Goal: Task Accomplishment & Management: Manage account settings

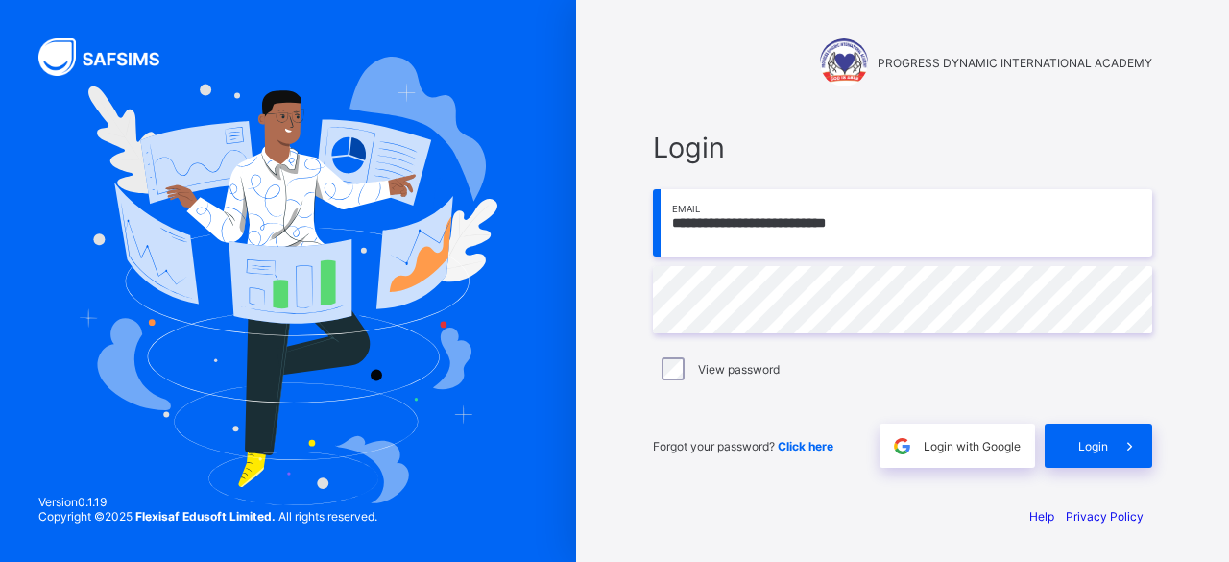
type input "**********"
click at [1094, 435] on div "Login" at bounding box center [1099, 445] width 108 height 44
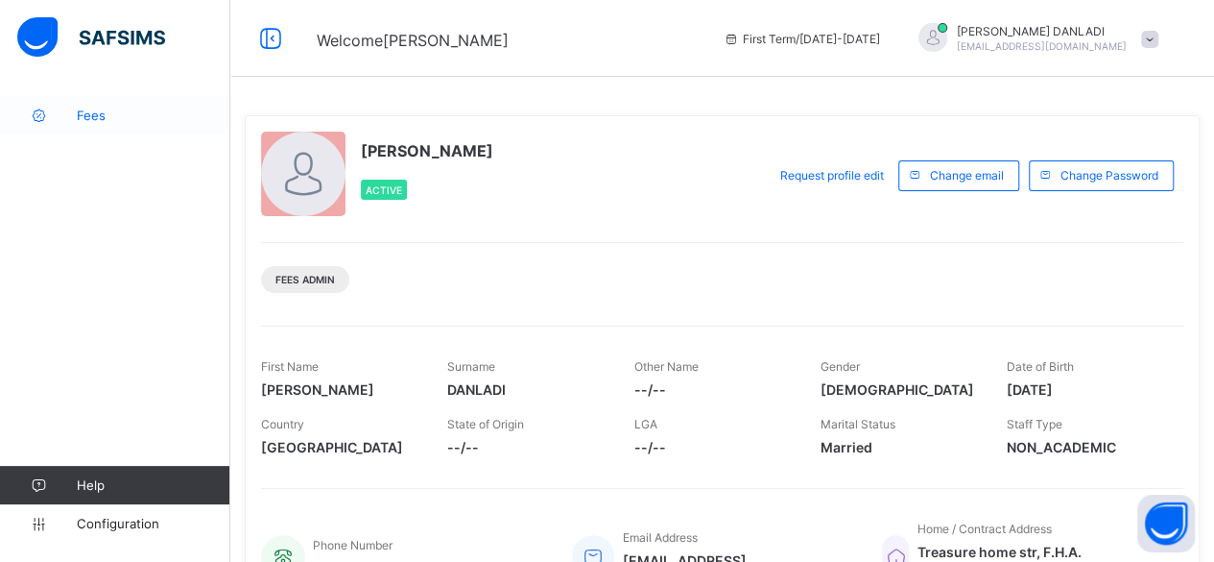
click at [104, 108] on span "Fees" at bounding box center [154, 115] width 154 height 15
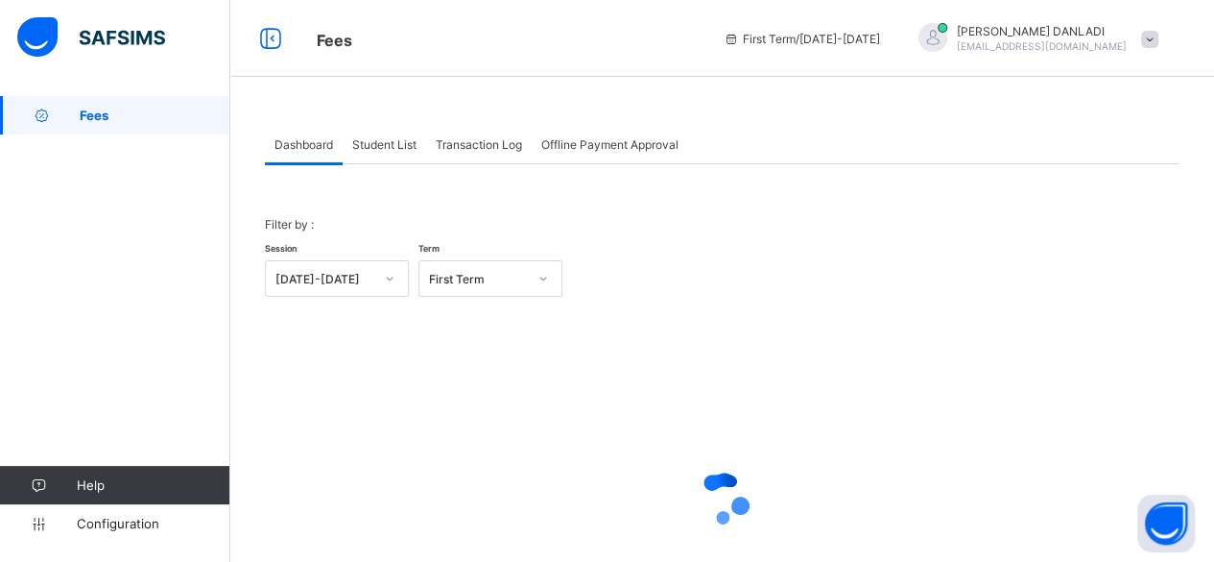
click at [396, 143] on span "Student List" at bounding box center [384, 144] width 64 height 14
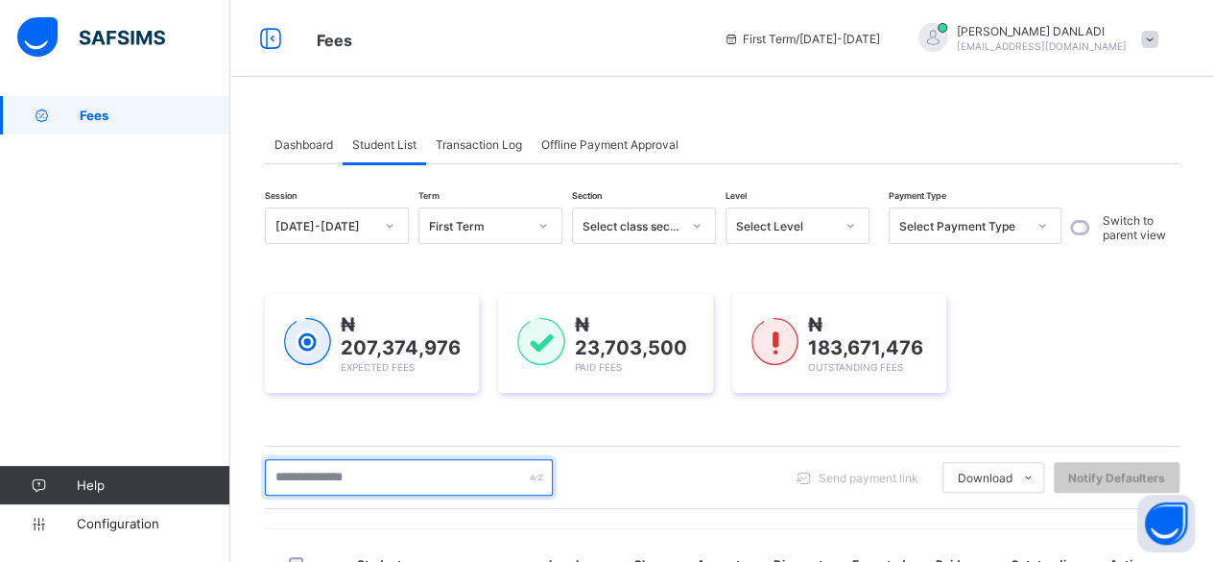
click at [345, 479] on input "text" at bounding box center [409, 477] width 288 height 36
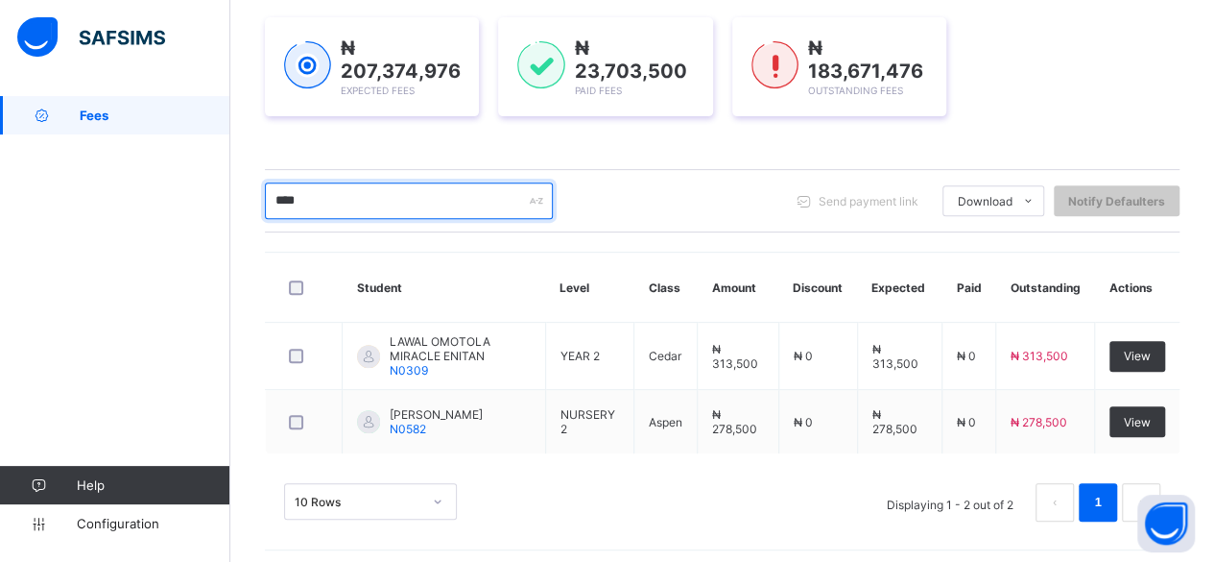
scroll to position [277, 0]
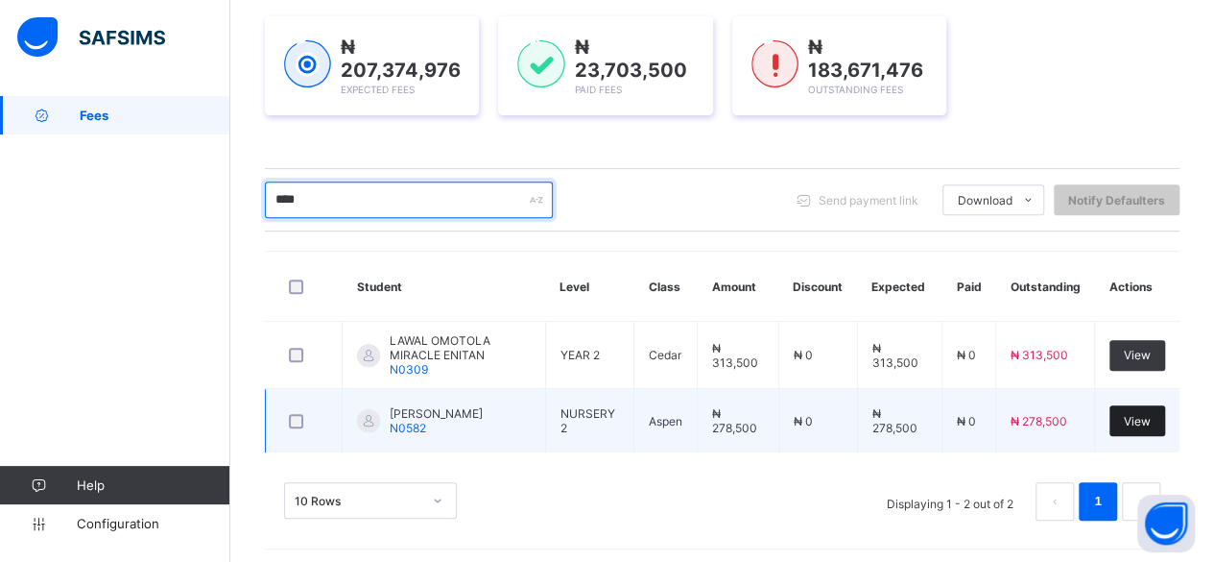
type input "****"
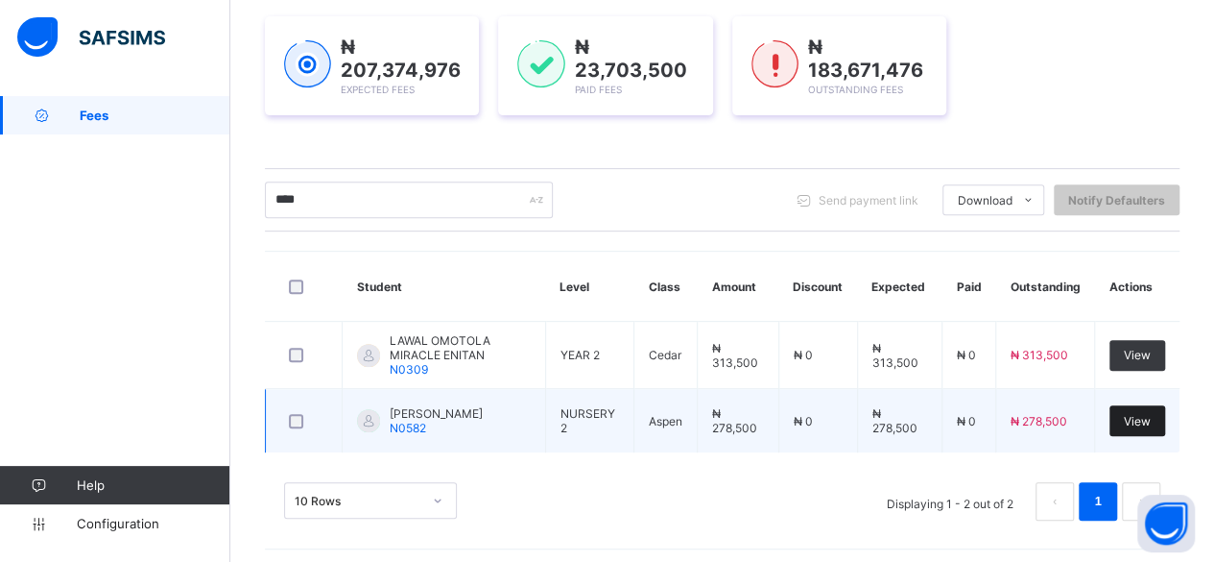
click at [1146, 414] on span "View" at bounding box center [1137, 421] width 27 height 14
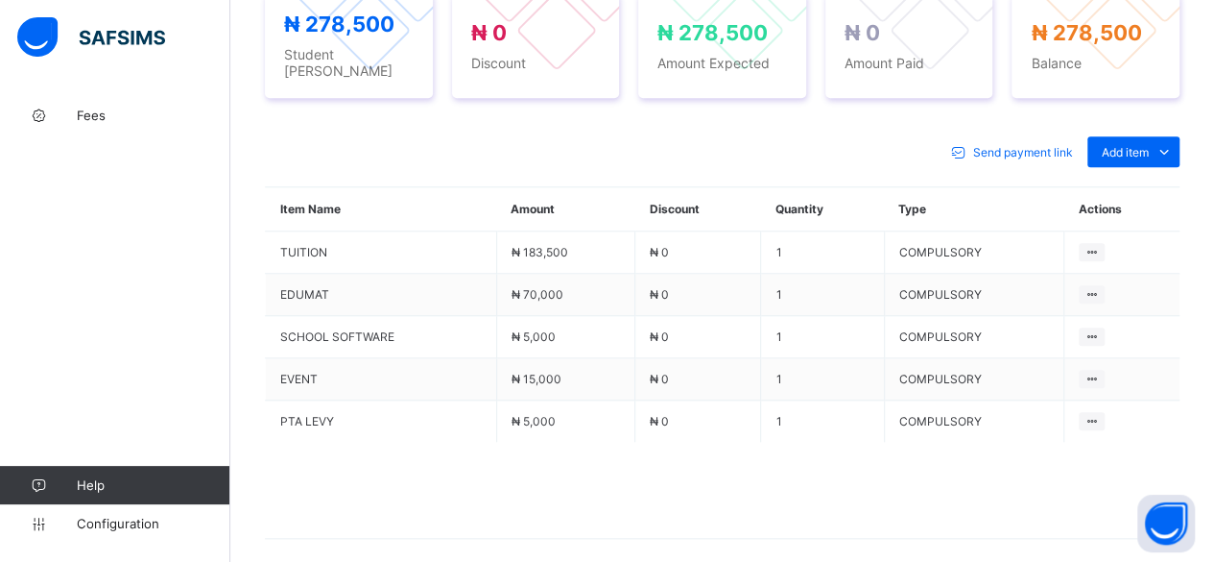
scroll to position [762, 0]
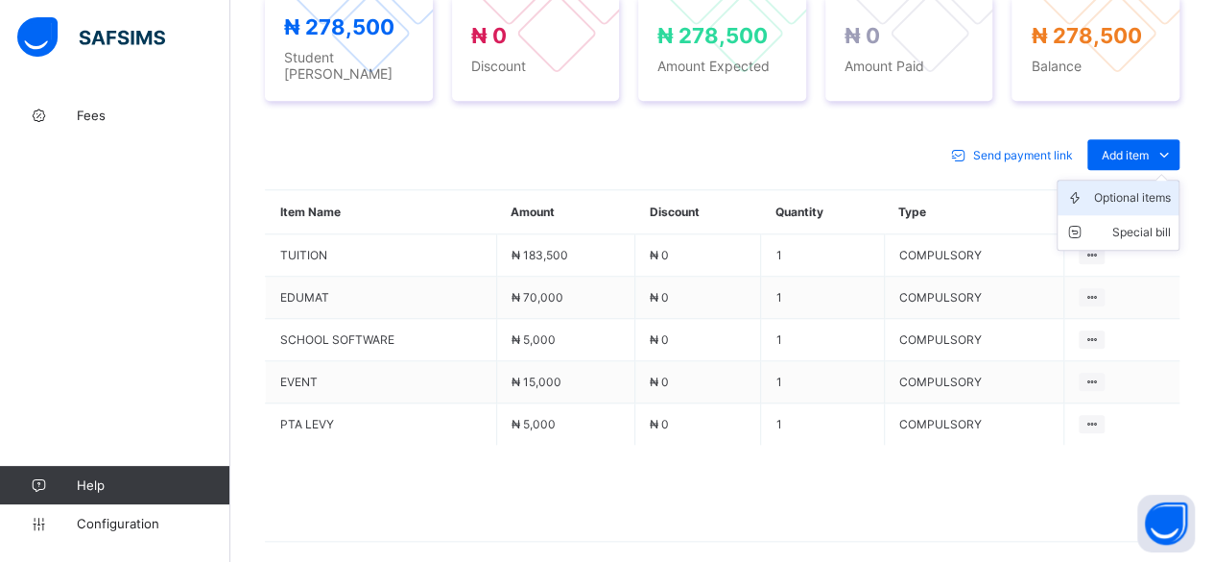
click at [1131, 188] on div "Optional items" at bounding box center [1132, 197] width 77 height 19
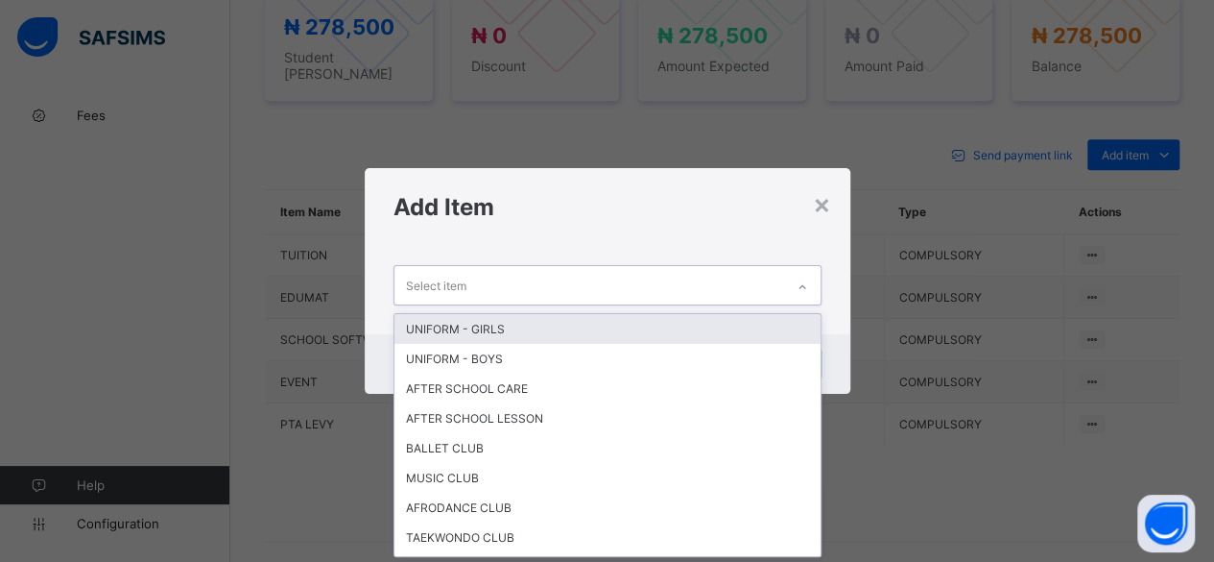
scroll to position [0, 0]
click at [520, 272] on div "Select item" at bounding box center [590, 284] width 390 height 37
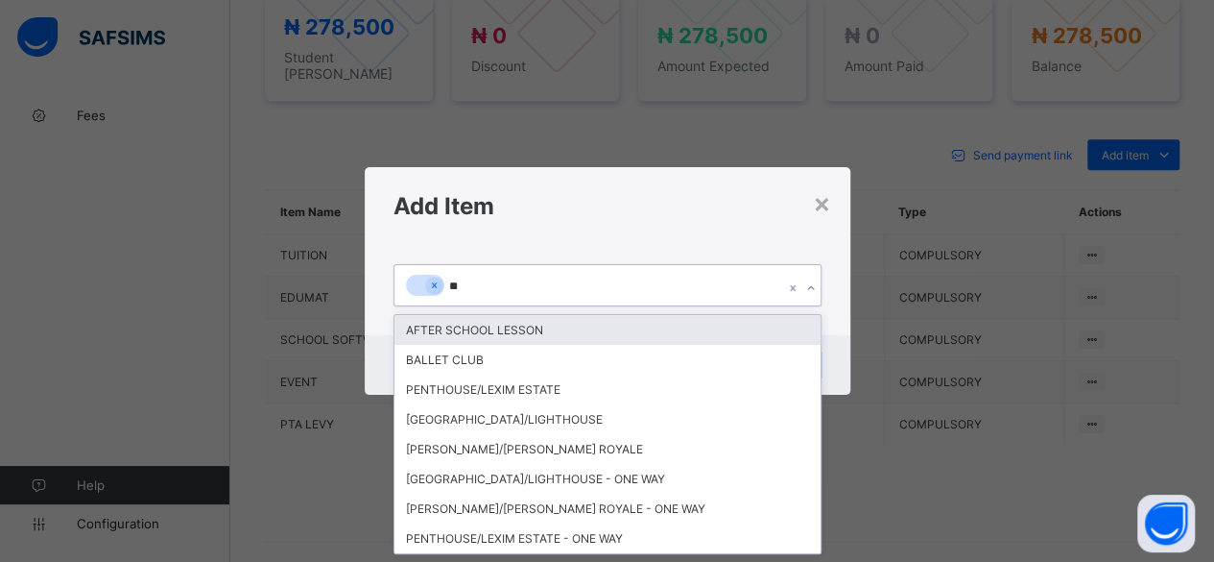
type input "***"
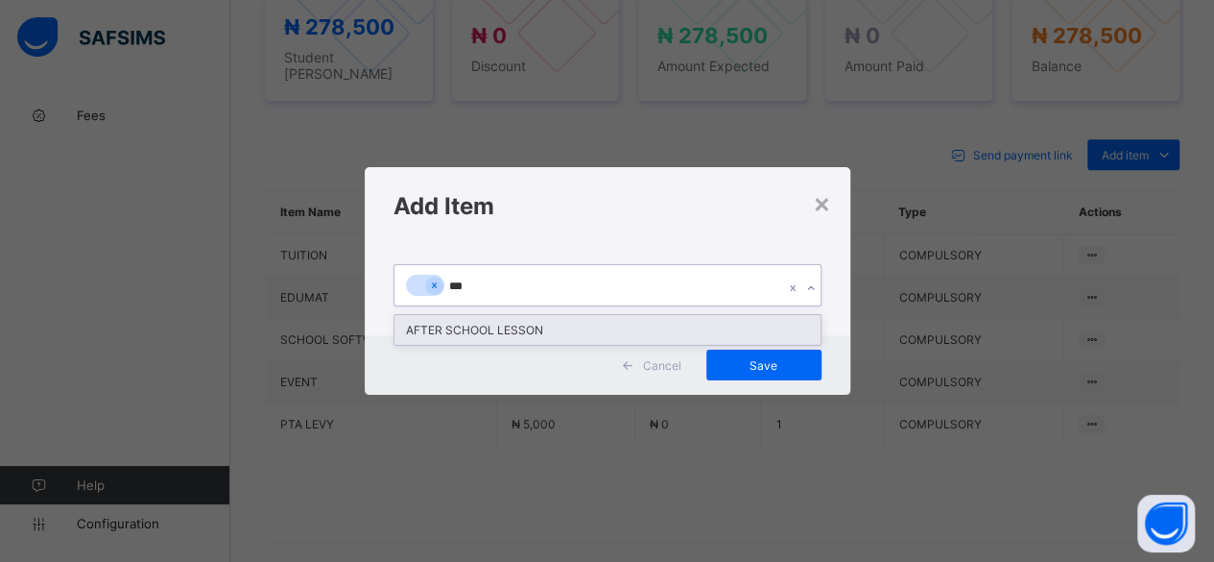
click at [457, 337] on div "AFTER SCHOOL LESSON" at bounding box center [608, 330] width 426 height 30
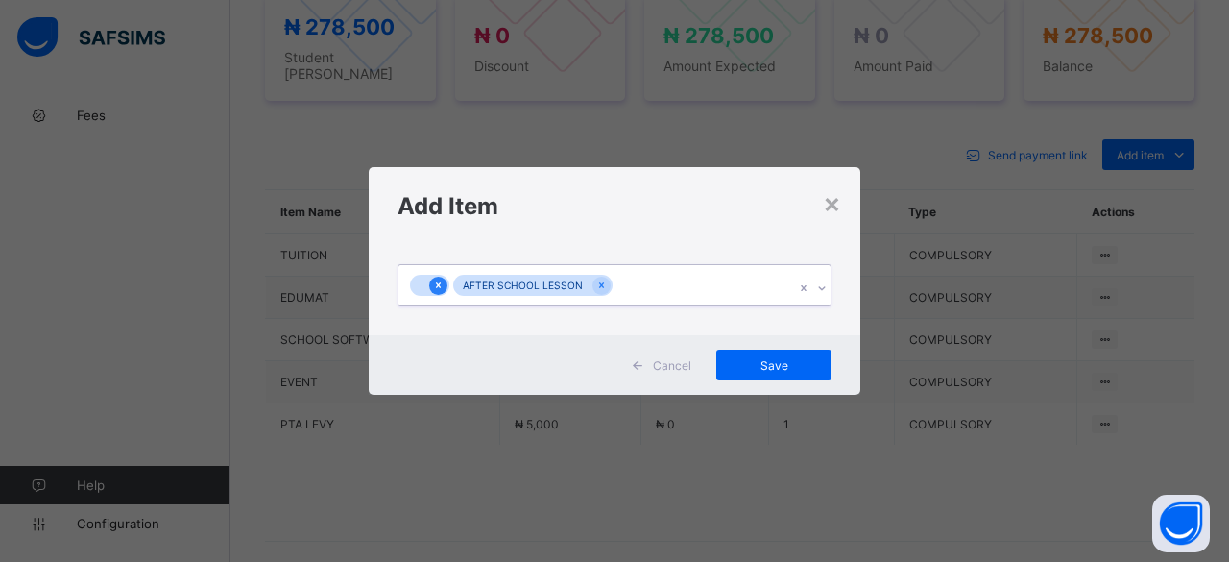
click at [437, 281] on icon at bounding box center [438, 284] width 11 height 13
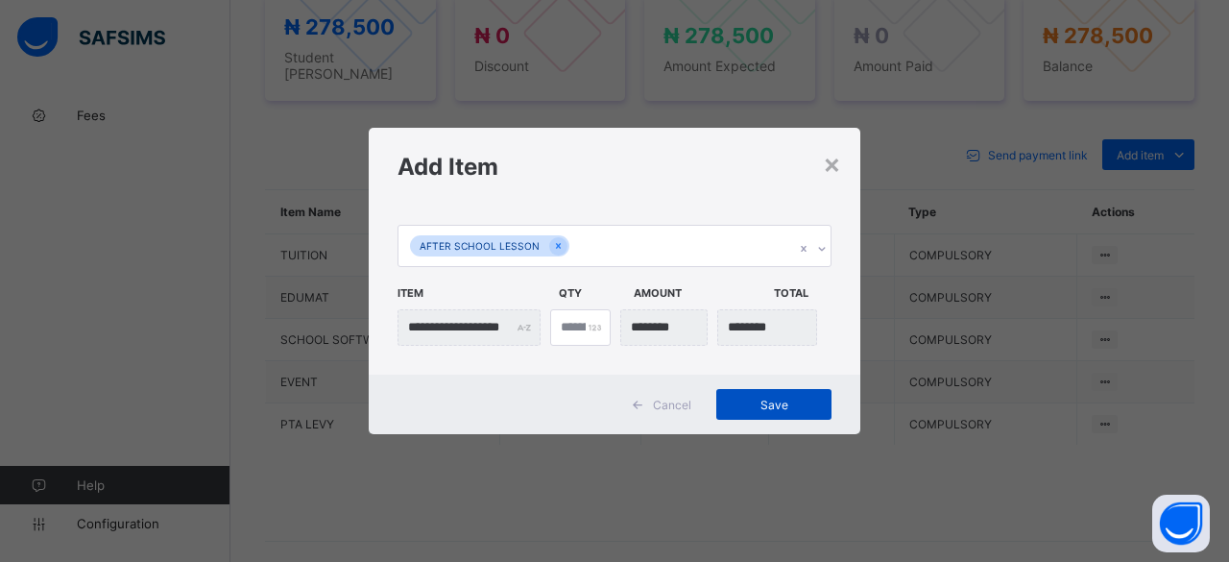
click at [778, 397] on div "Save" at bounding box center [773, 404] width 115 height 31
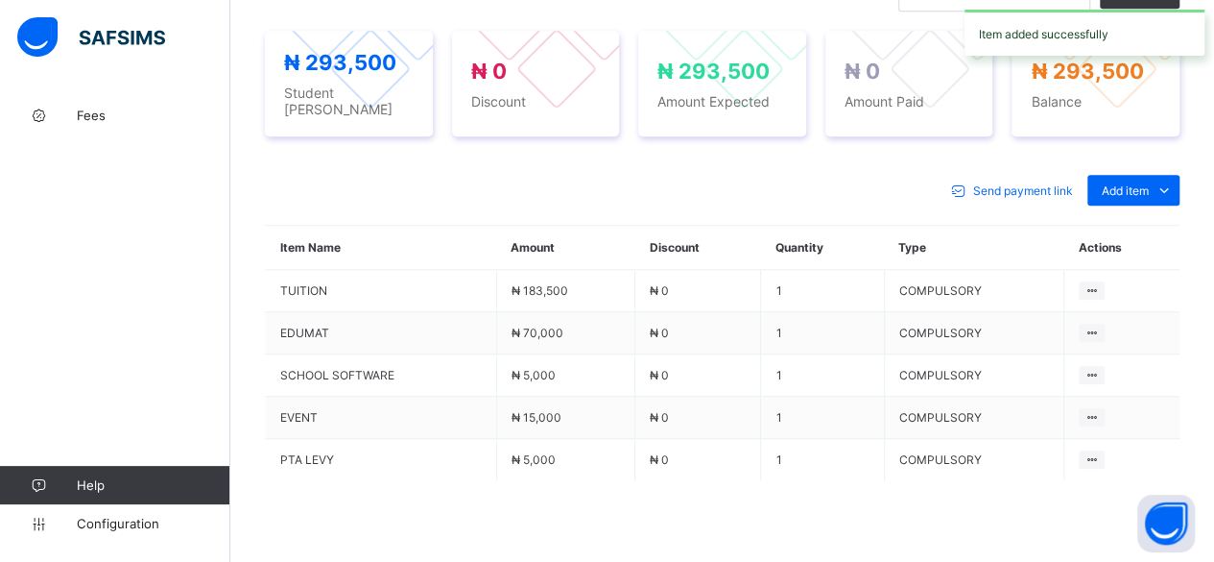
scroll to position [762, 0]
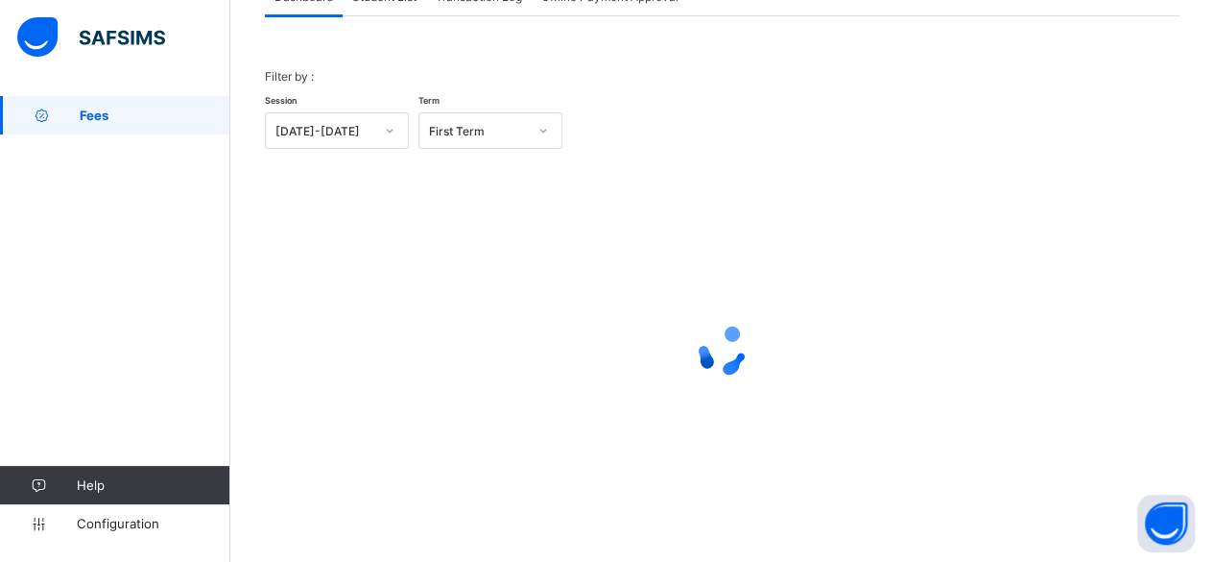
scroll to position [146, 0]
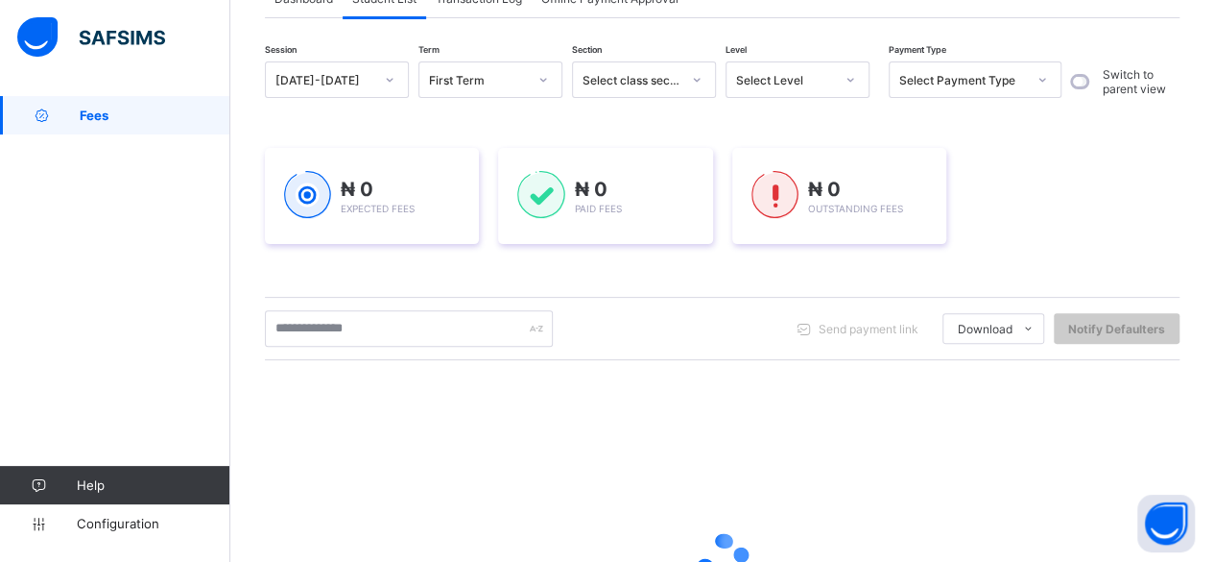
scroll to position [353, 0]
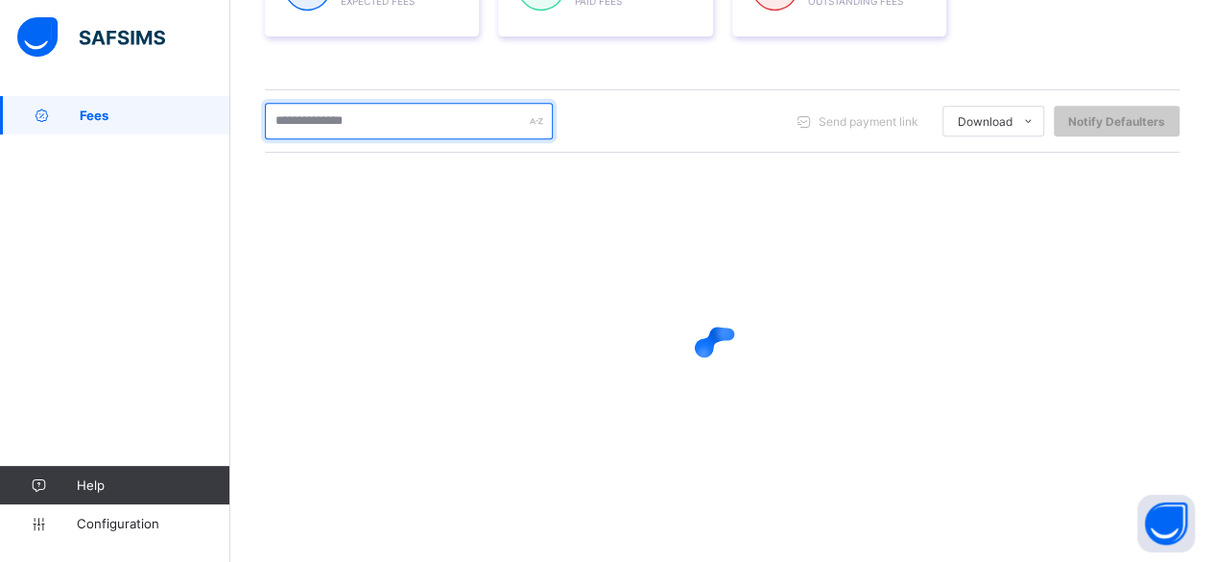
click at [336, 126] on input "text" at bounding box center [409, 121] width 288 height 36
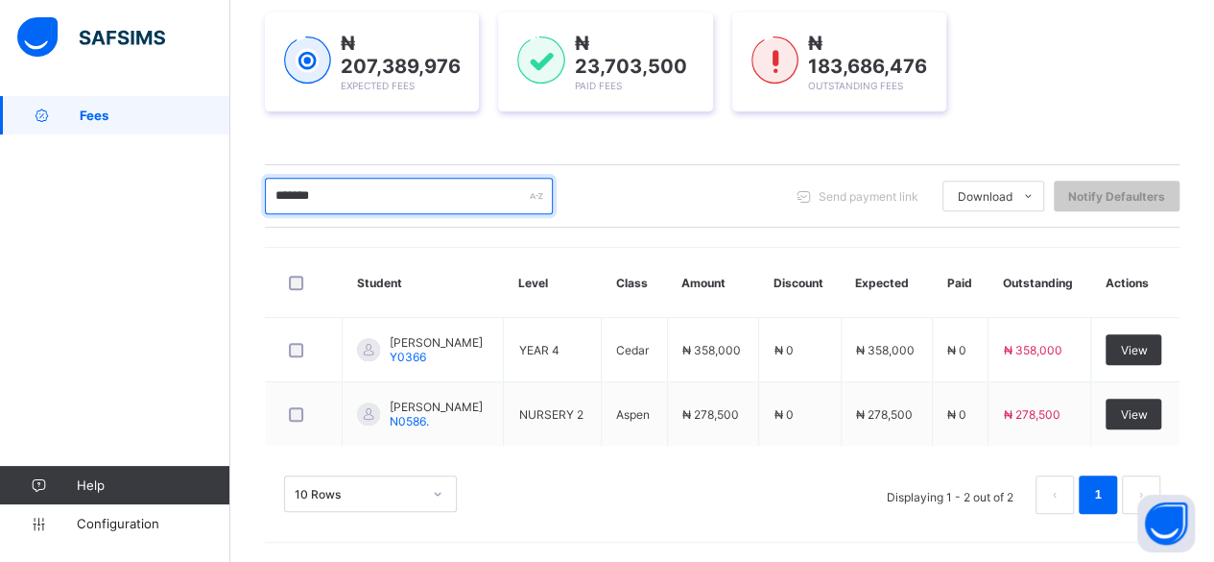
scroll to position [277, 0]
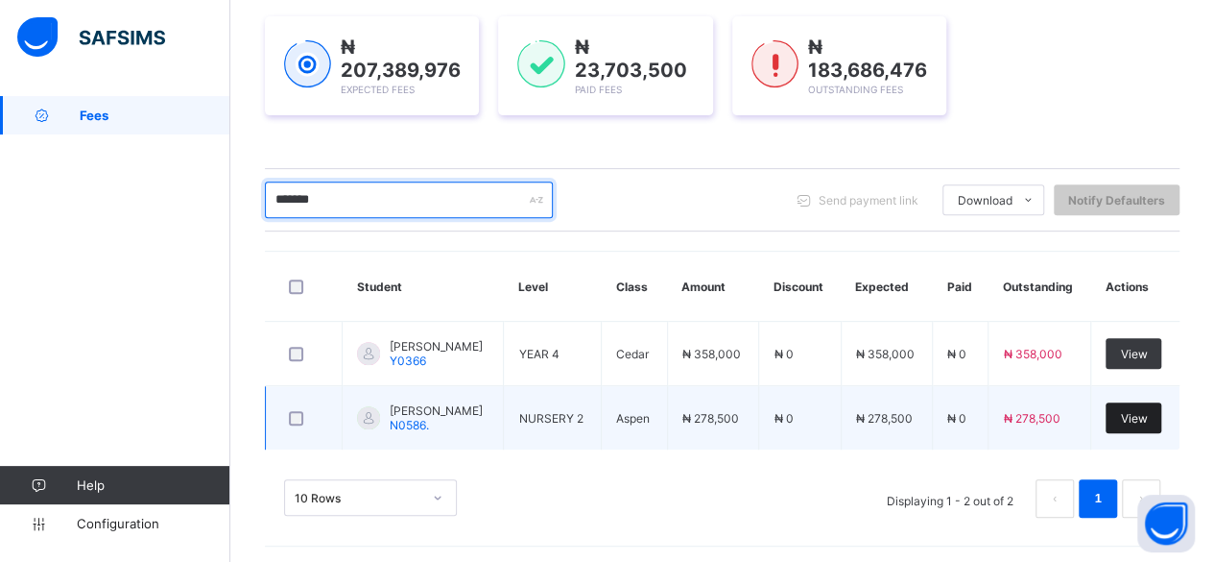
type input "*******"
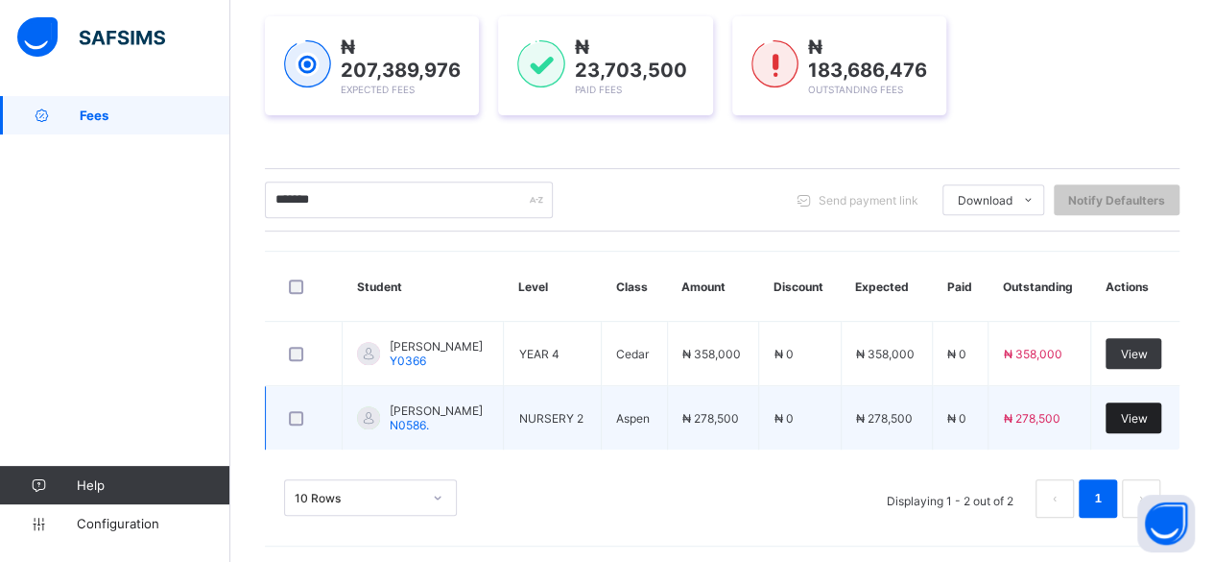
click at [1144, 423] on div "View" at bounding box center [1134, 417] width 56 height 31
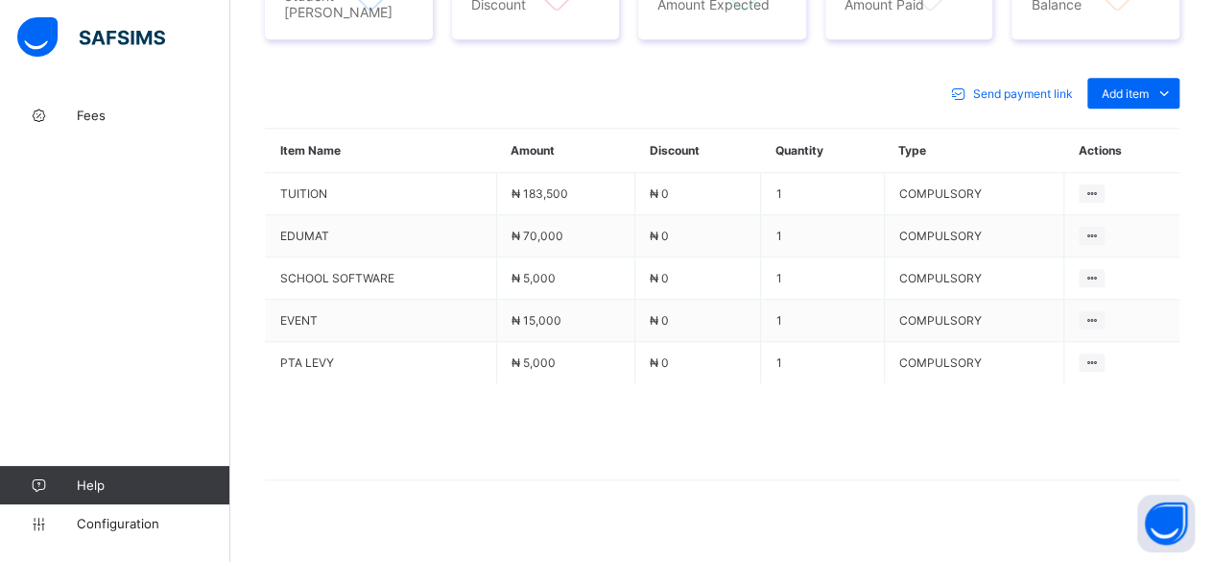
scroll to position [814, 0]
click at [1164, 82] on span at bounding box center [1164, 92] width 31 height 31
click at [1163, 126] on div "Optional items" at bounding box center [1132, 135] width 77 height 19
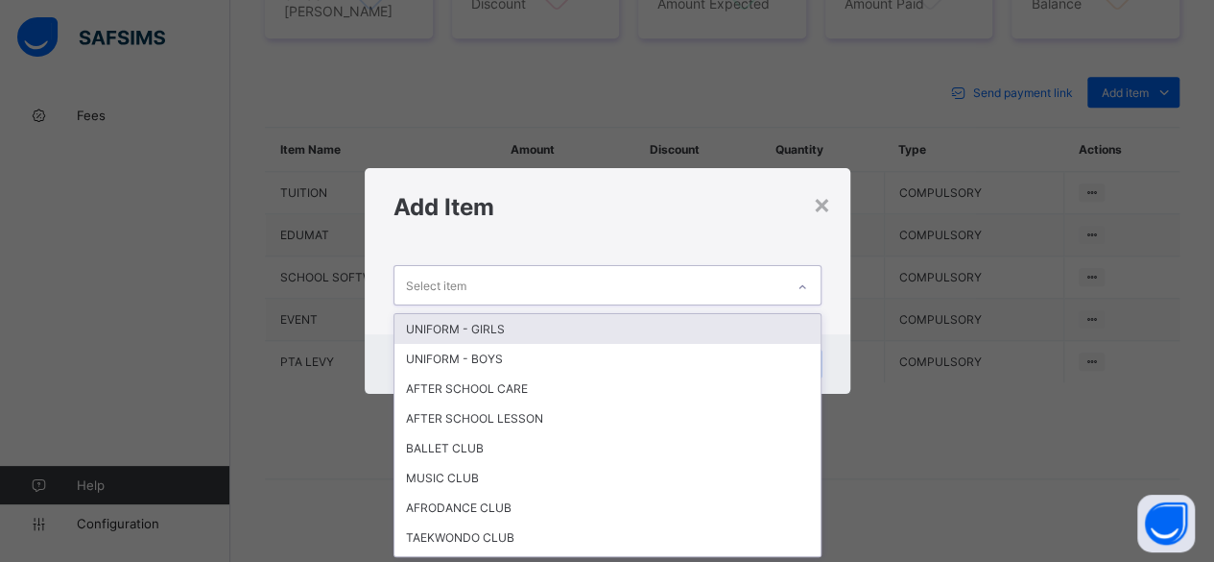
scroll to position [0, 0]
click at [641, 285] on div "Select item" at bounding box center [590, 284] width 390 height 37
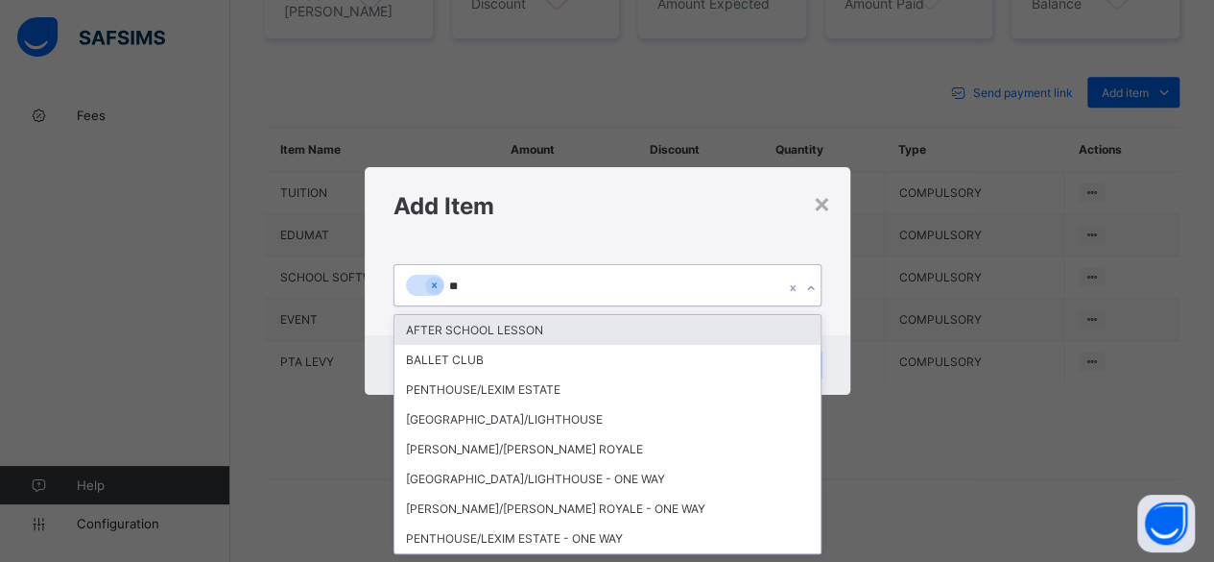
type input "***"
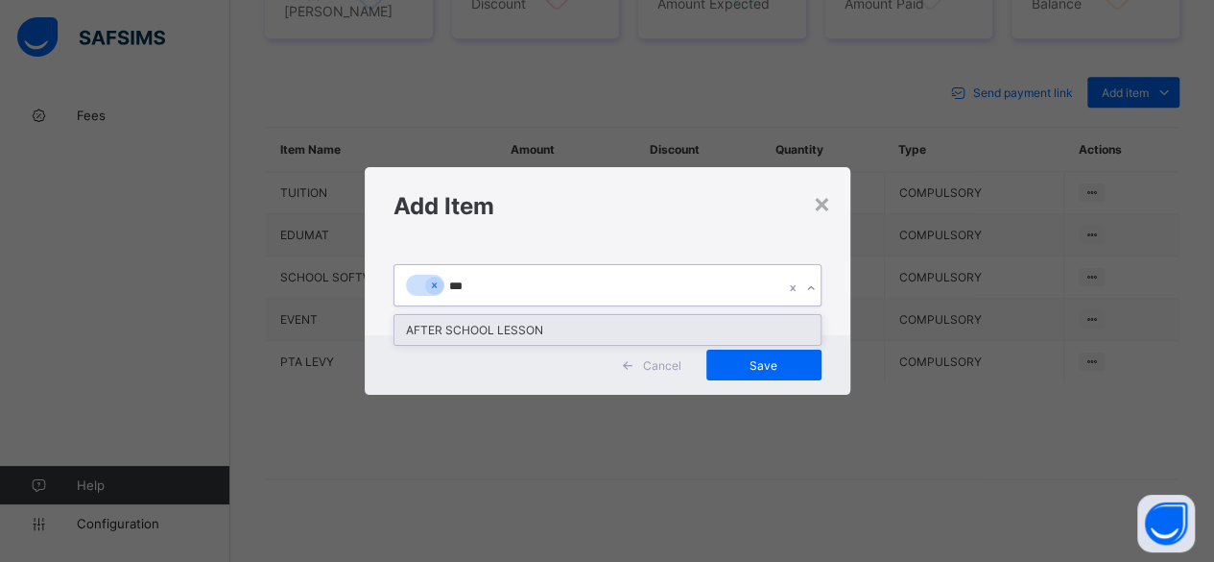
click at [511, 338] on div "AFTER SCHOOL LESSON" at bounding box center [608, 330] width 426 height 30
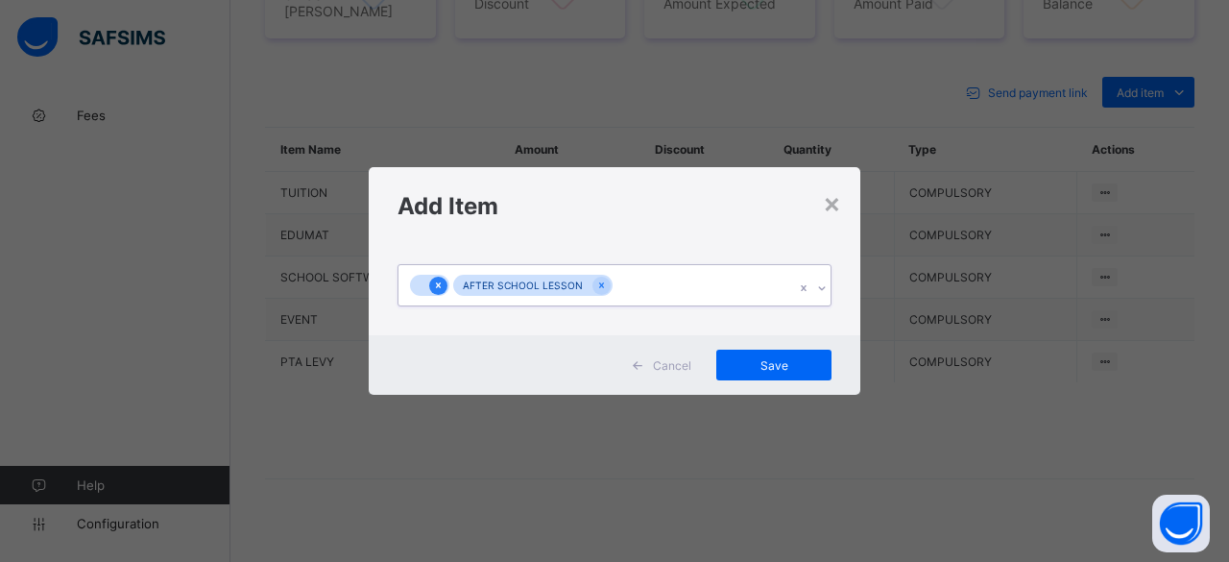
click at [441, 286] on icon at bounding box center [438, 284] width 11 height 13
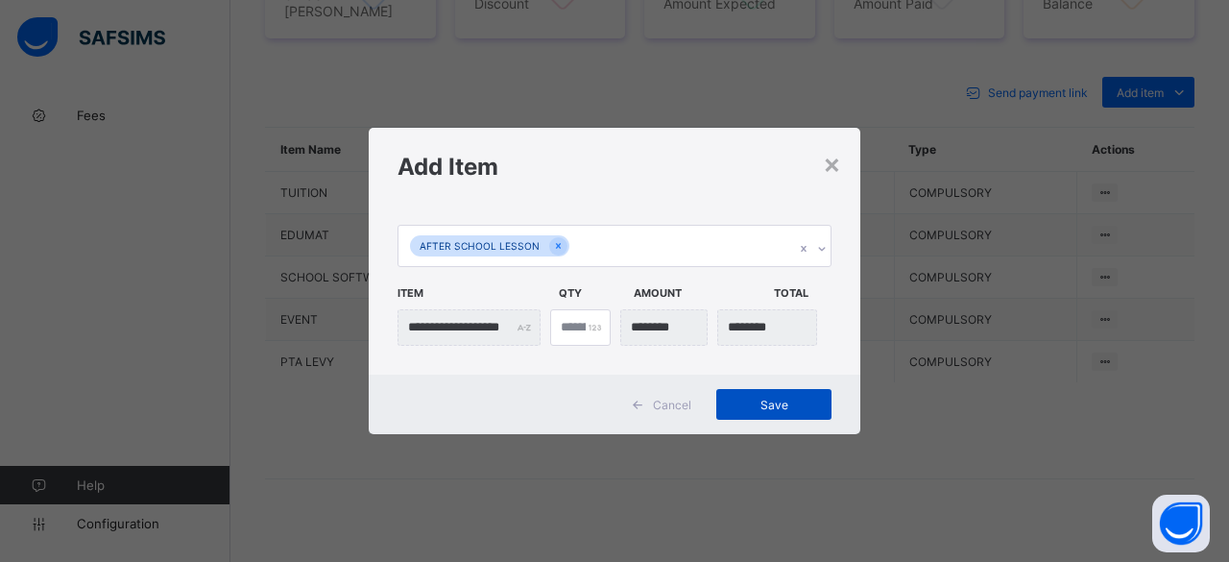
click at [776, 405] on span "Save" at bounding box center [774, 404] width 86 height 14
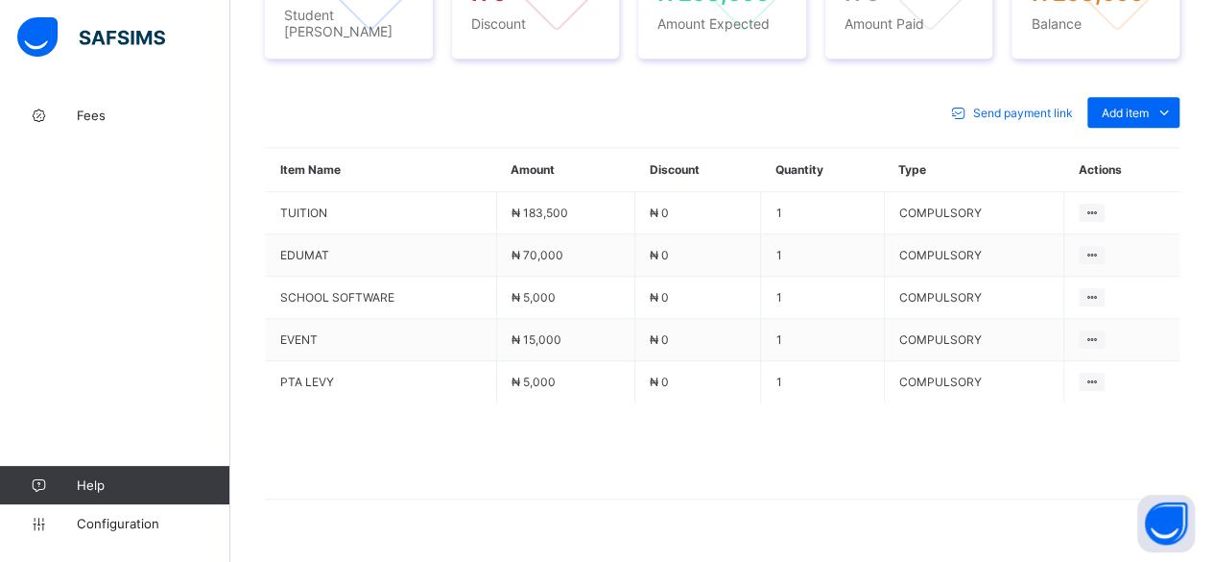
scroll to position [814, 0]
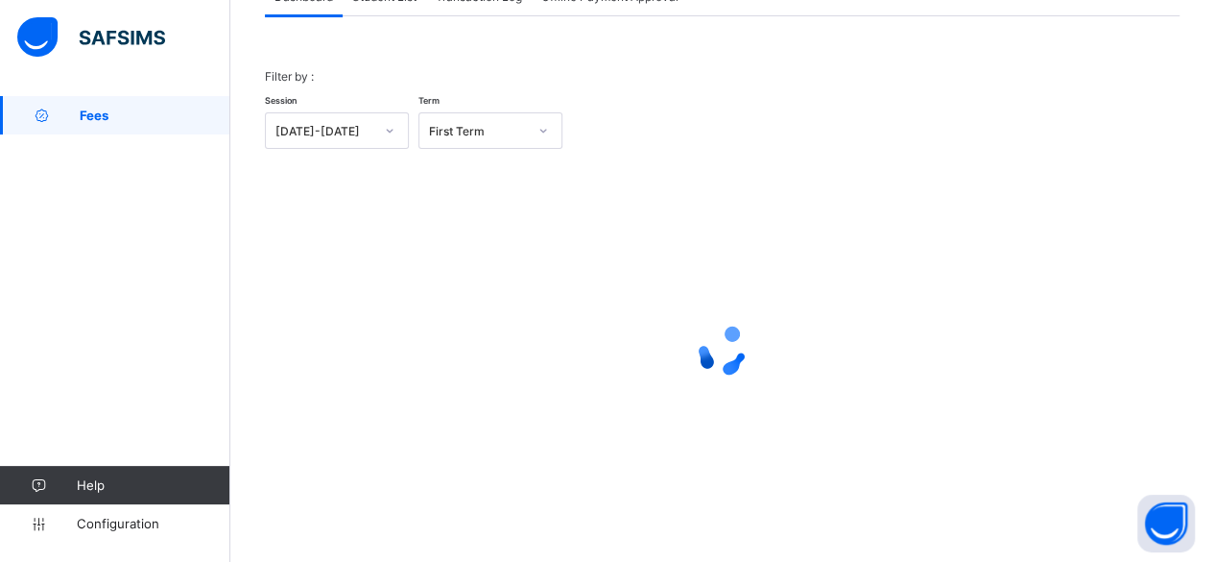
scroll to position [146, 0]
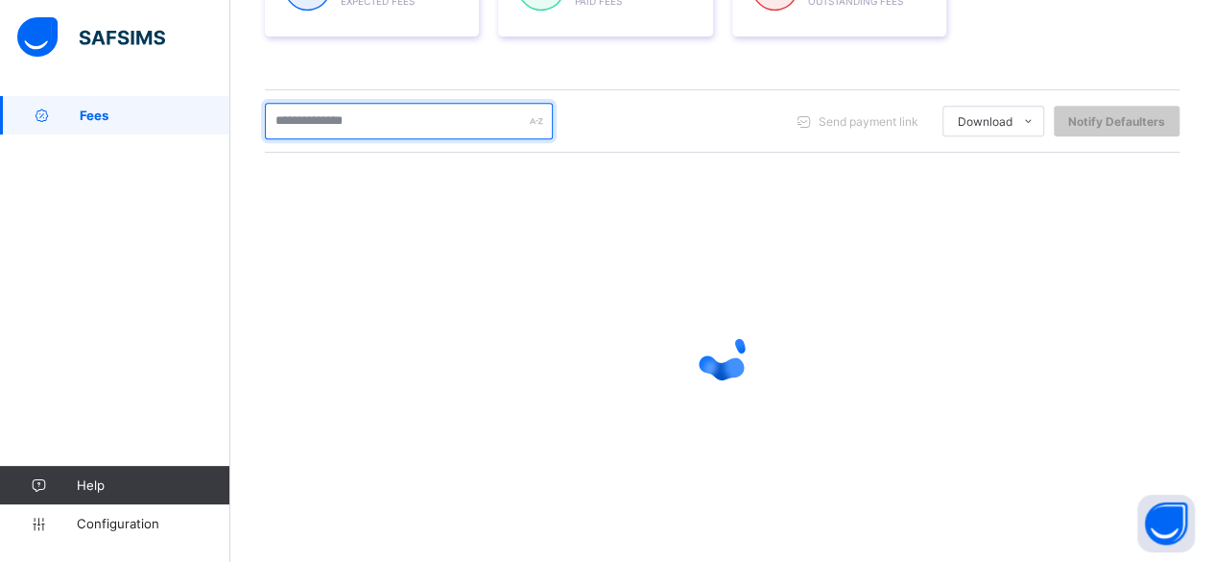
click at [359, 129] on input "text" at bounding box center [409, 121] width 288 height 36
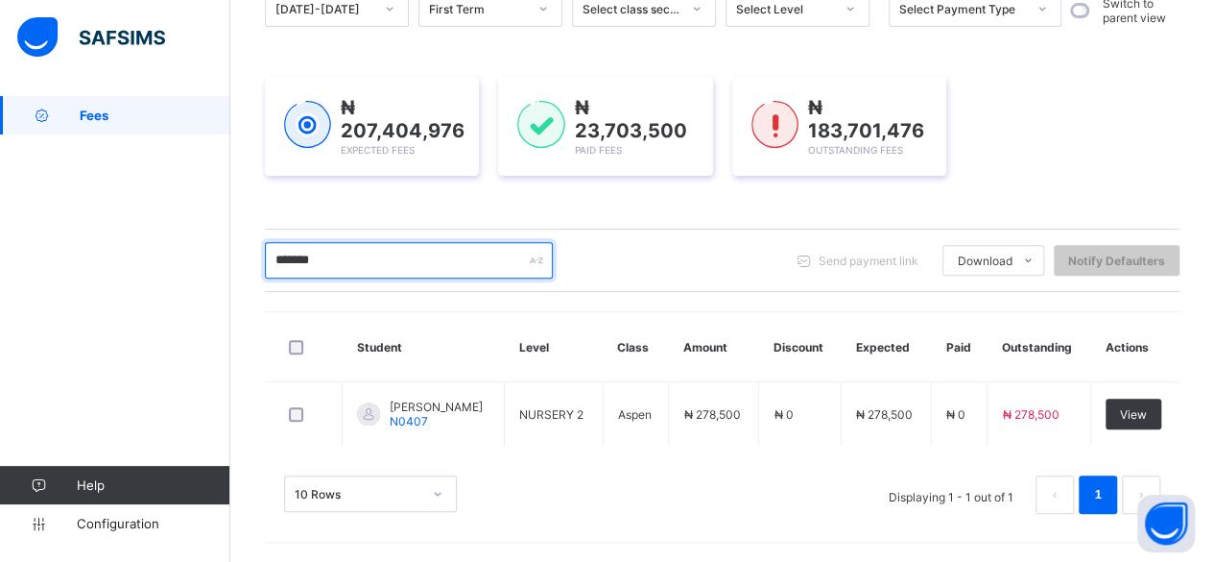
scroll to position [213, 0]
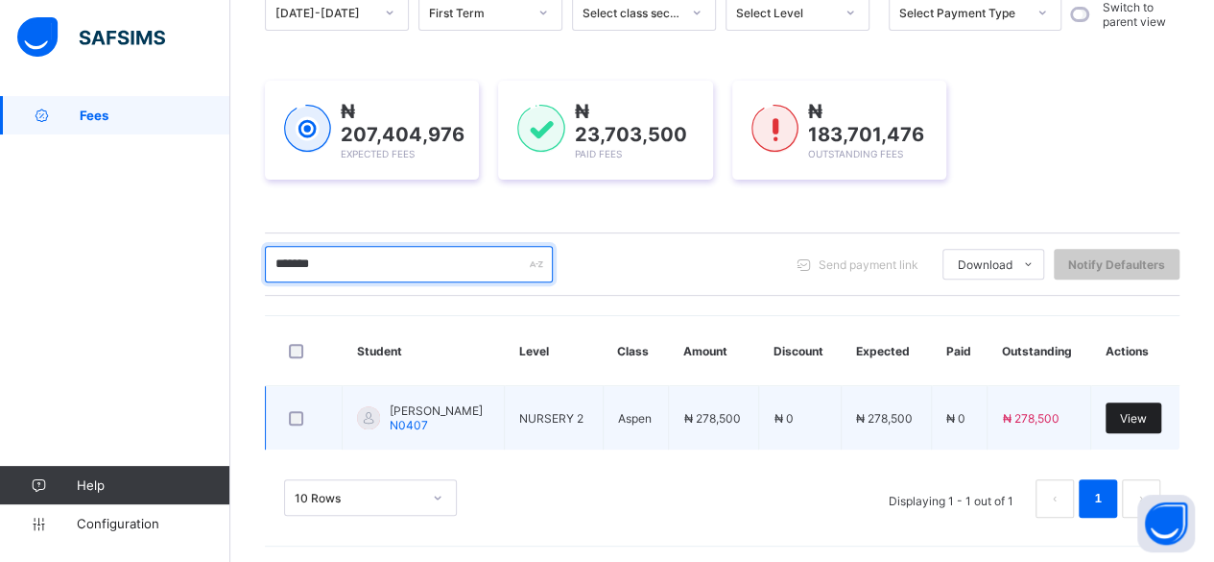
type input "*******"
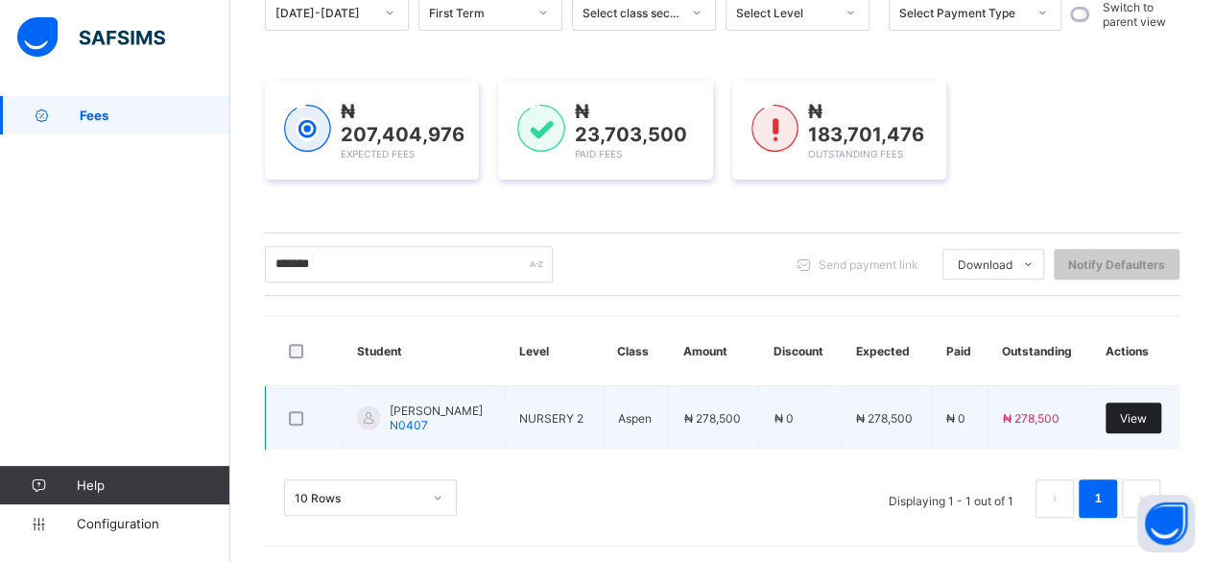
click at [1147, 416] on span "View" at bounding box center [1133, 418] width 27 height 14
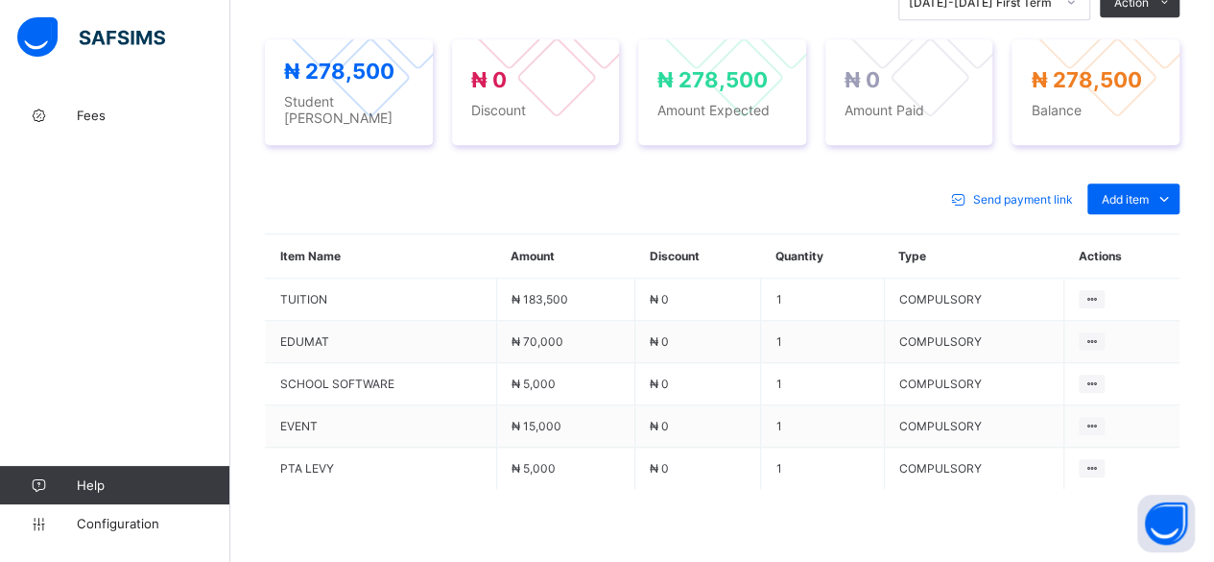
scroll to position [814, 0]
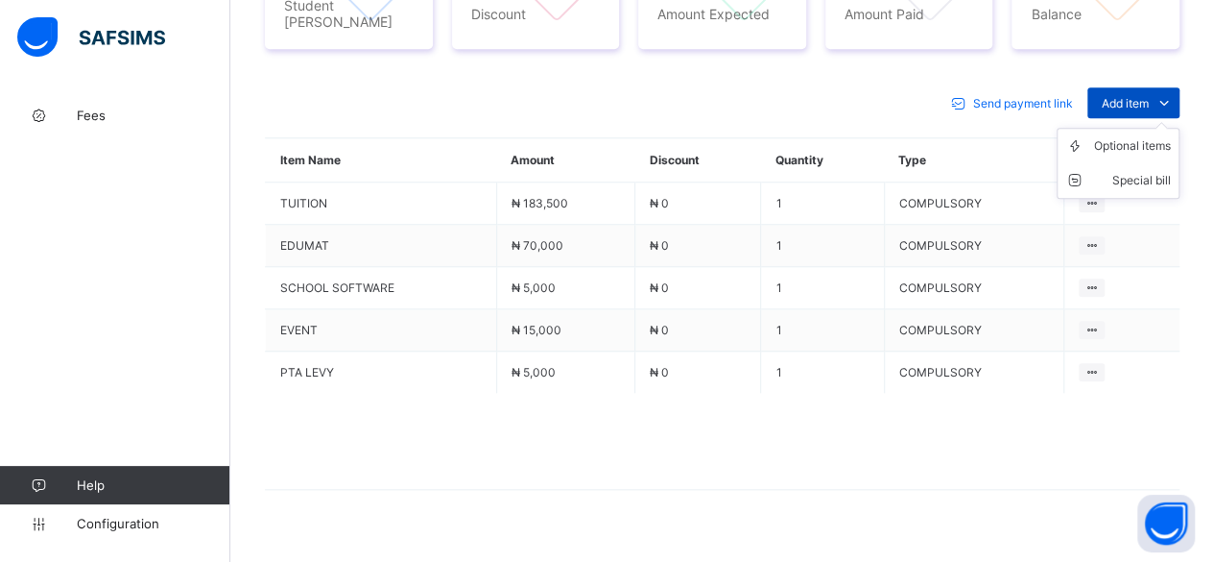
click at [1135, 96] on span "Add item" at bounding box center [1125, 103] width 47 height 14
click at [1137, 136] on div "Optional items" at bounding box center [1132, 145] width 77 height 19
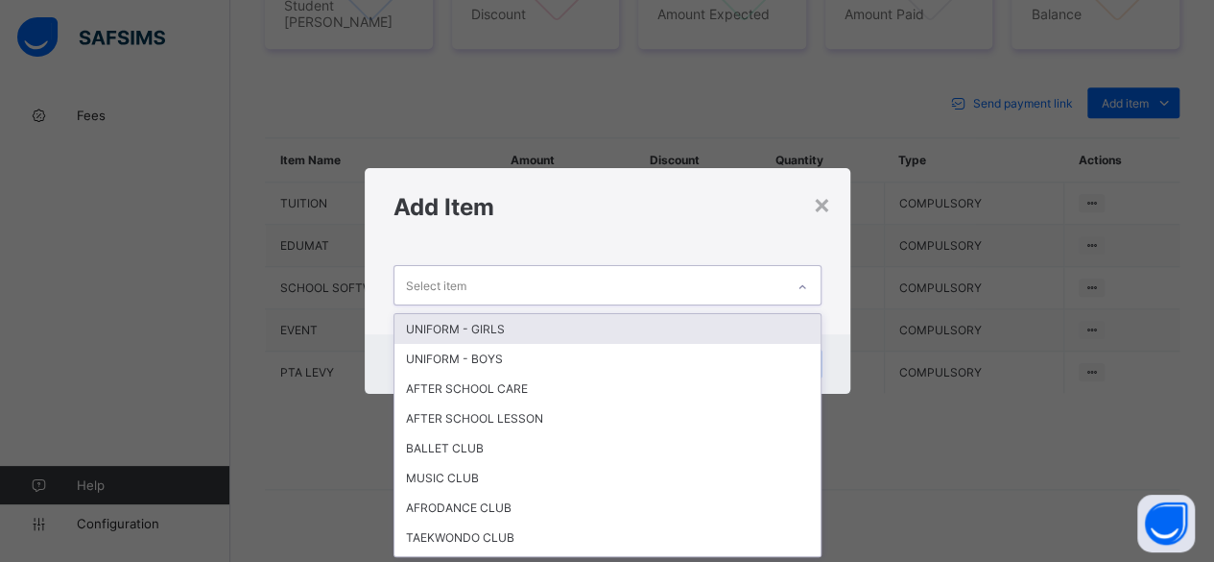
scroll to position [0, 0]
click at [586, 271] on div "Select item" at bounding box center [590, 284] width 390 height 37
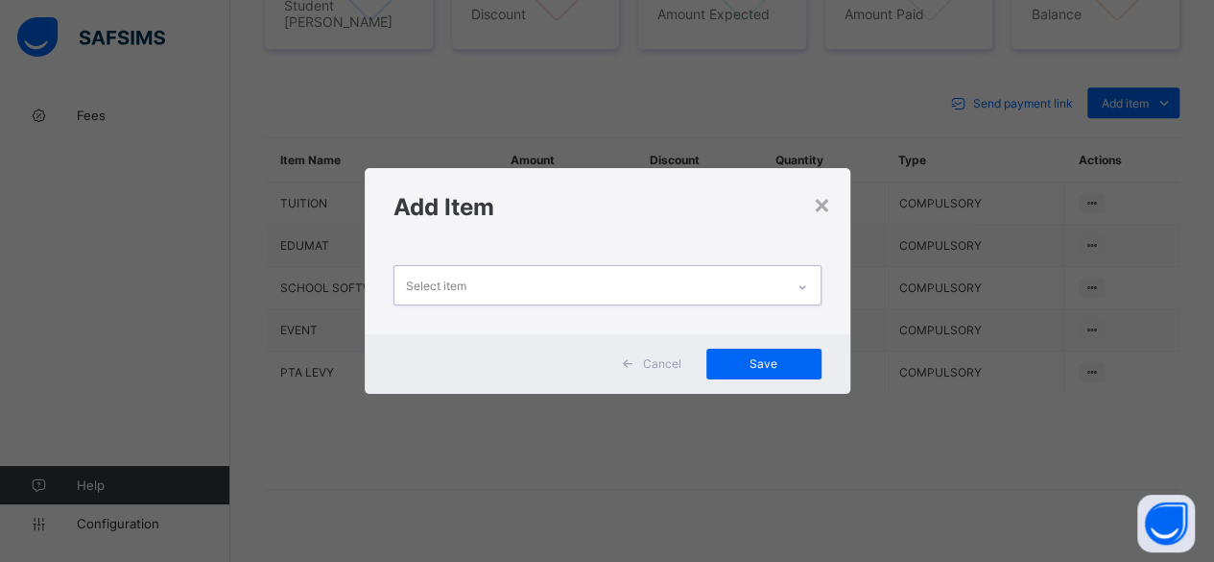
click at [586, 271] on div "Select item" at bounding box center [590, 284] width 390 height 37
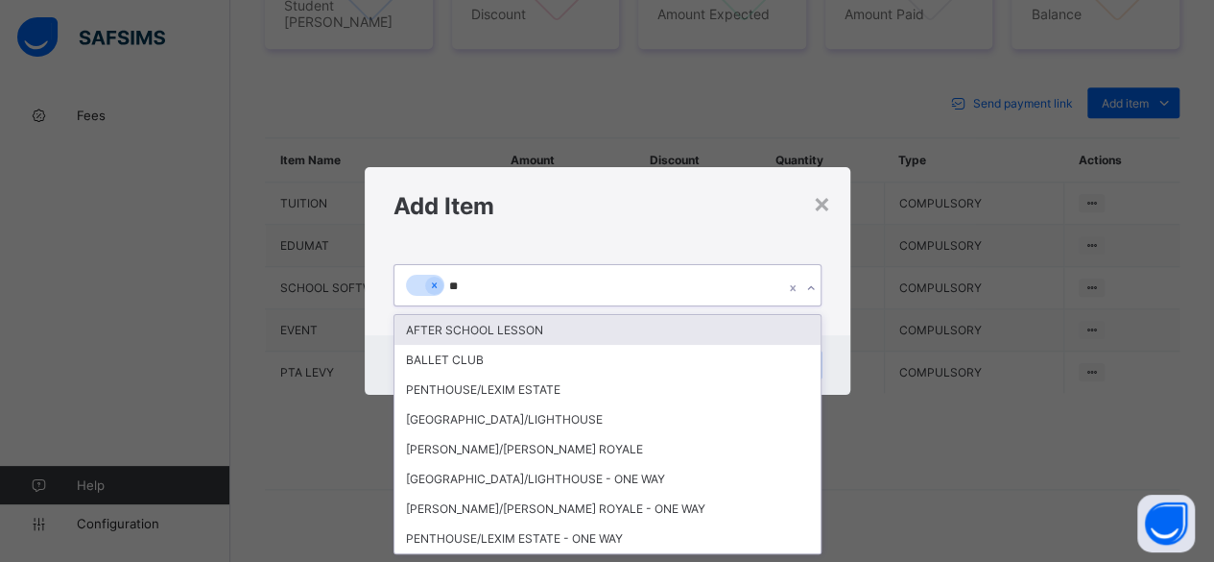
type input "***"
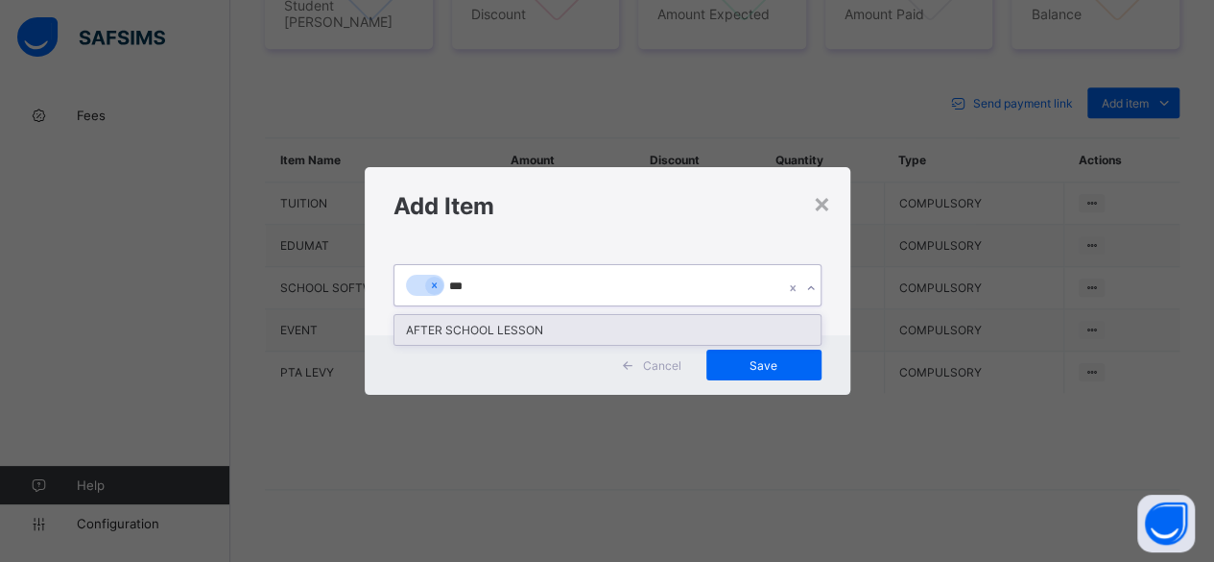
click at [548, 323] on div "AFTER SCHOOL LESSON" at bounding box center [608, 330] width 426 height 30
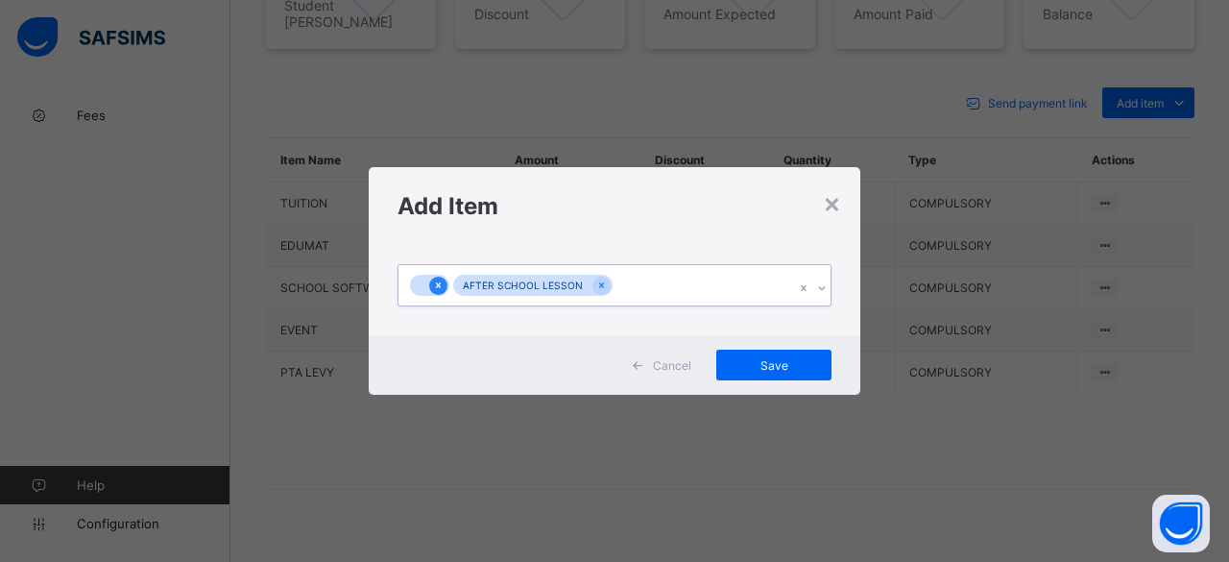
click at [442, 286] on icon at bounding box center [438, 284] width 11 height 13
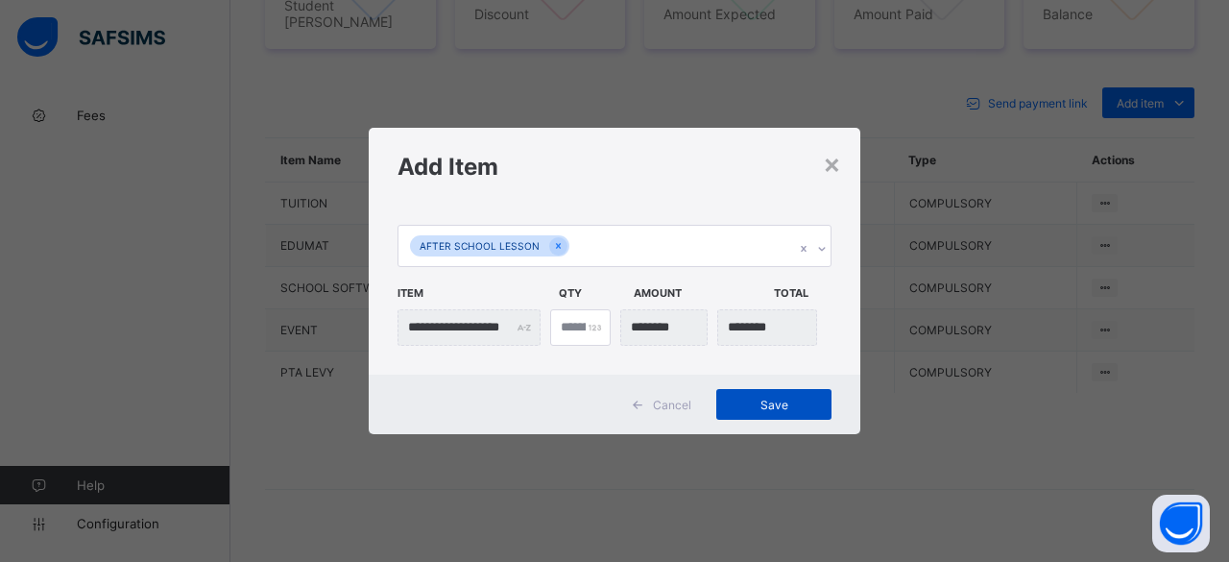
click at [756, 400] on span "Save" at bounding box center [774, 404] width 86 height 14
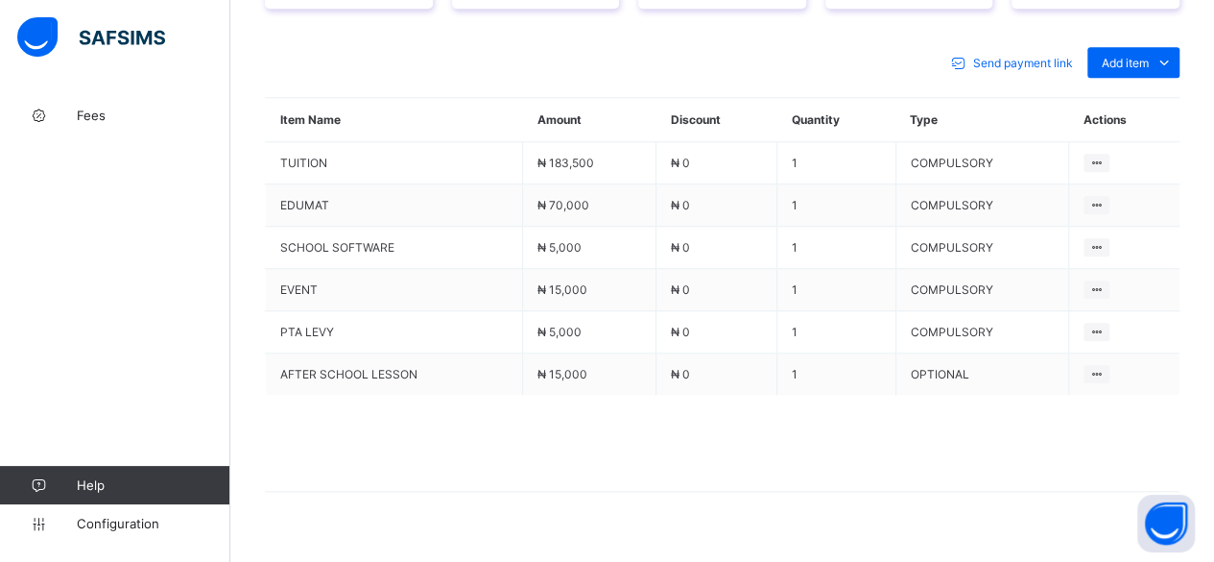
scroll to position [854, 0]
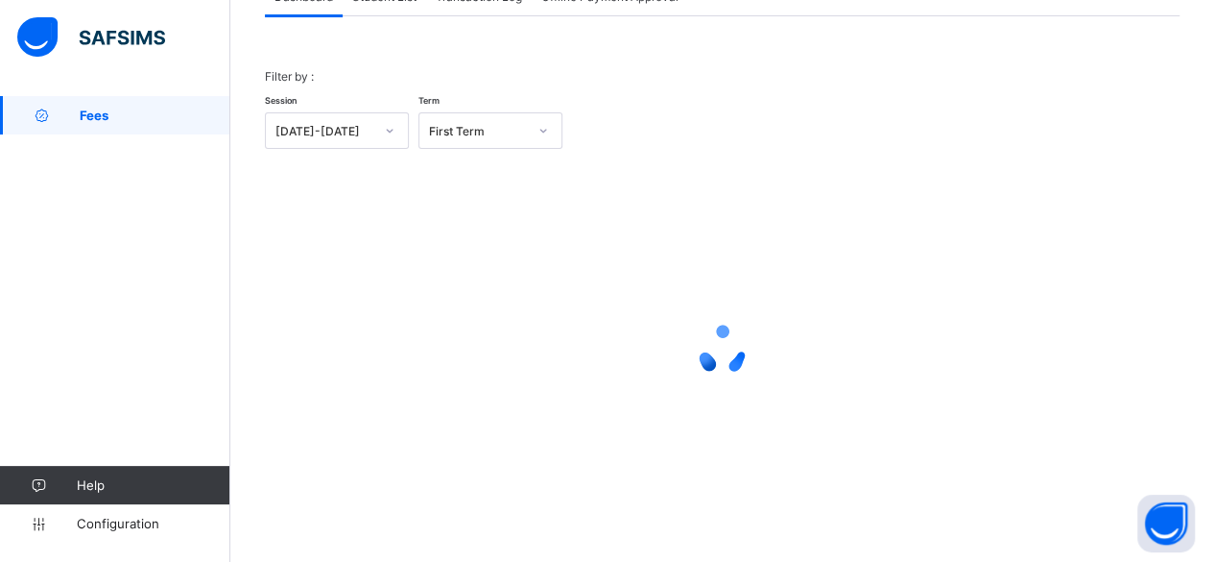
scroll to position [146, 0]
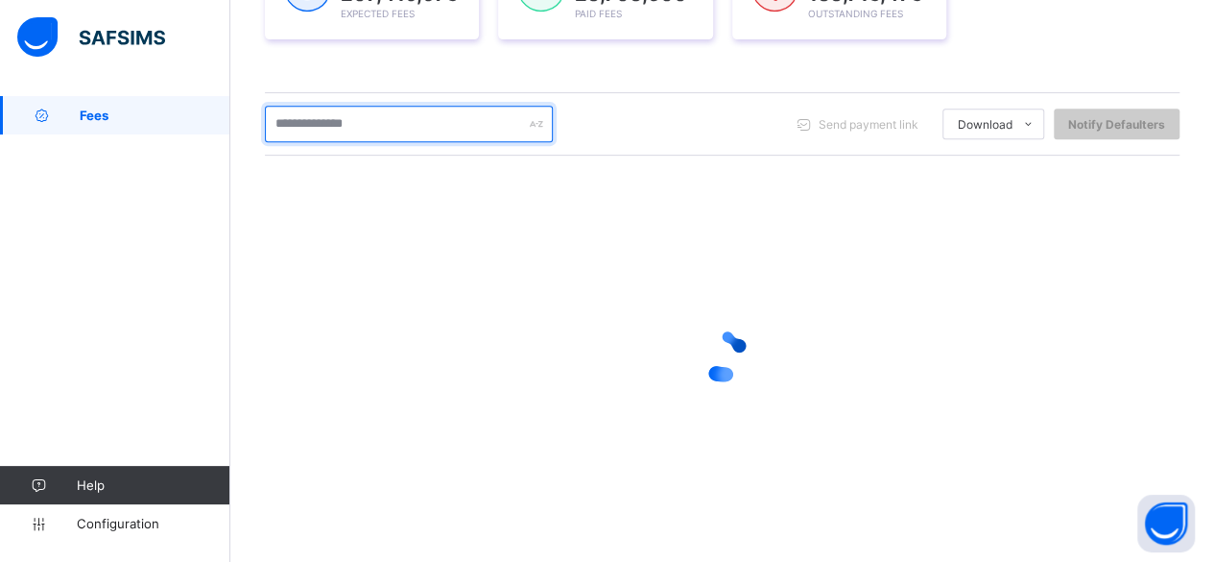
scroll to position [355, 0]
click at [361, 112] on input "text" at bounding box center [409, 122] width 288 height 36
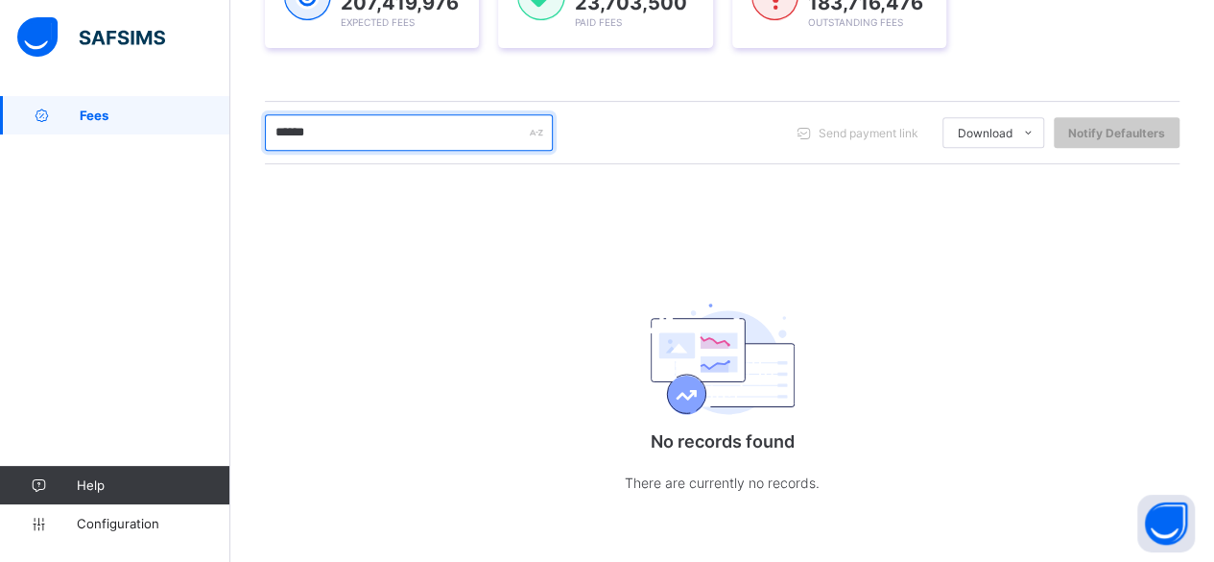
scroll to position [345, 0]
type input "*"
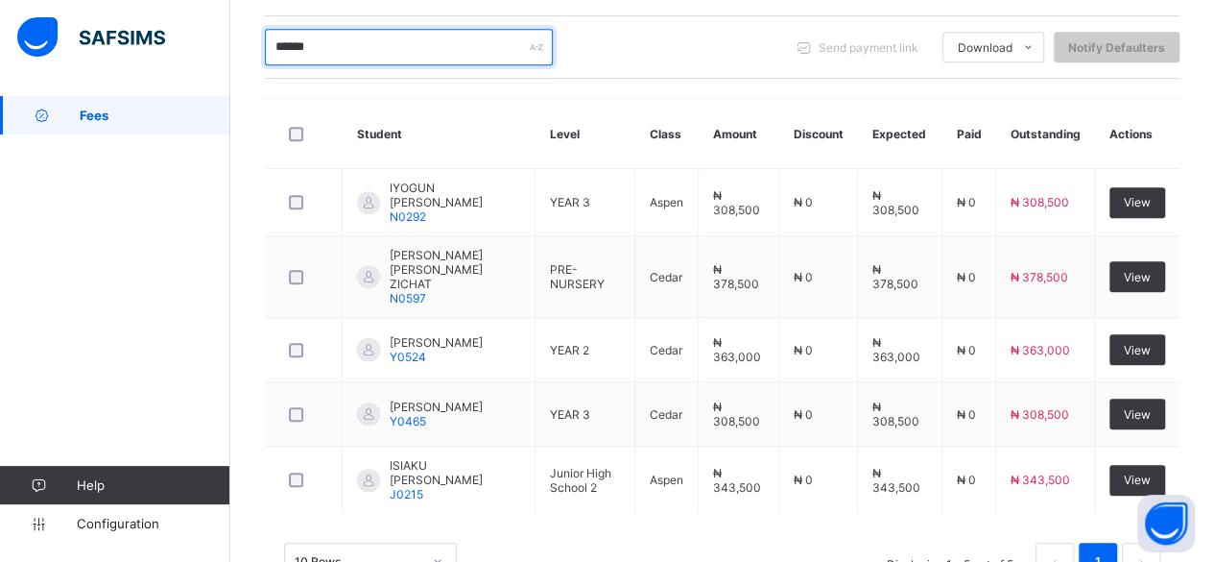
scroll to position [469, 0]
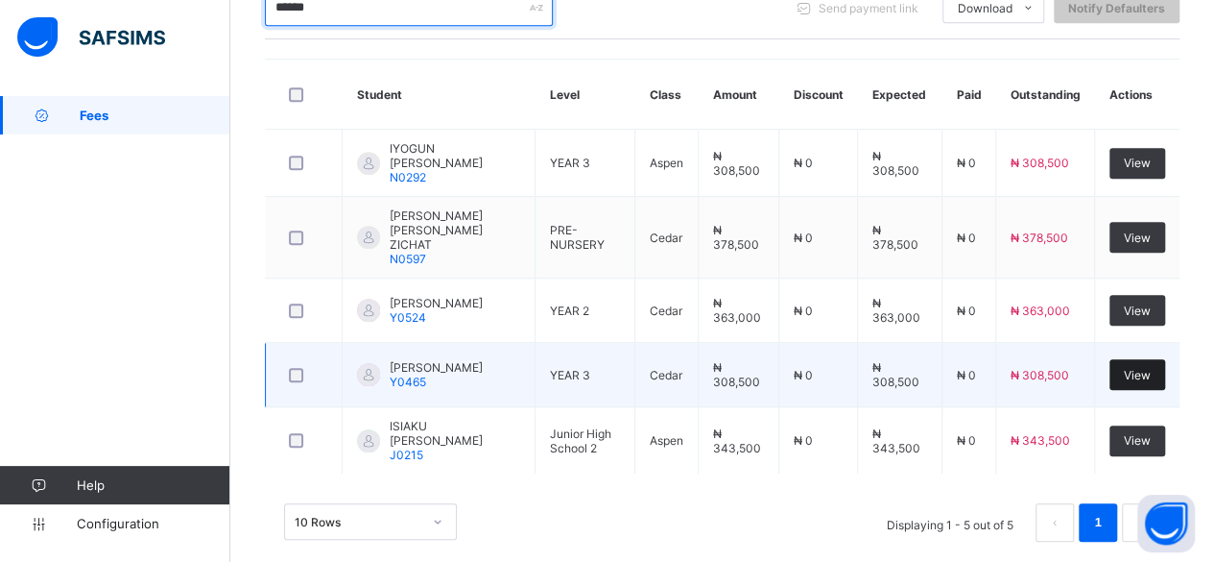
type input "******"
click at [1151, 368] on span "View" at bounding box center [1137, 375] width 27 height 14
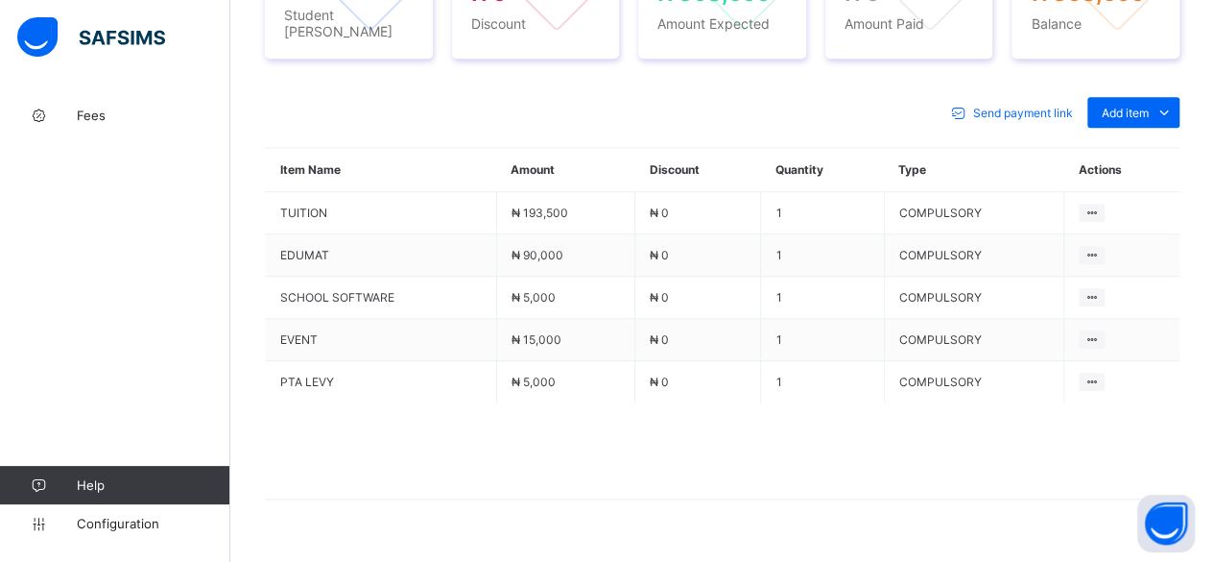
scroll to position [814, 0]
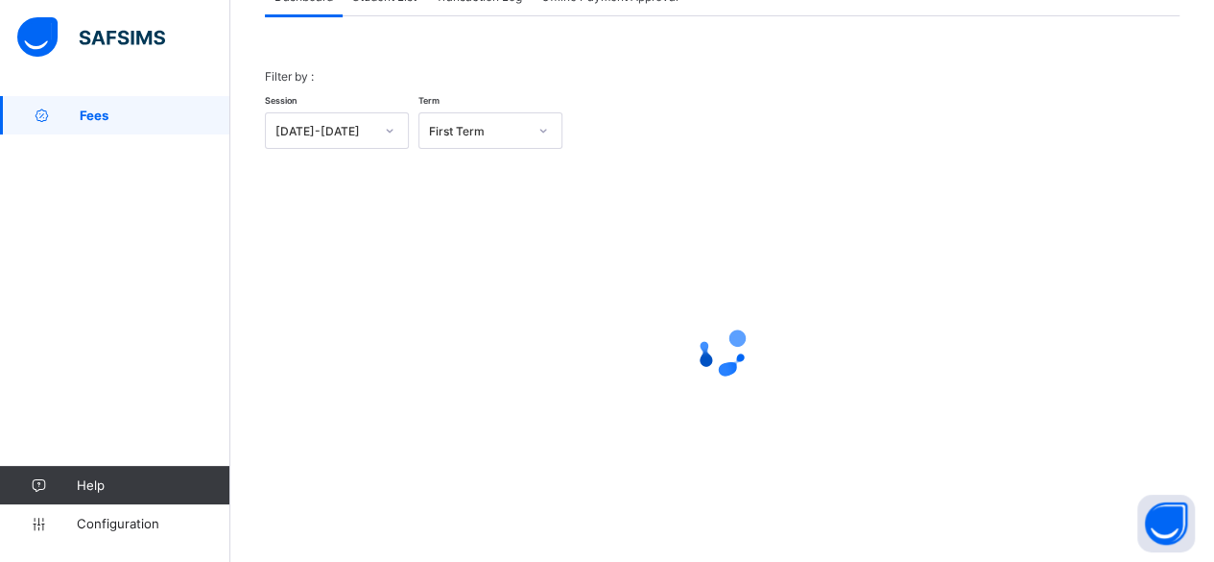
scroll to position [146, 0]
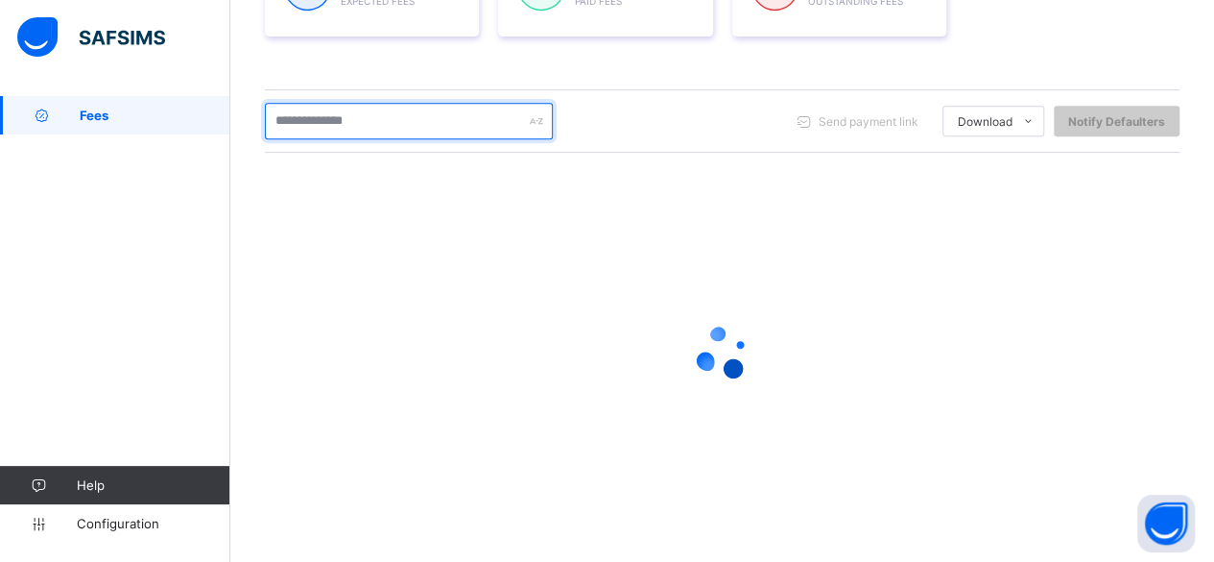
click at [335, 130] on input "text" at bounding box center [409, 121] width 288 height 36
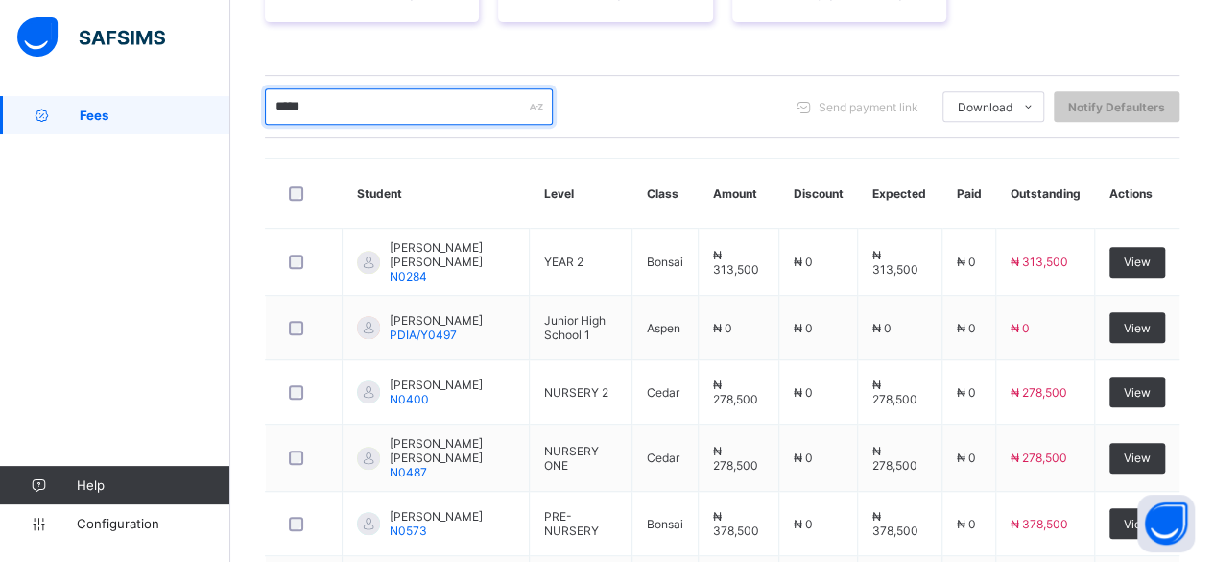
scroll to position [354, 0]
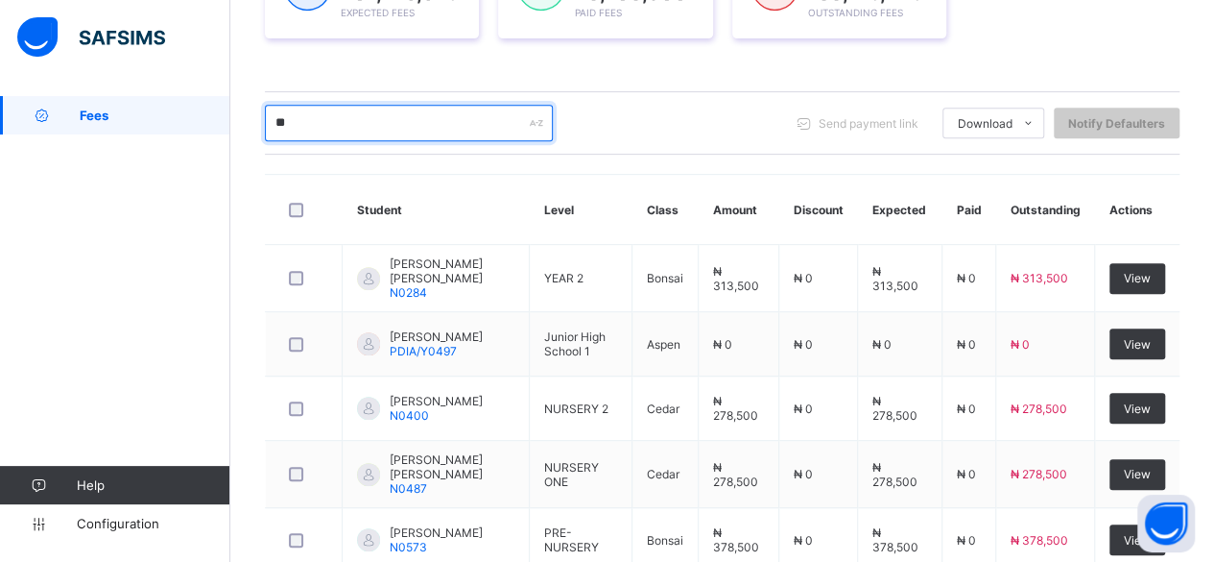
type input "*"
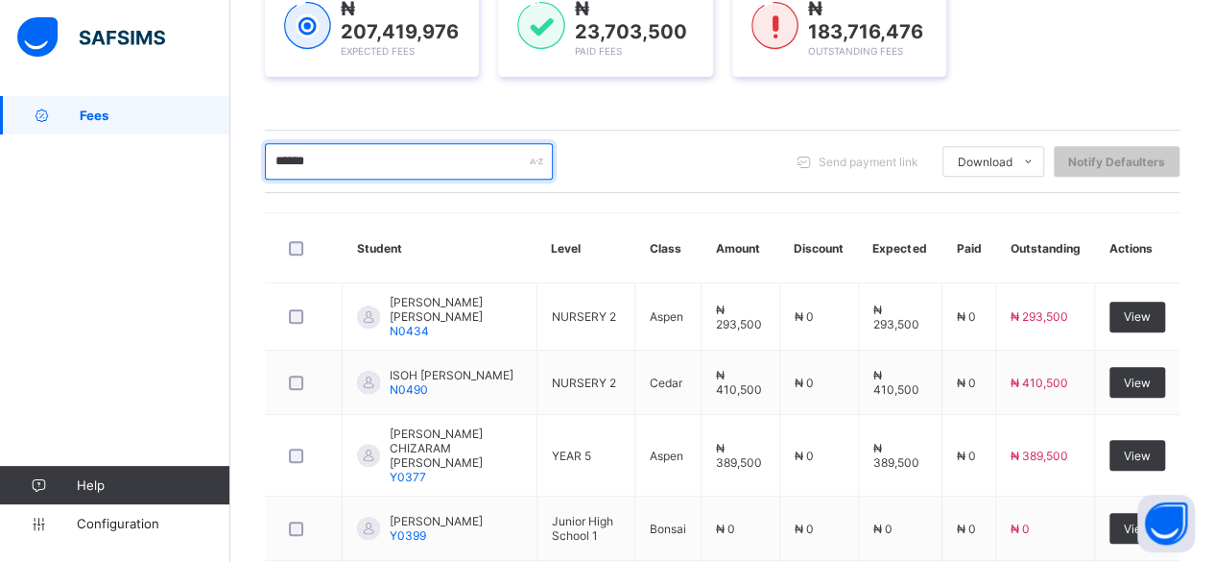
scroll to position [277, 0]
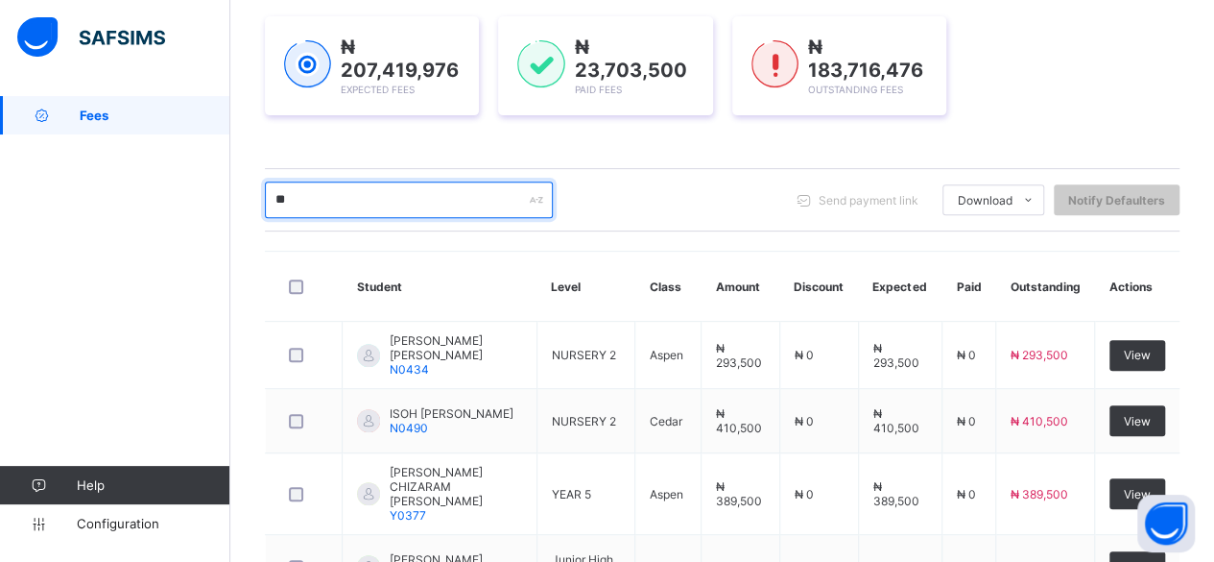
type input "*"
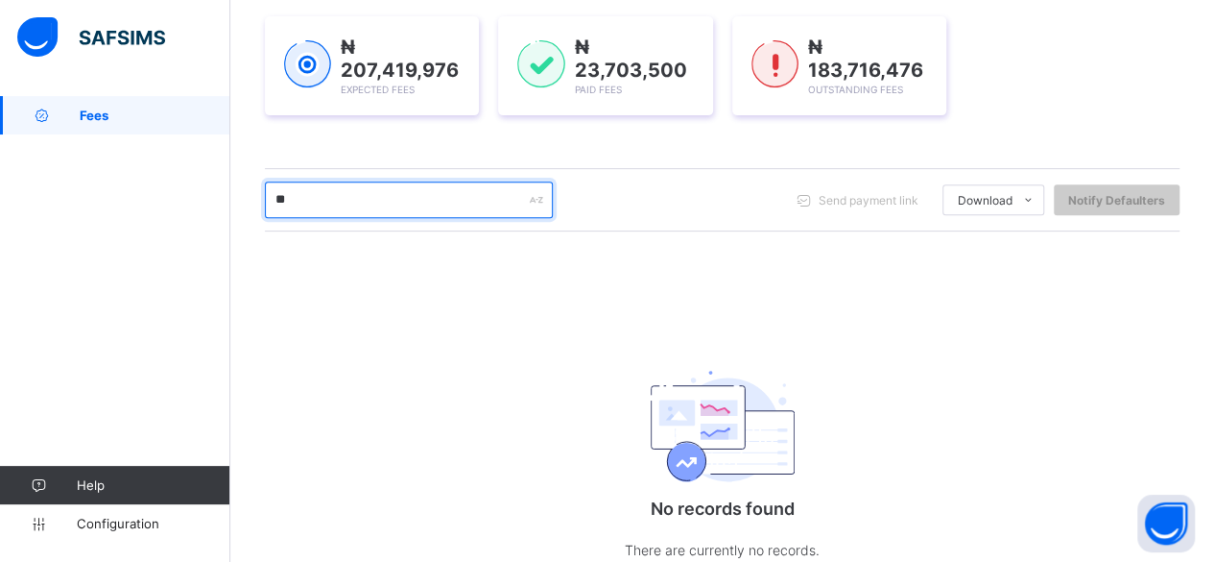
type input "*"
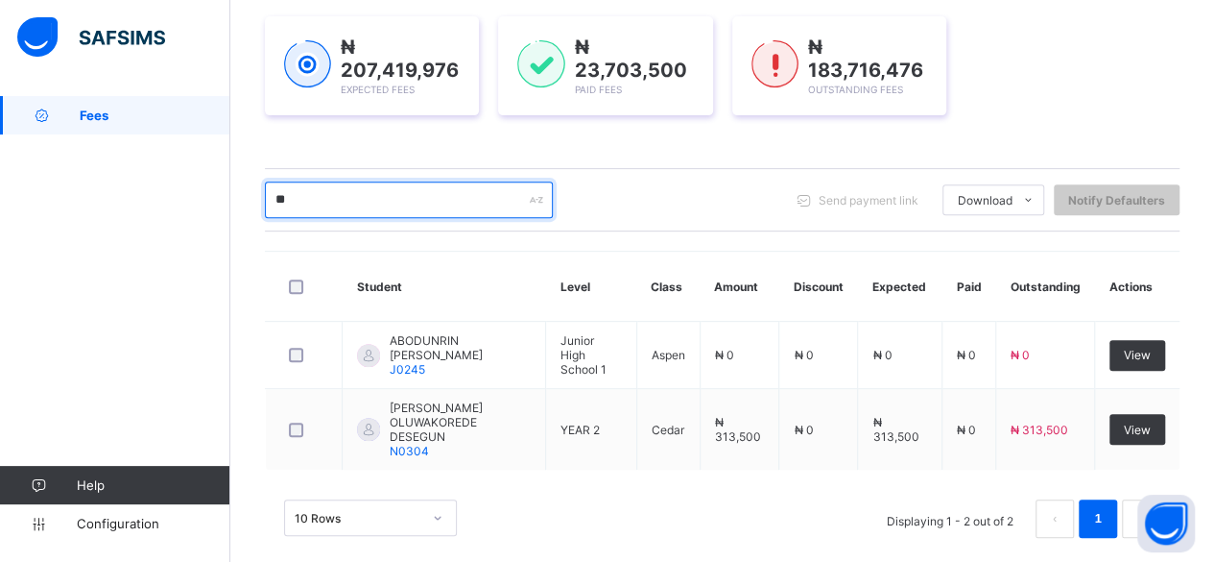
type input "*"
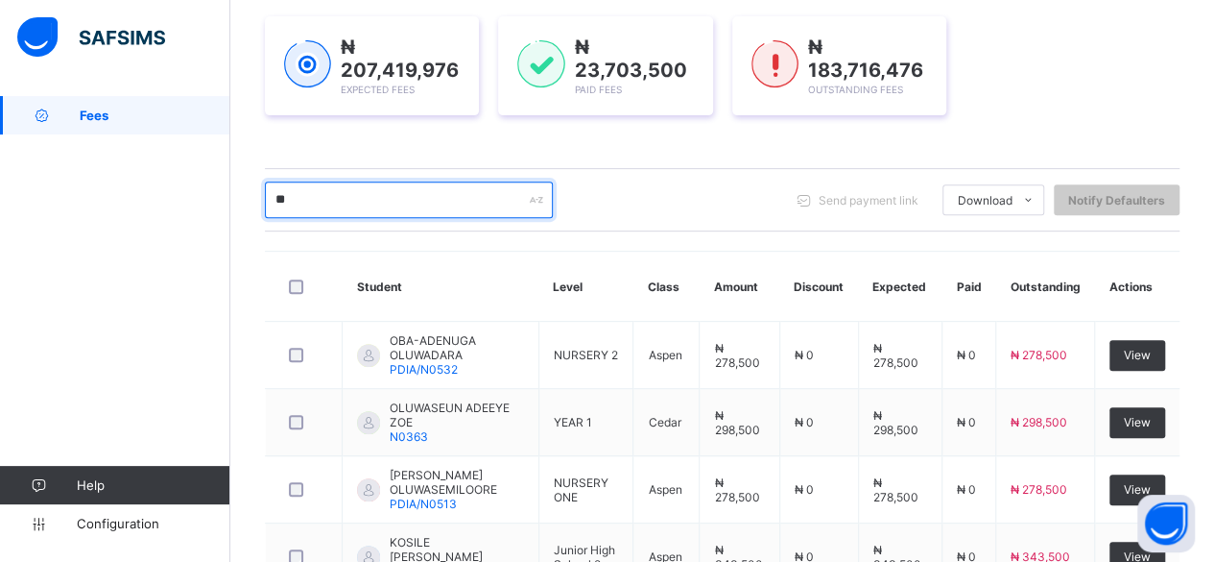
type input "*"
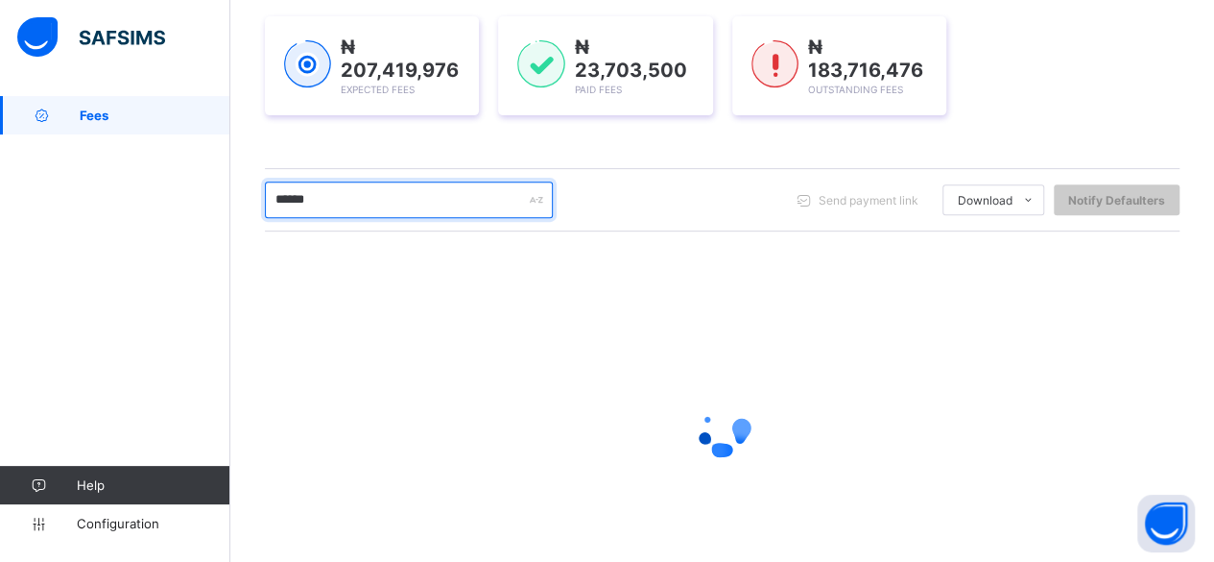
type input "*******"
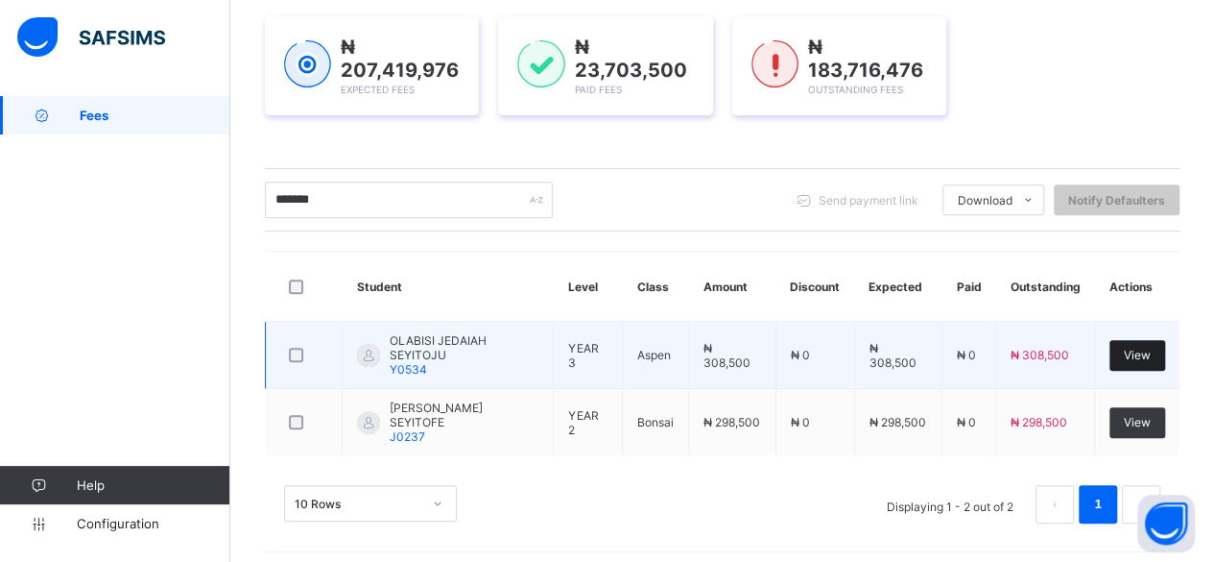
click at [1151, 353] on span "View" at bounding box center [1137, 355] width 27 height 14
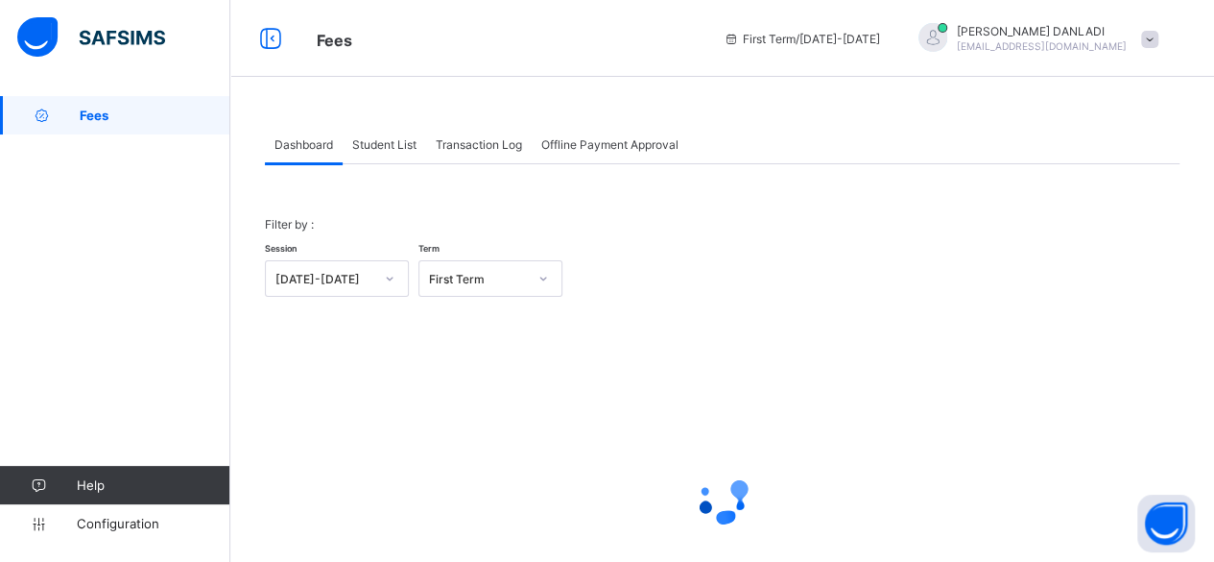
scroll to position [146, 0]
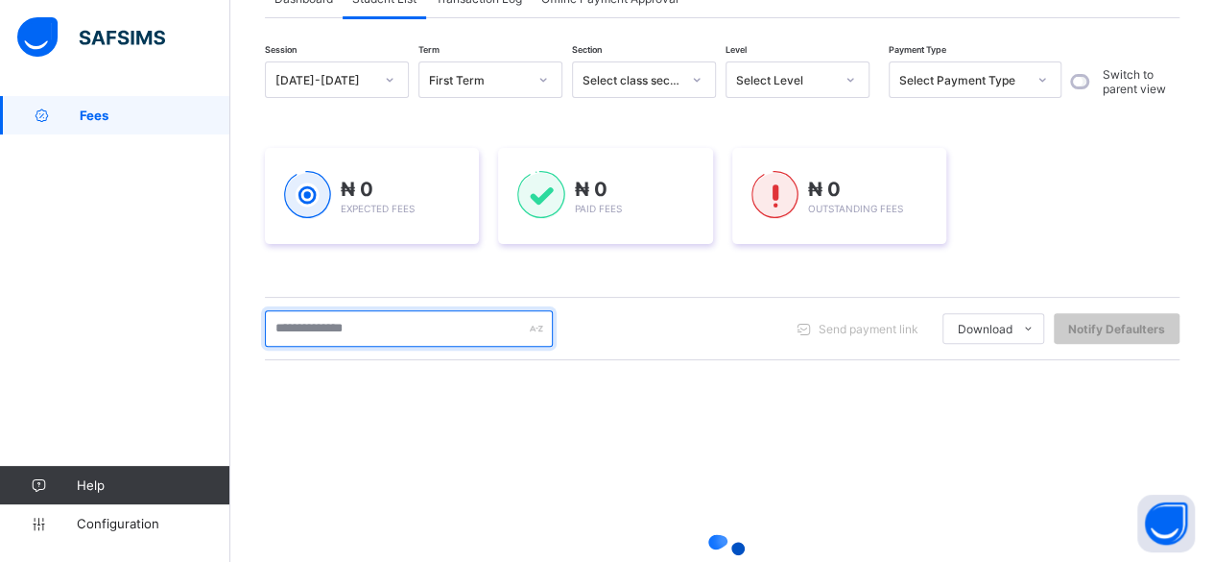
click at [351, 336] on input "text" at bounding box center [409, 328] width 288 height 36
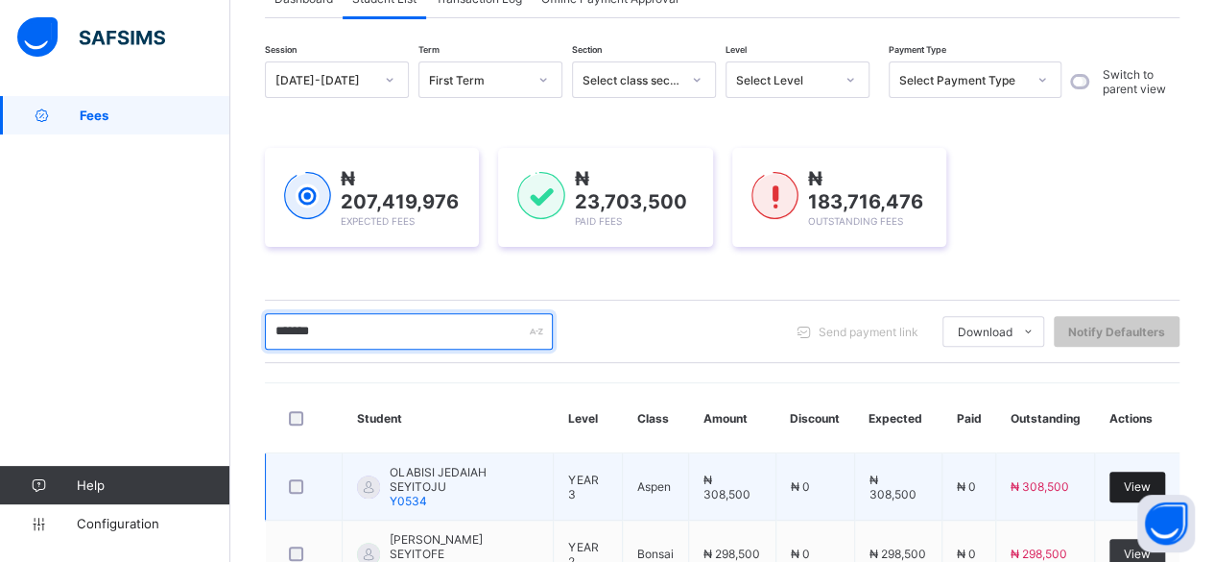
type input "*******"
click at [1151, 479] on span "View" at bounding box center [1137, 486] width 27 height 14
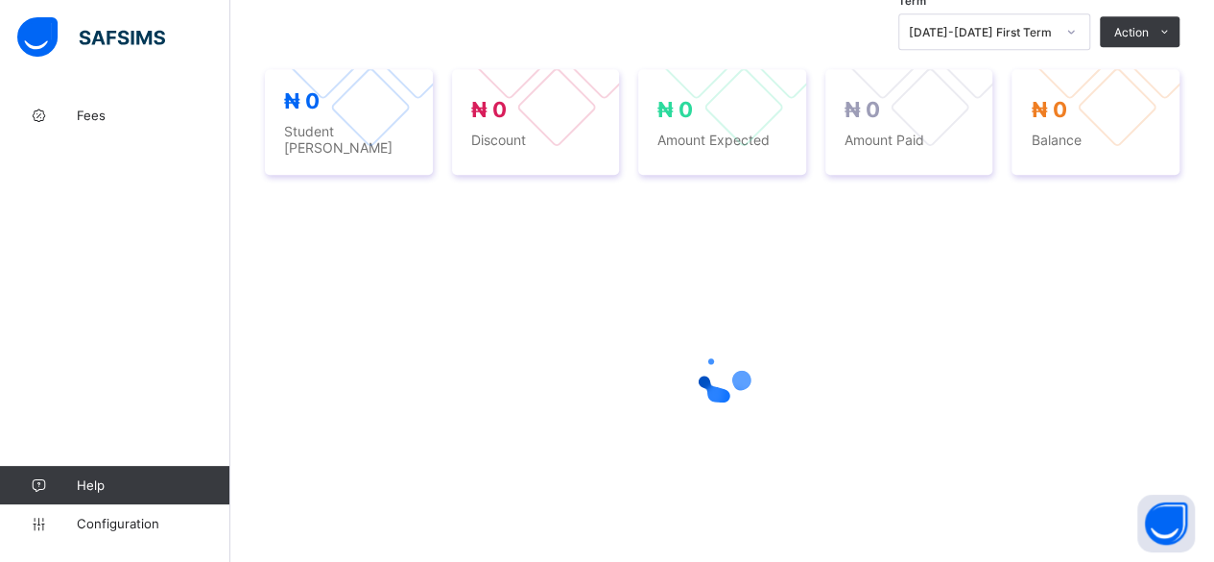
scroll to position [727, 0]
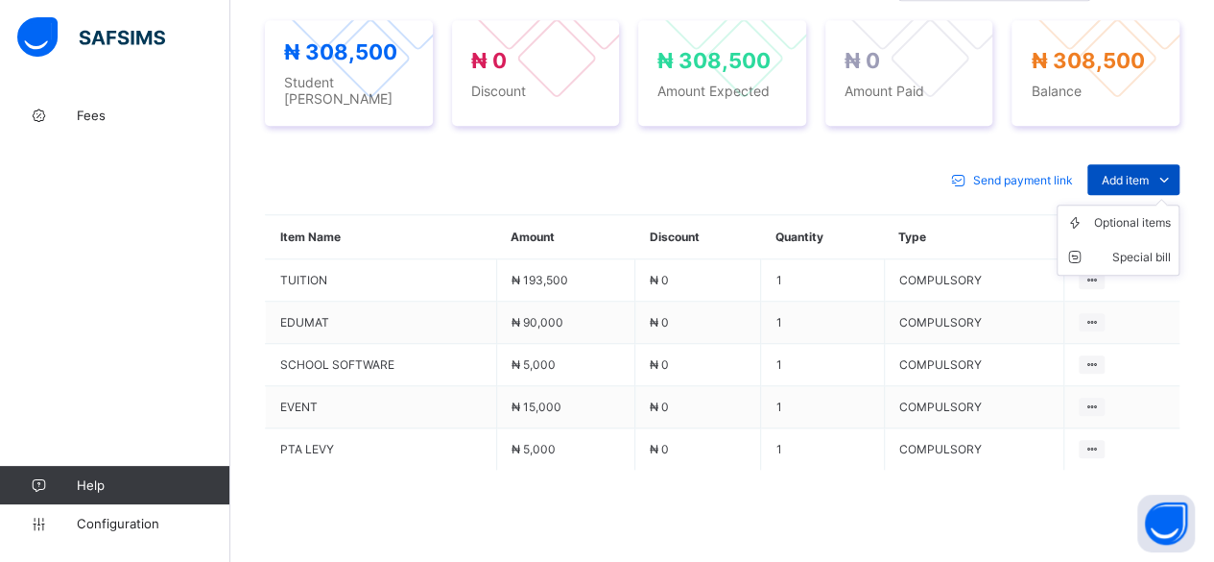
click at [1136, 173] on span "Add item" at bounding box center [1125, 180] width 47 height 14
click at [1136, 215] on div "Optional items" at bounding box center [1132, 222] width 77 height 19
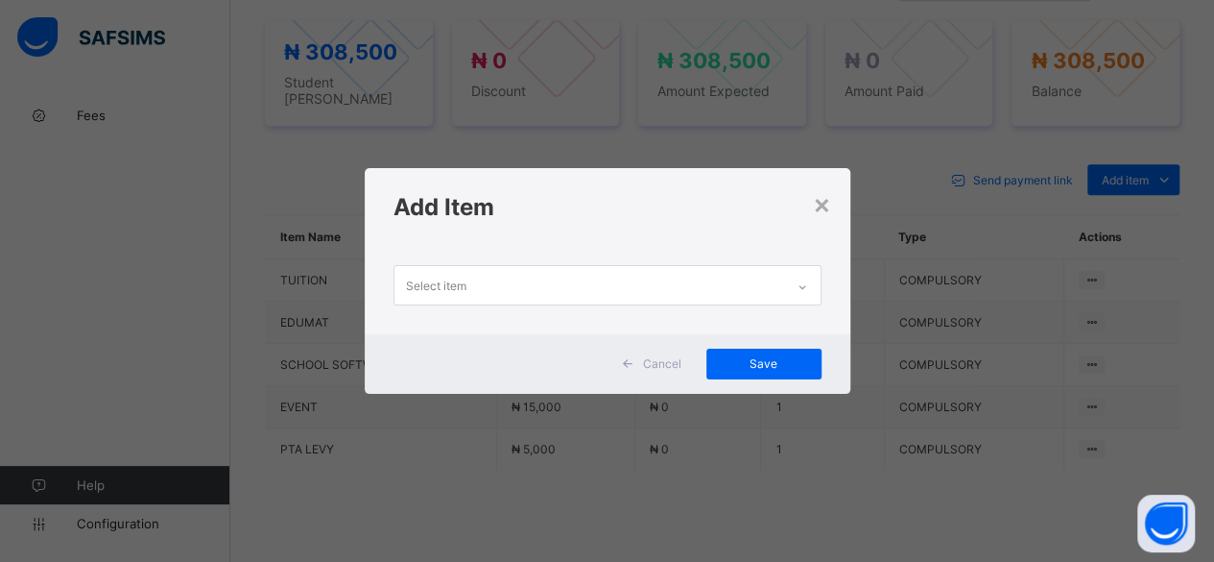
scroll to position [0, 0]
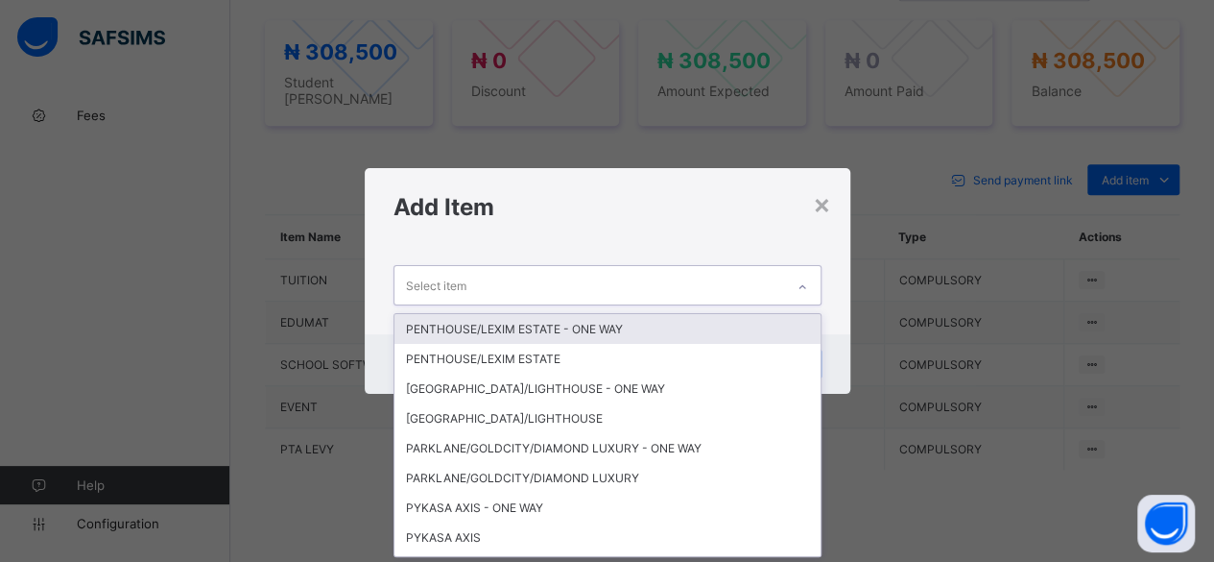
click at [733, 266] on div "Select item" at bounding box center [608, 284] width 428 height 39
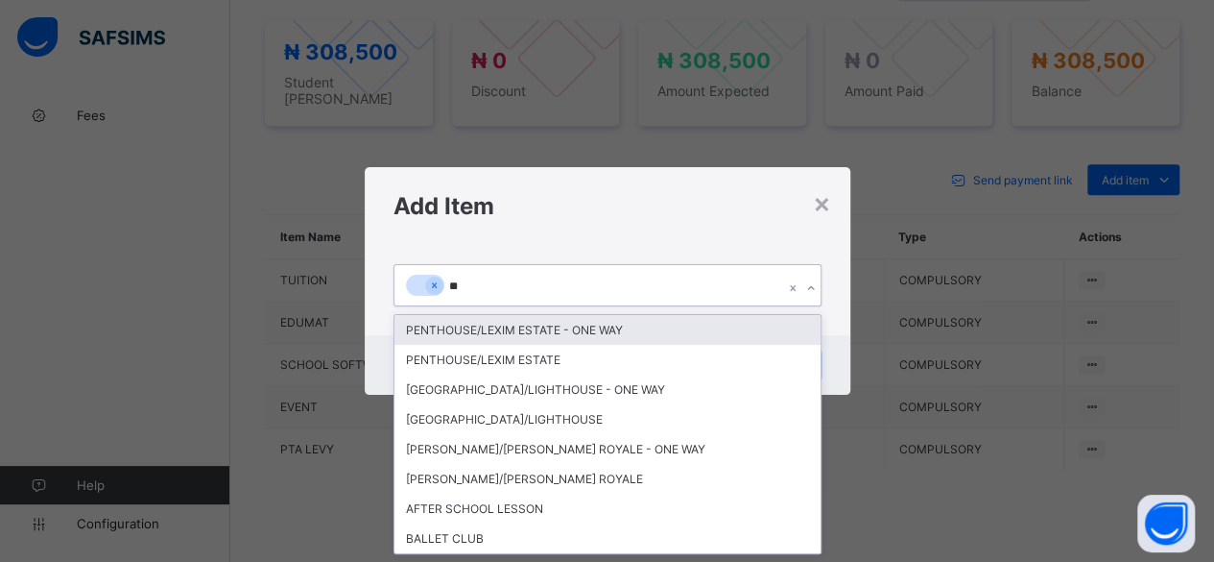
type input "***"
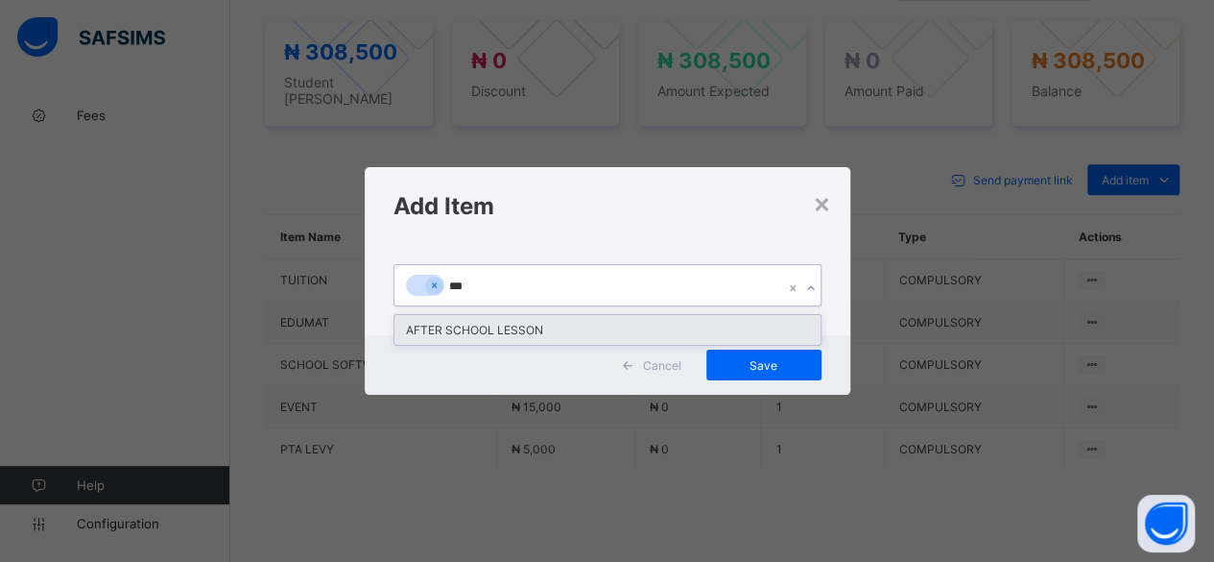
click at [425, 328] on div "AFTER SCHOOL LESSON" at bounding box center [608, 330] width 426 height 30
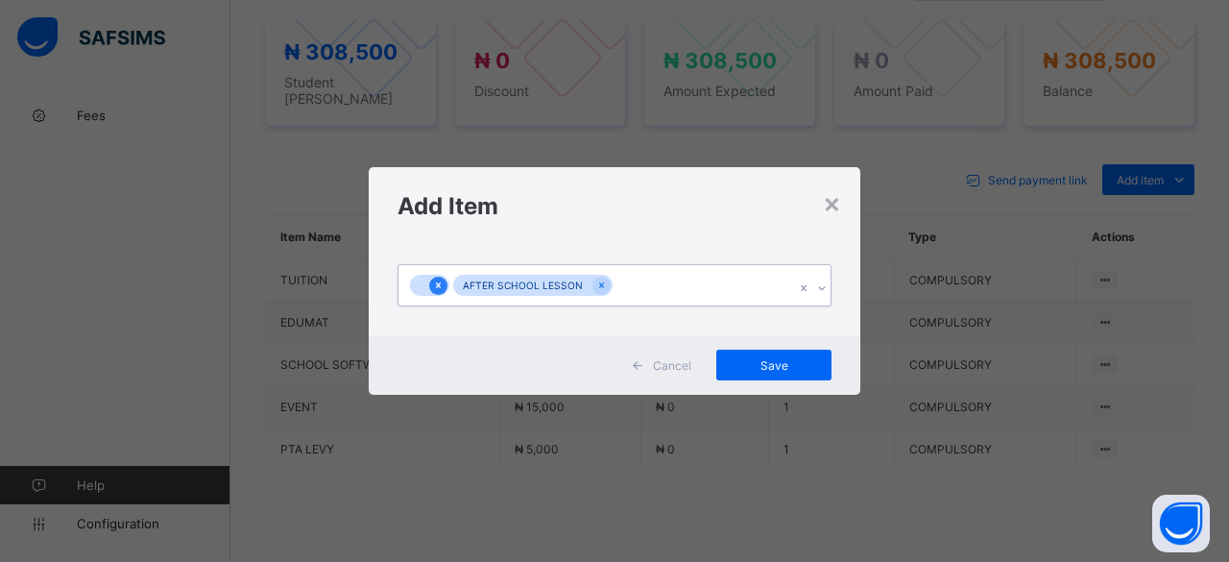
click at [436, 281] on icon at bounding box center [438, 284] width 11 height 13
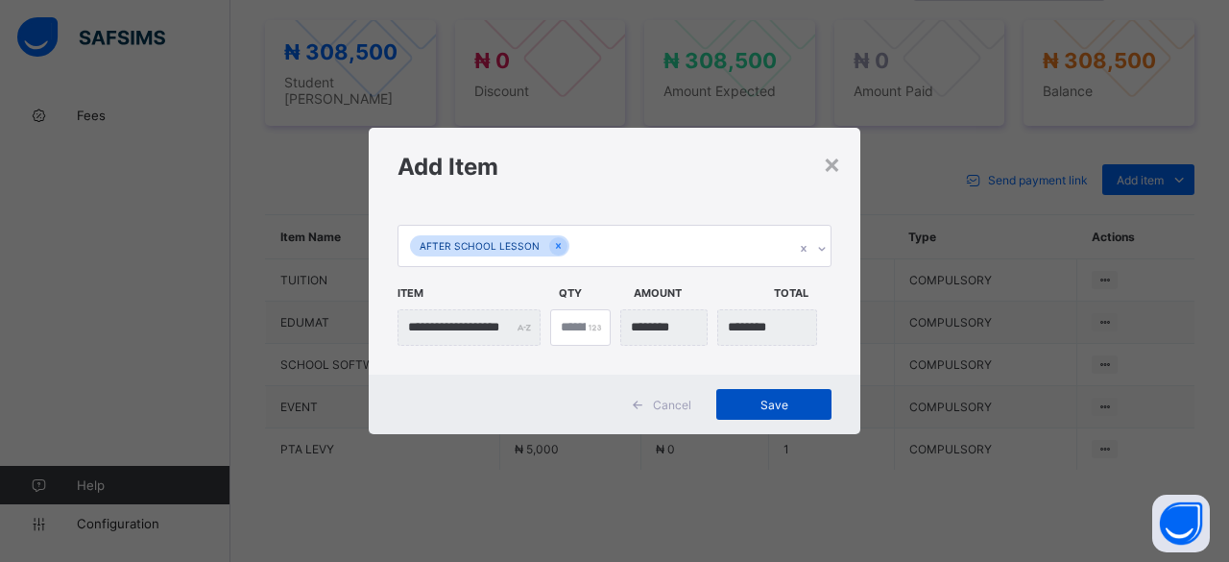
click at [794, 404] on span "Save" at bounding box center [774, 404] width 86 height 14
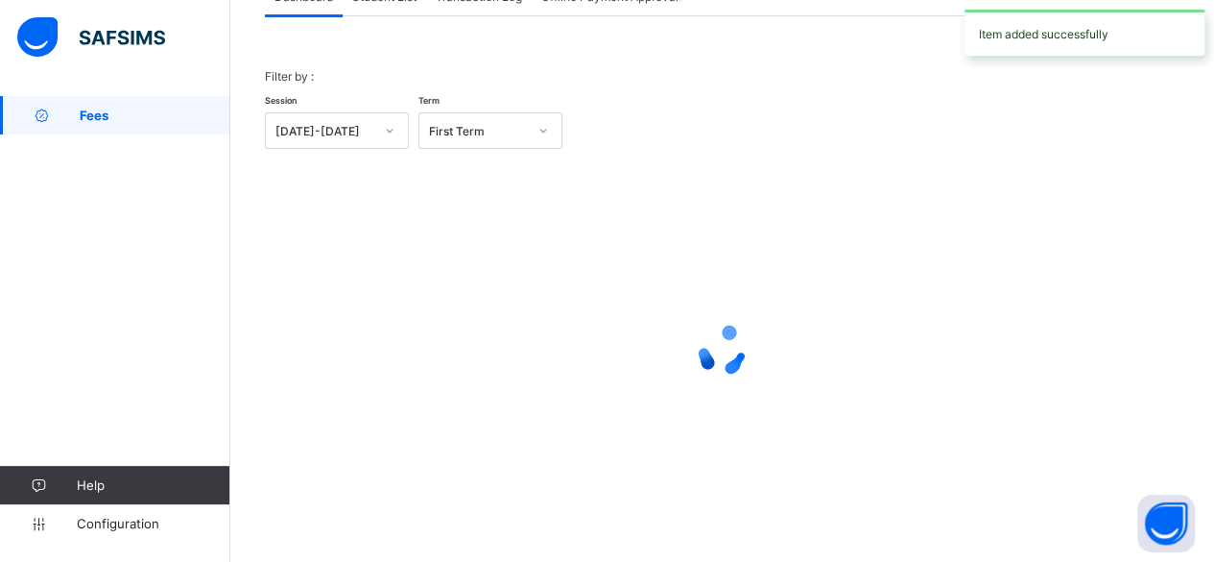
scroll to position [146, 0]
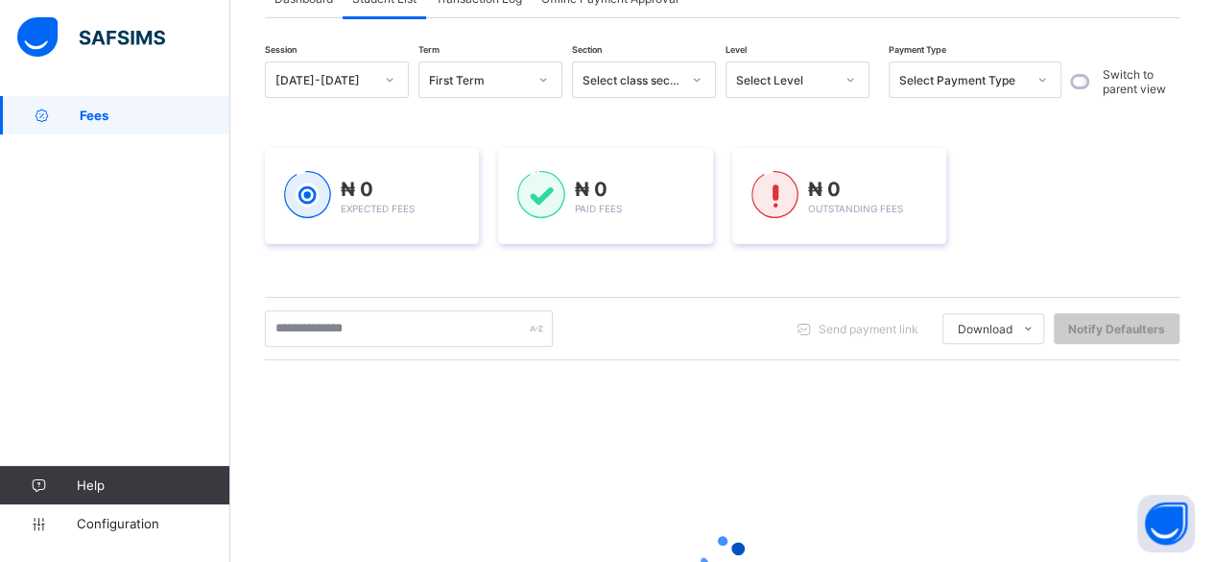
scroll to position [353, 0]
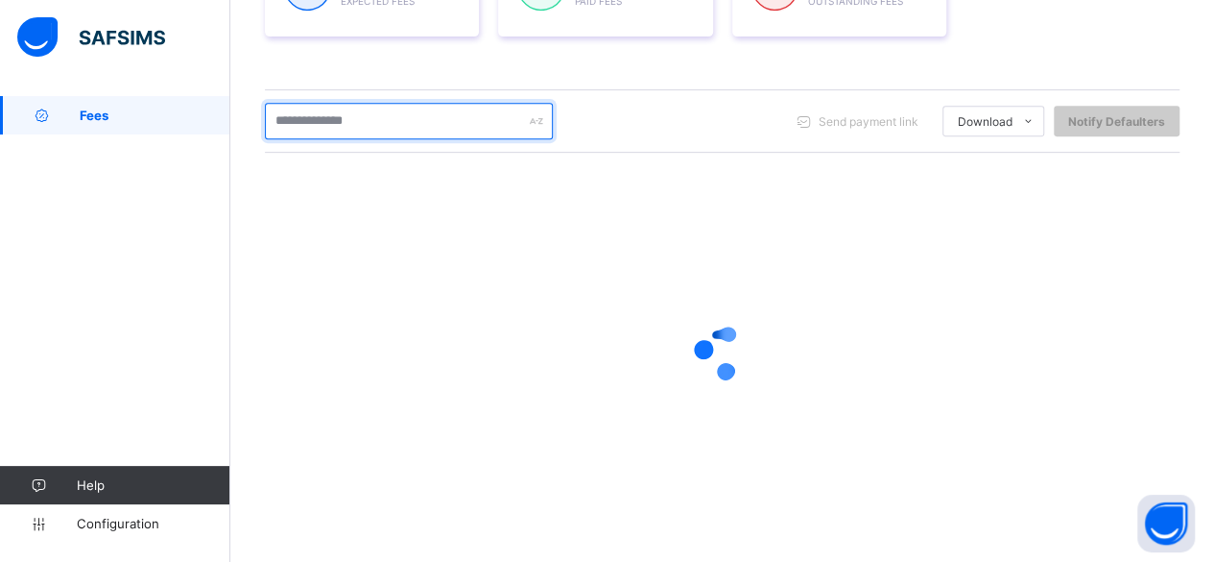
click at [331, 121] on input "text" at bounding box center [409, 121] width 288 height 36
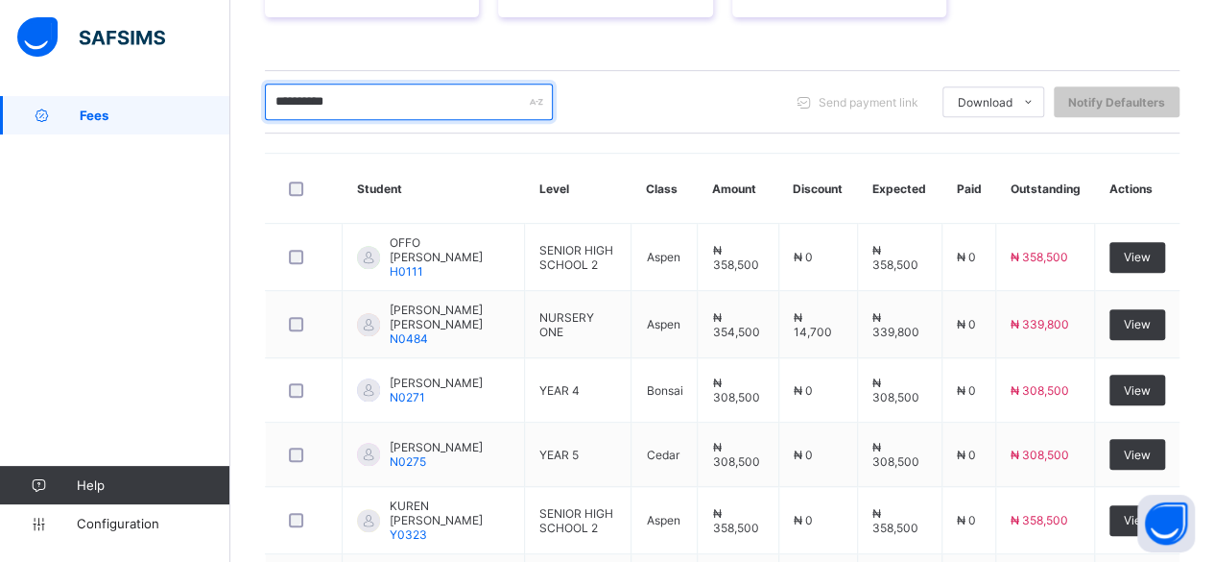
scroll to position [342, 0]
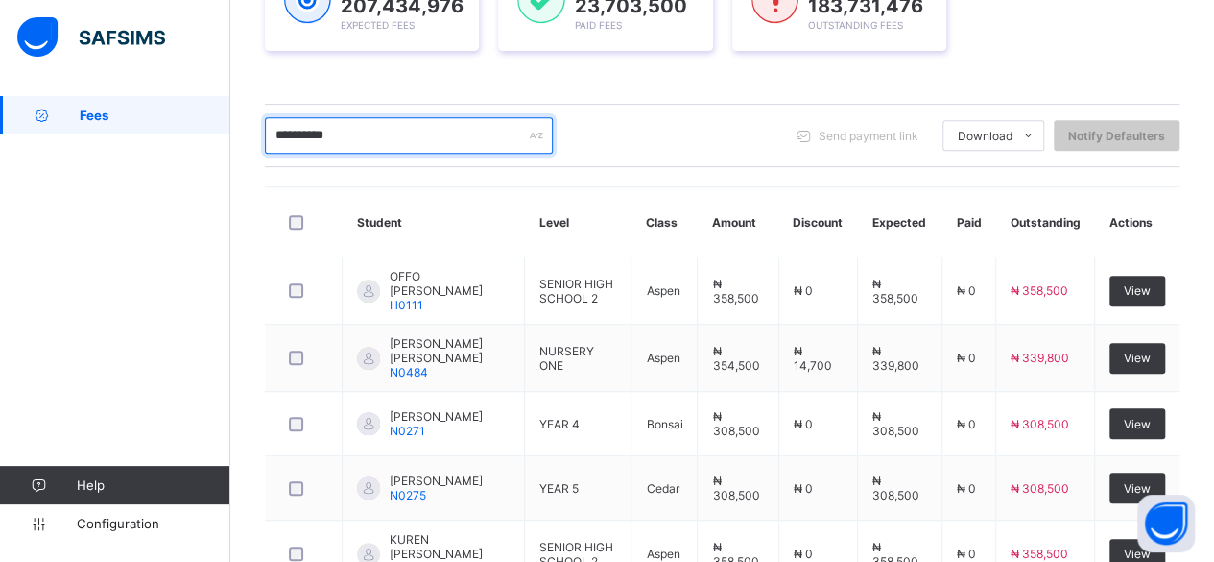
click at [412, 133] on input "**********" at bounding box center [409, 135] width 288 height 36
type input "*"
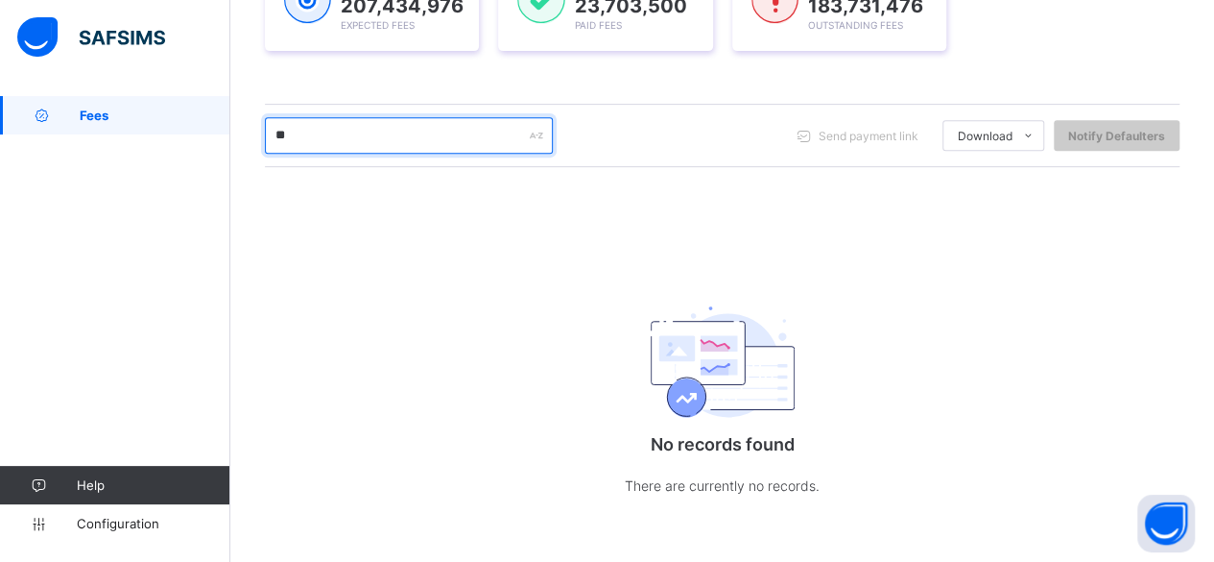
type input "*"
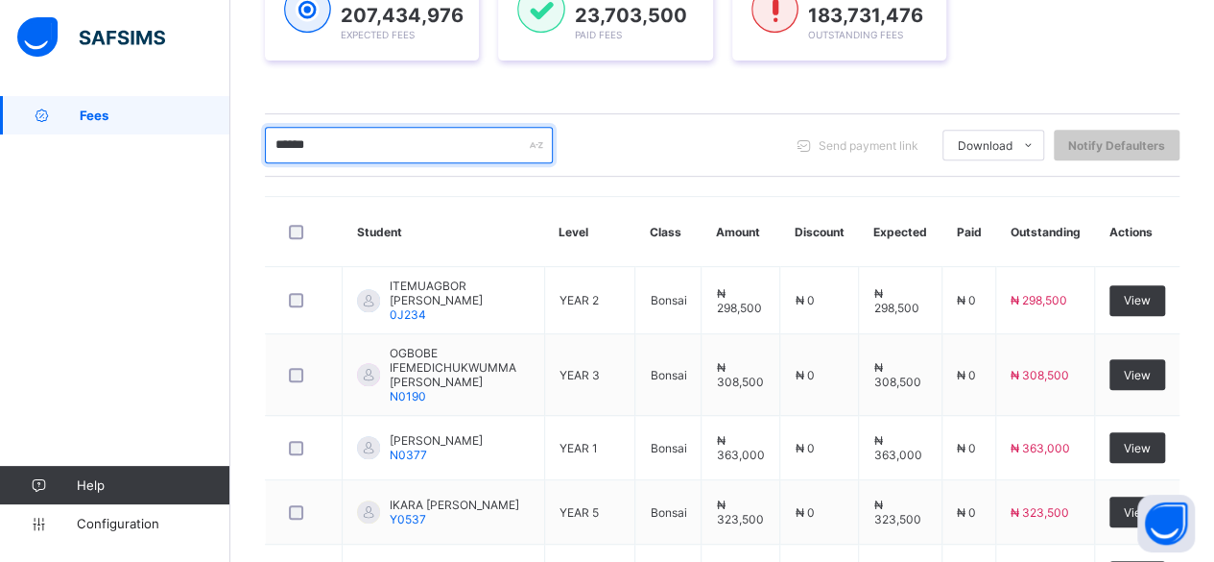
scroll to position [303, 0]
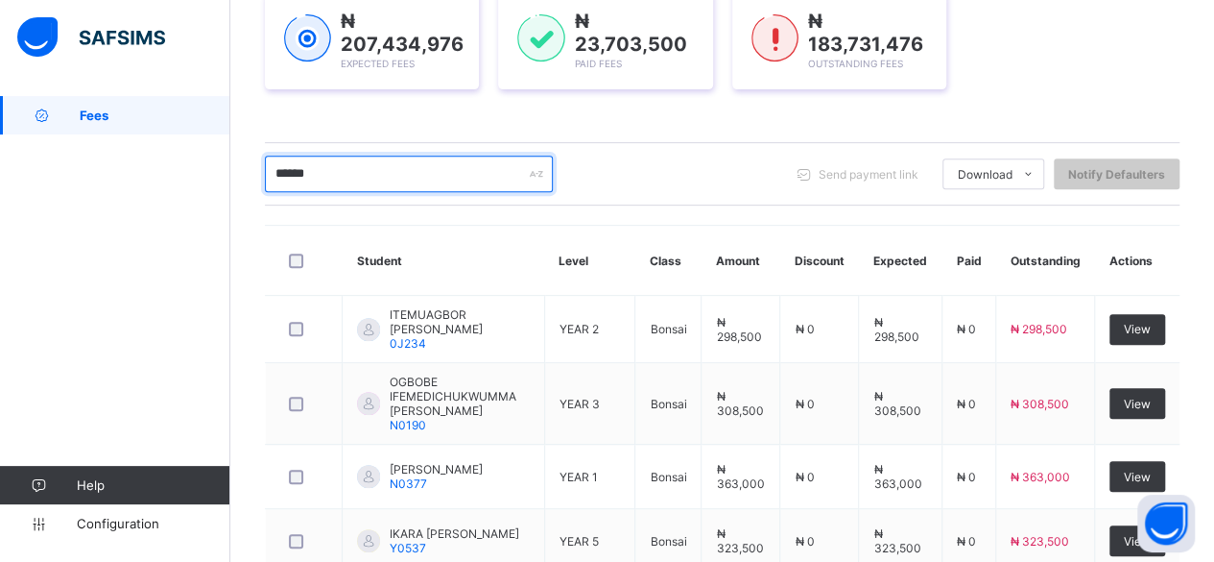
click at [334, 158] on input "******" at bounding box center [409, 174] width 288 height 36
type input "*"
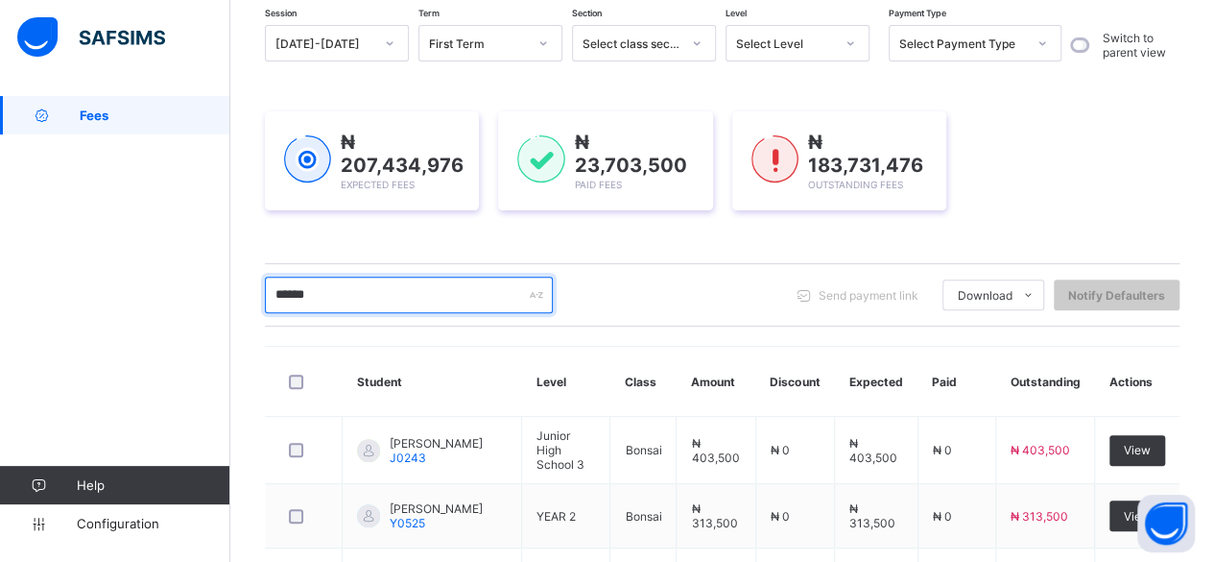
scroll to position [177, 0]
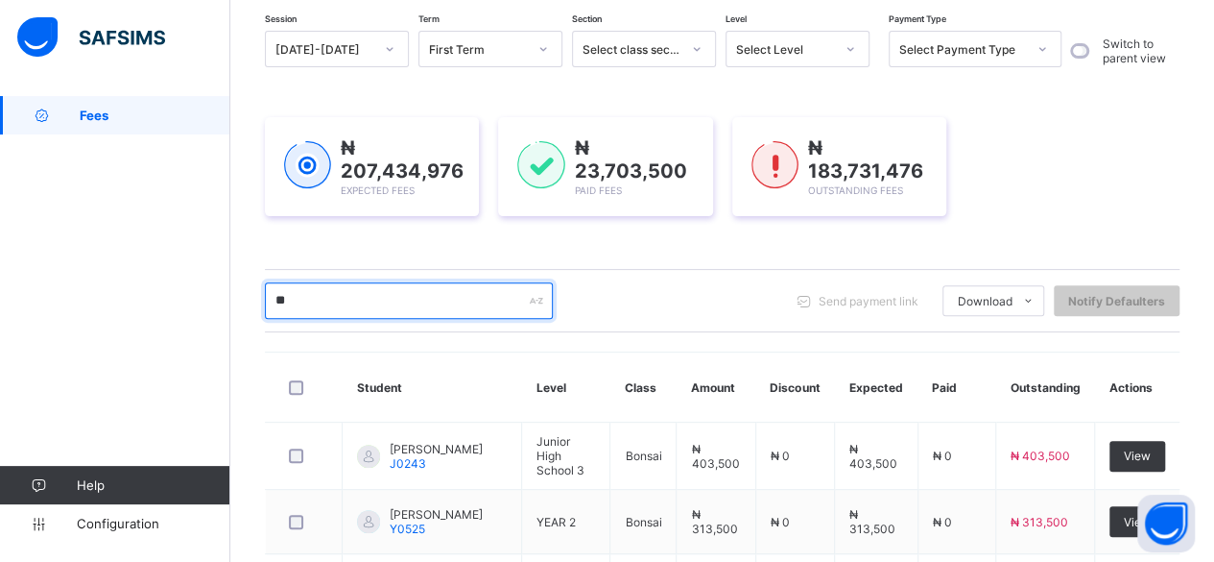
type input "*"
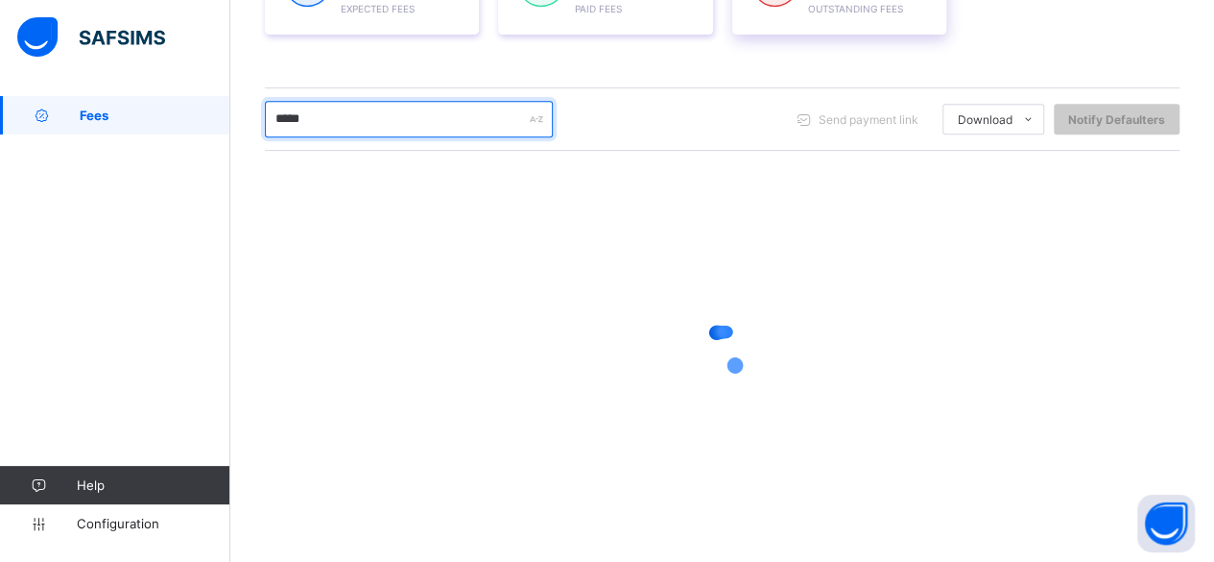
scroll to position [1, 0]
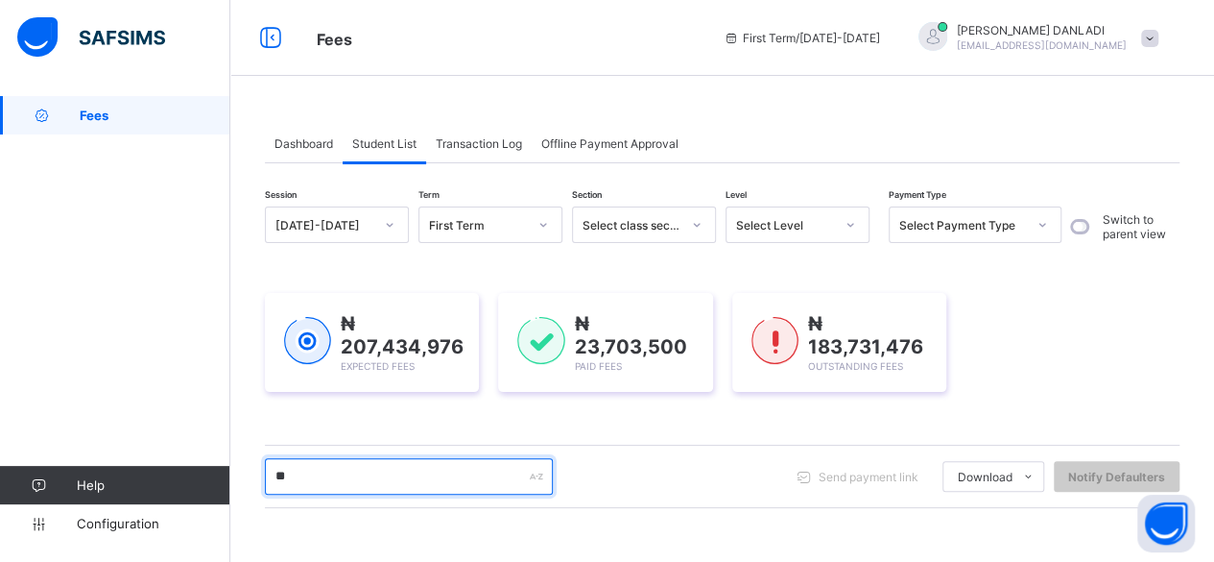
type input "*"
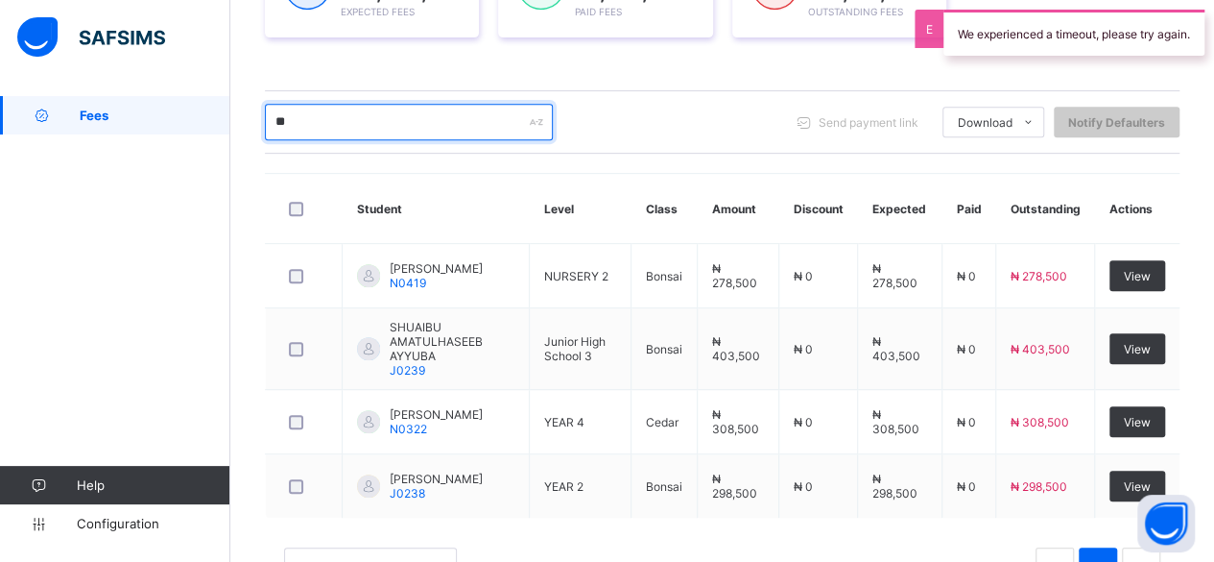
type input "*"
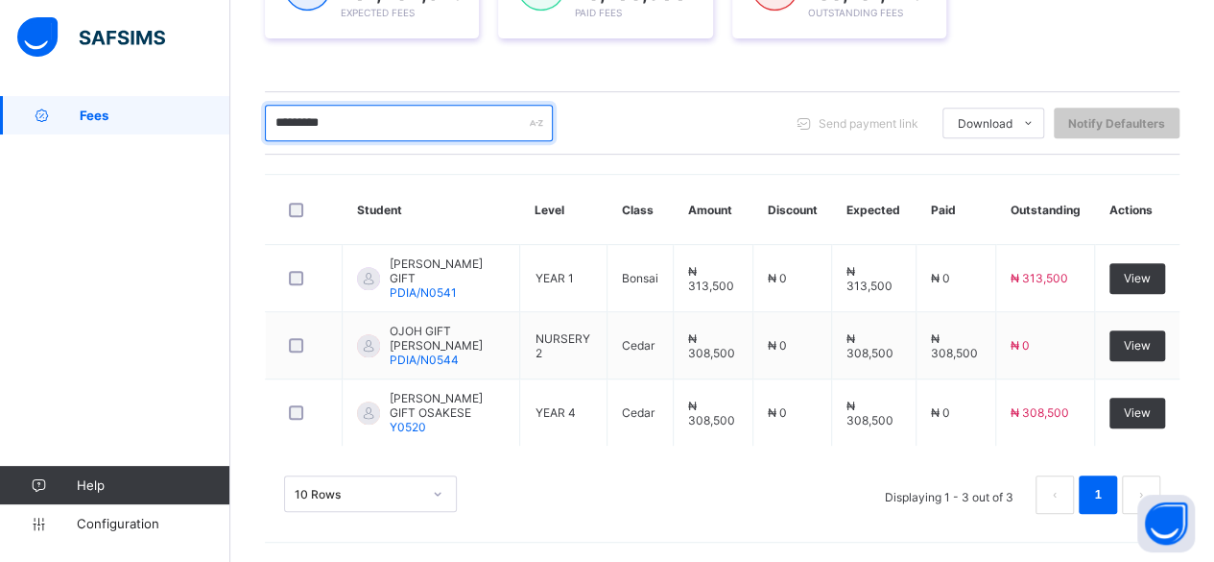
scroll to position [342, 0]
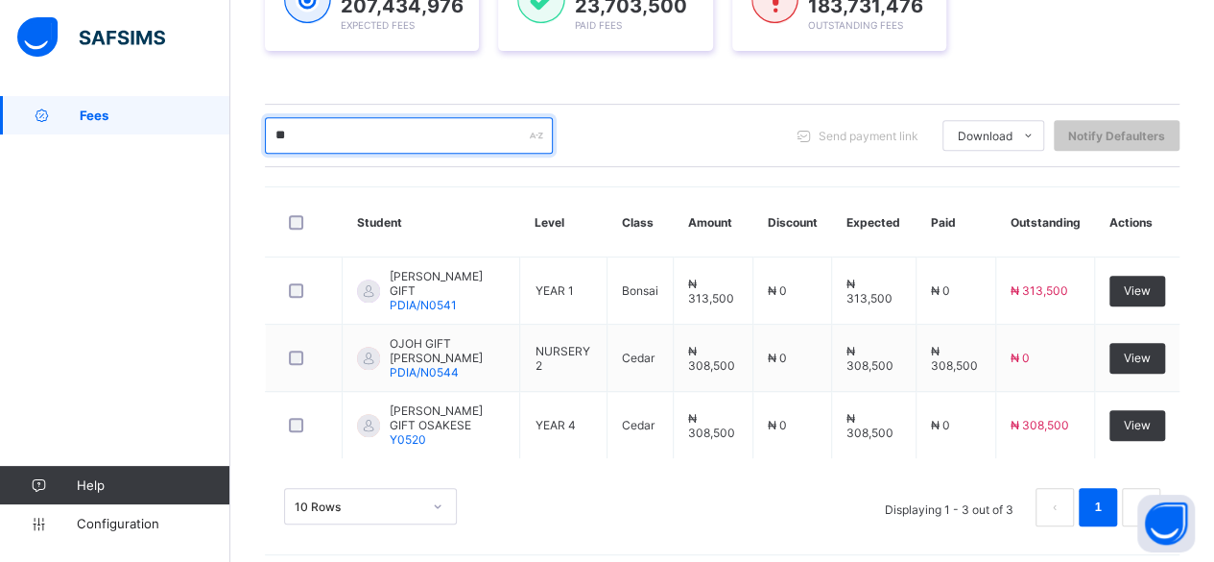
type input "*"
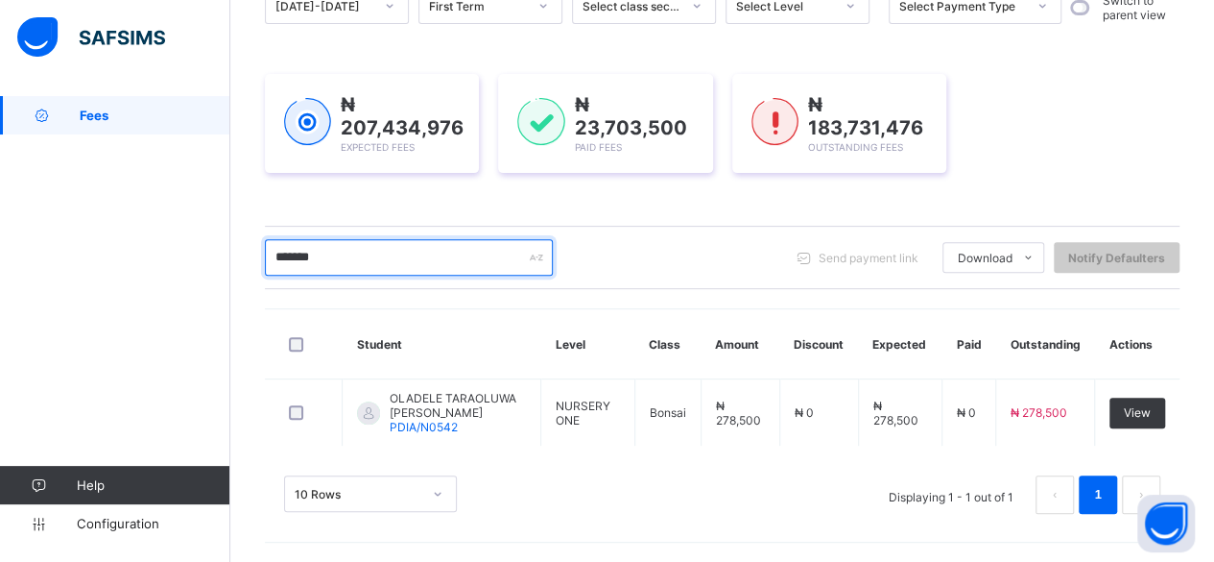
scroll to position [213, 0]
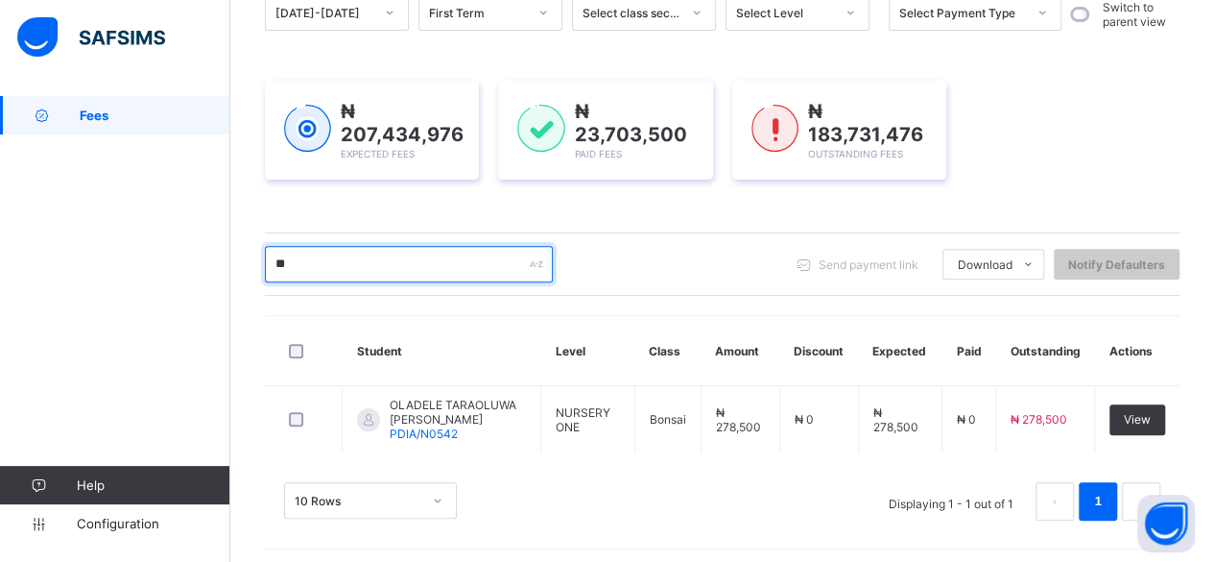
type input "*"
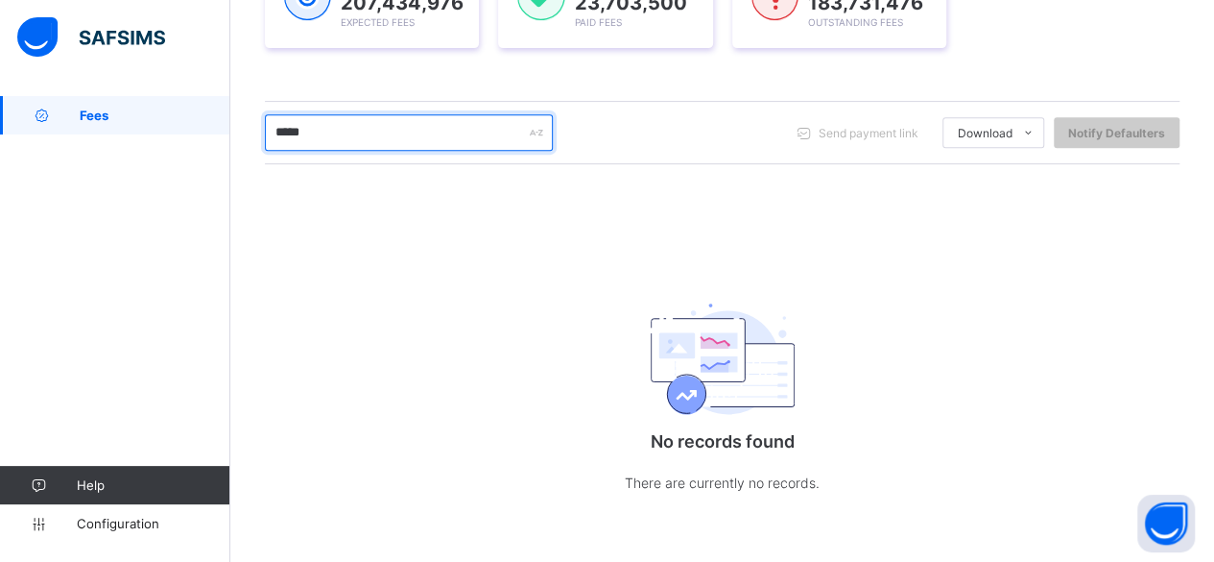
scroll to position [345, 0]
type input "*"
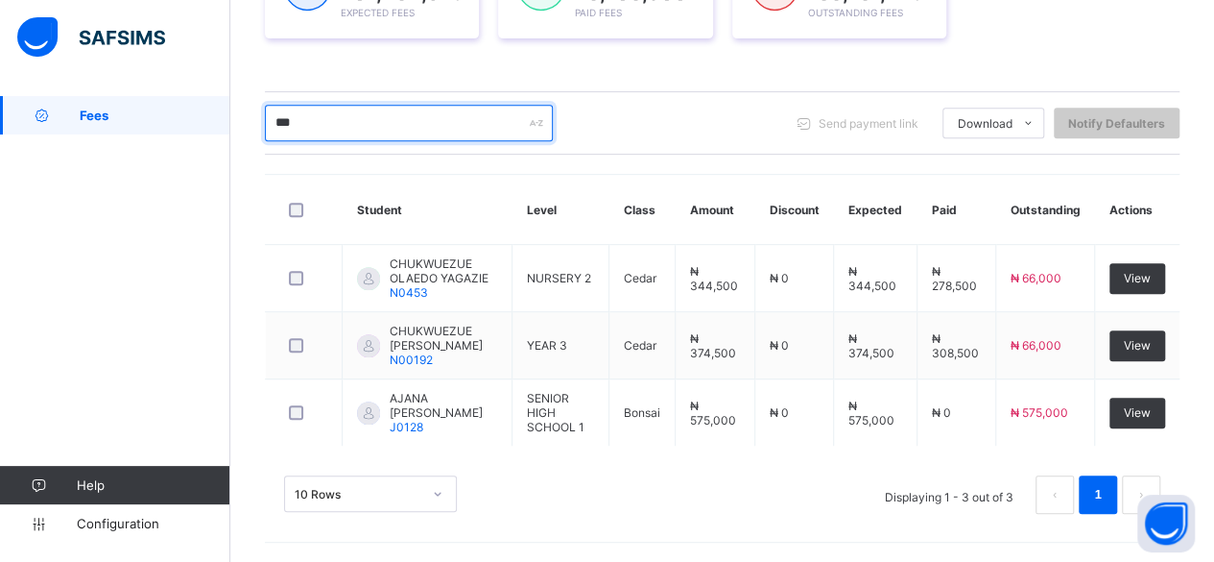
scroll to position [342, 0]
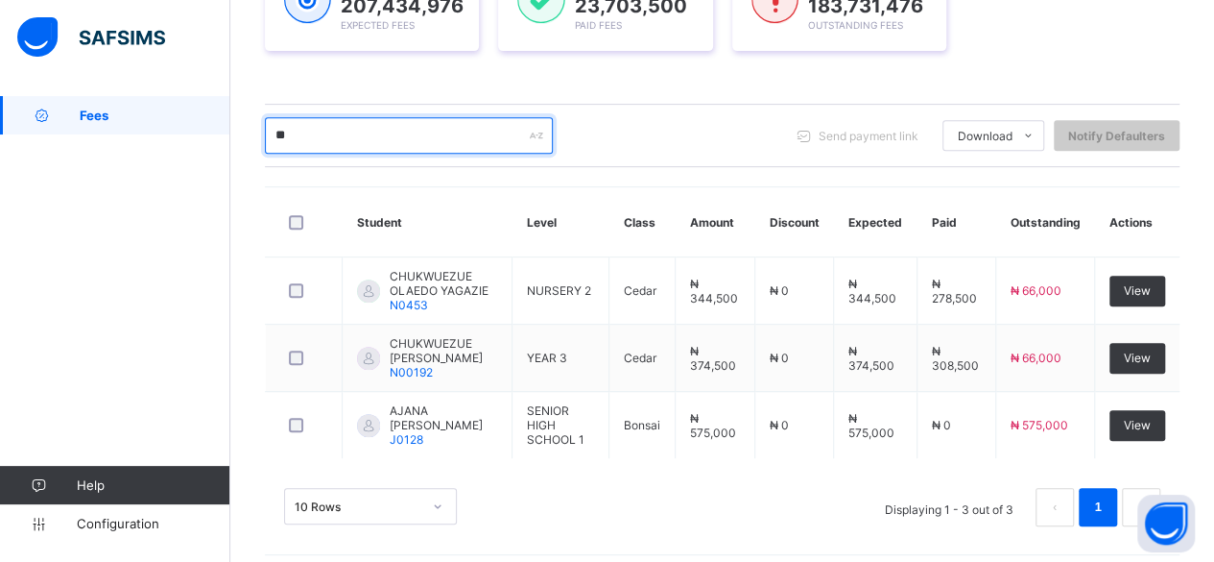
type input "*"
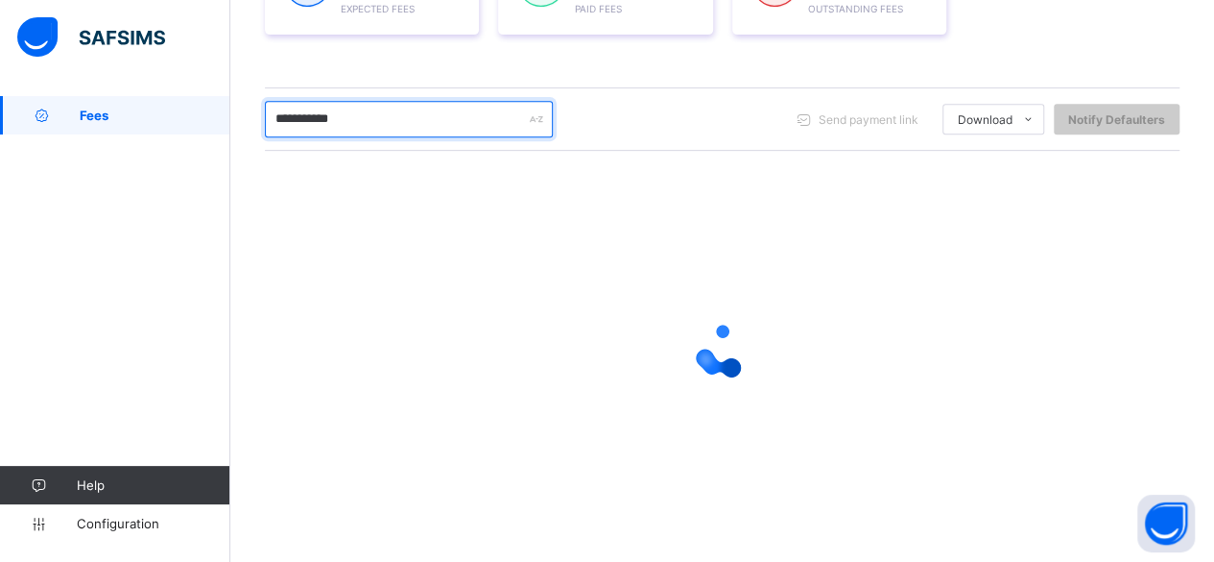
scroll to position [355, 0]
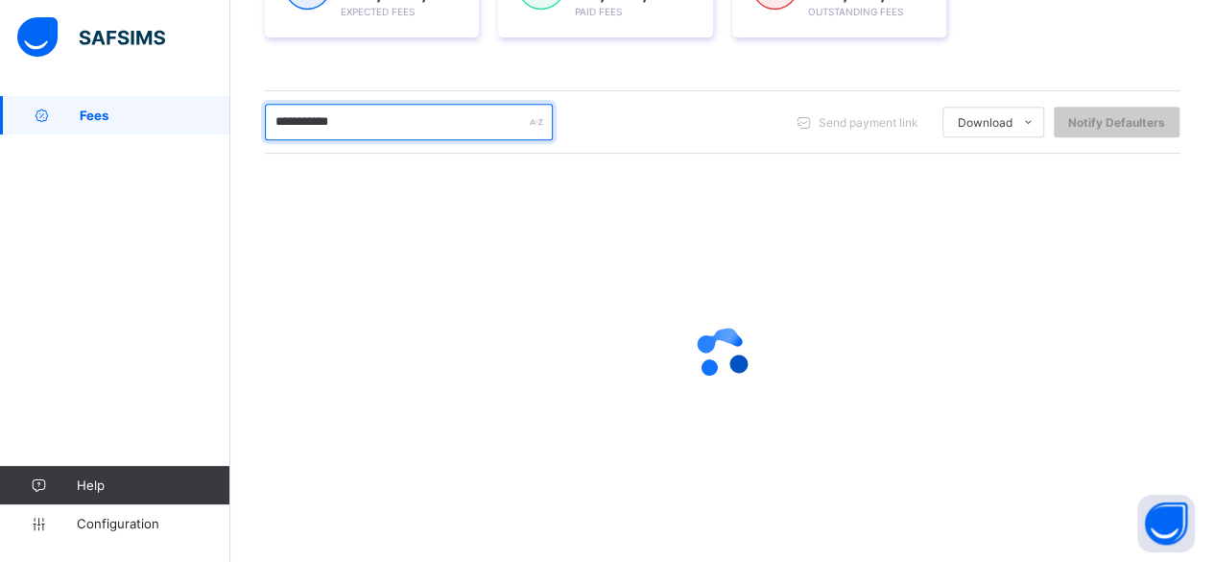
click at [369, 120] on input "**********" at bounding box center [409, 122] width 288 height 36
type input "*"
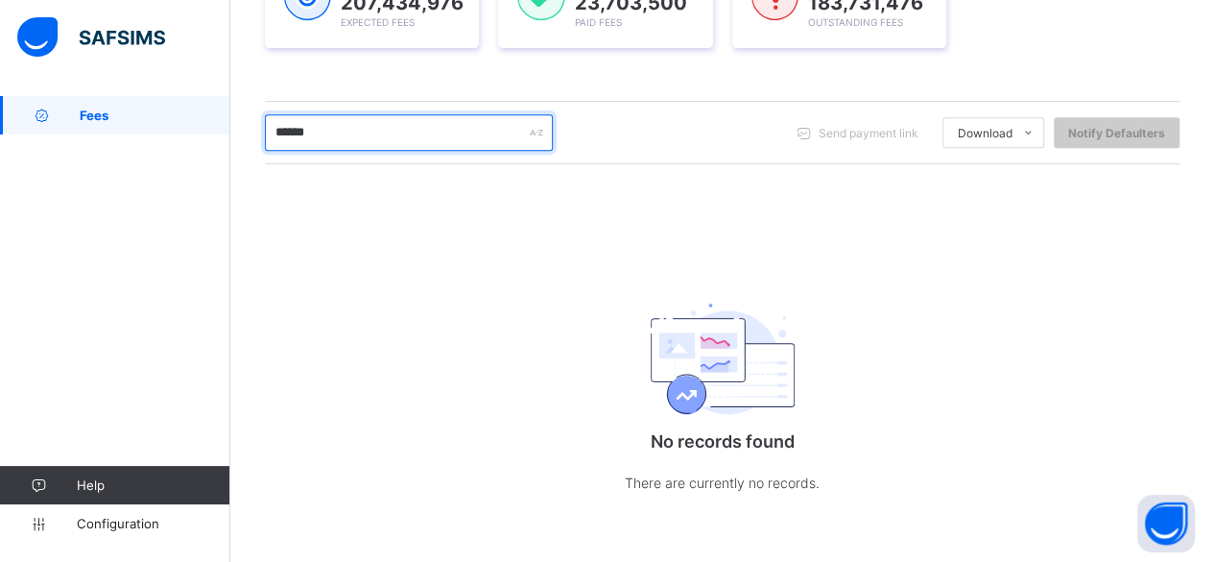
scroll to position [345, 0]
type input "*"
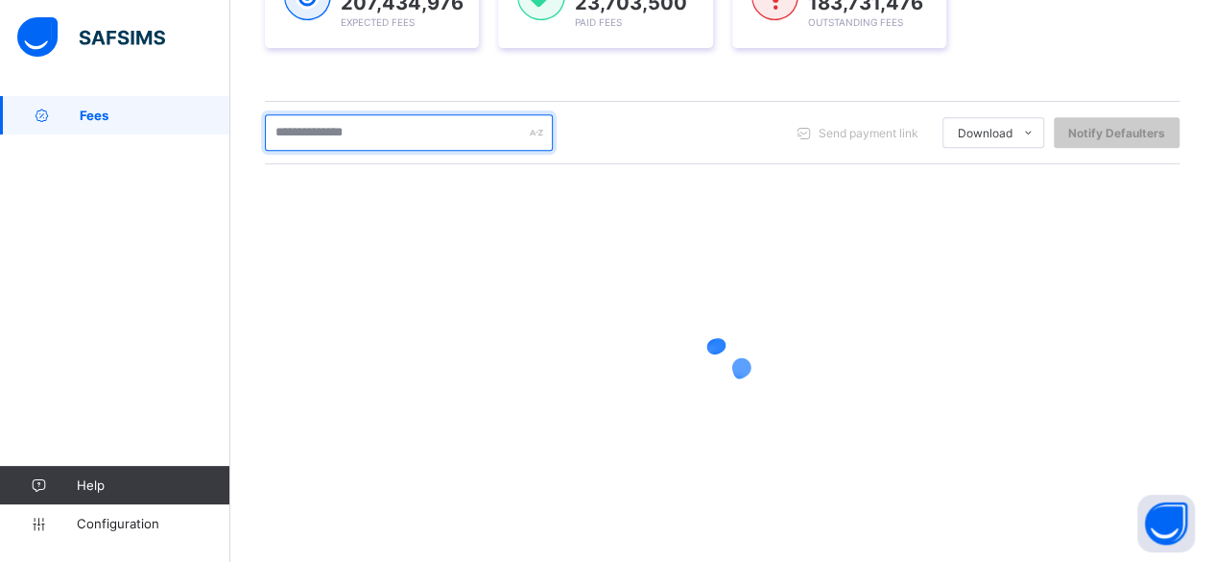
scroll to position [355, 0]
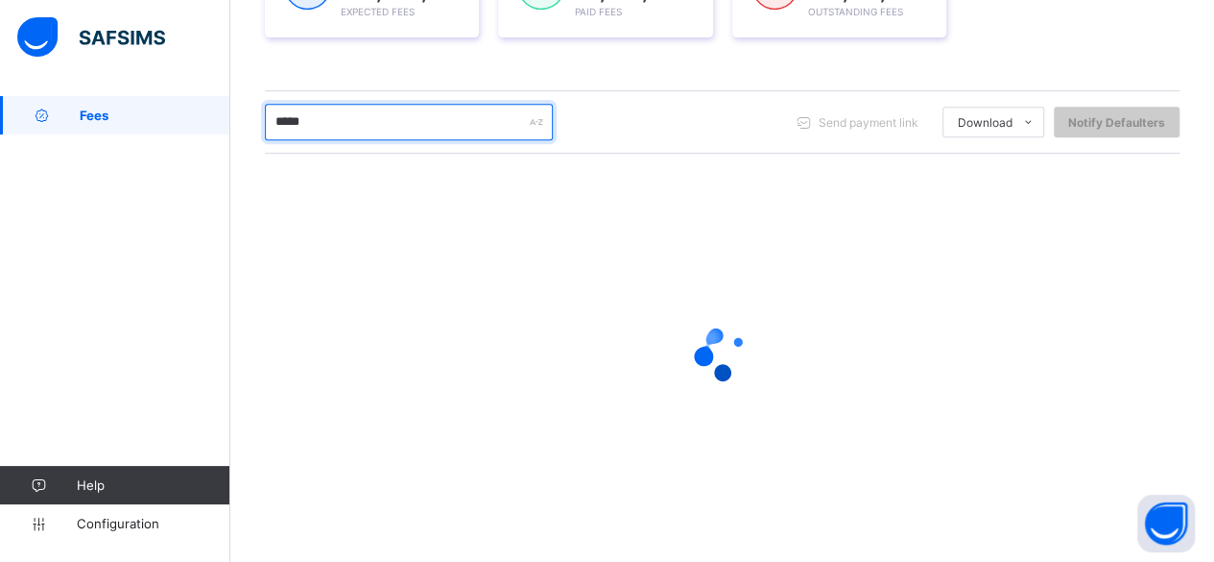
type input "******"
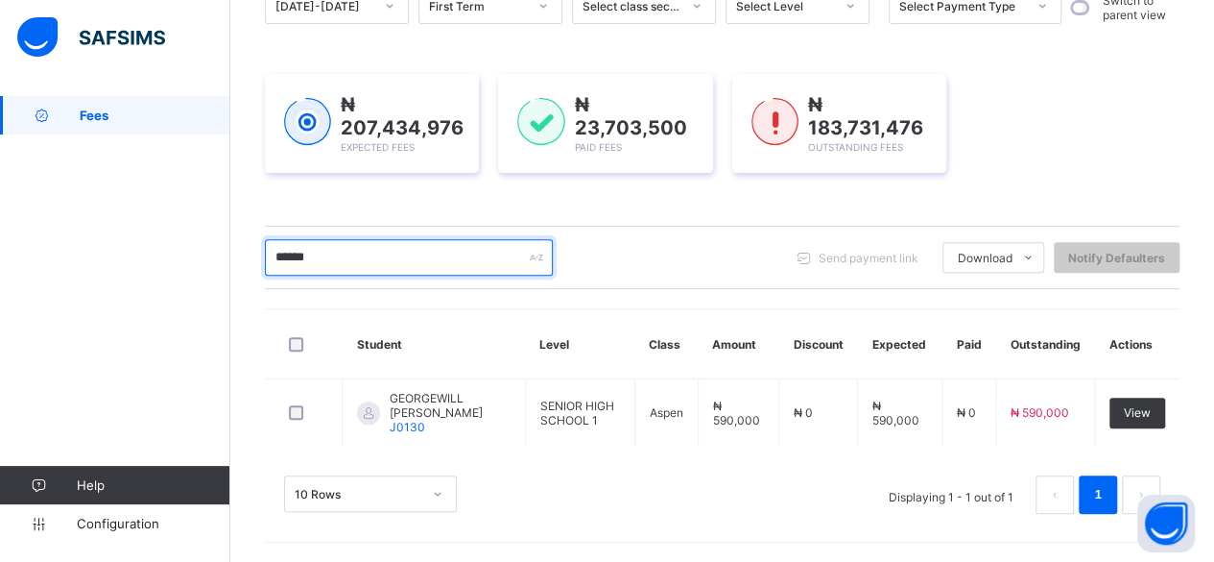
scroll to position [213, 0]
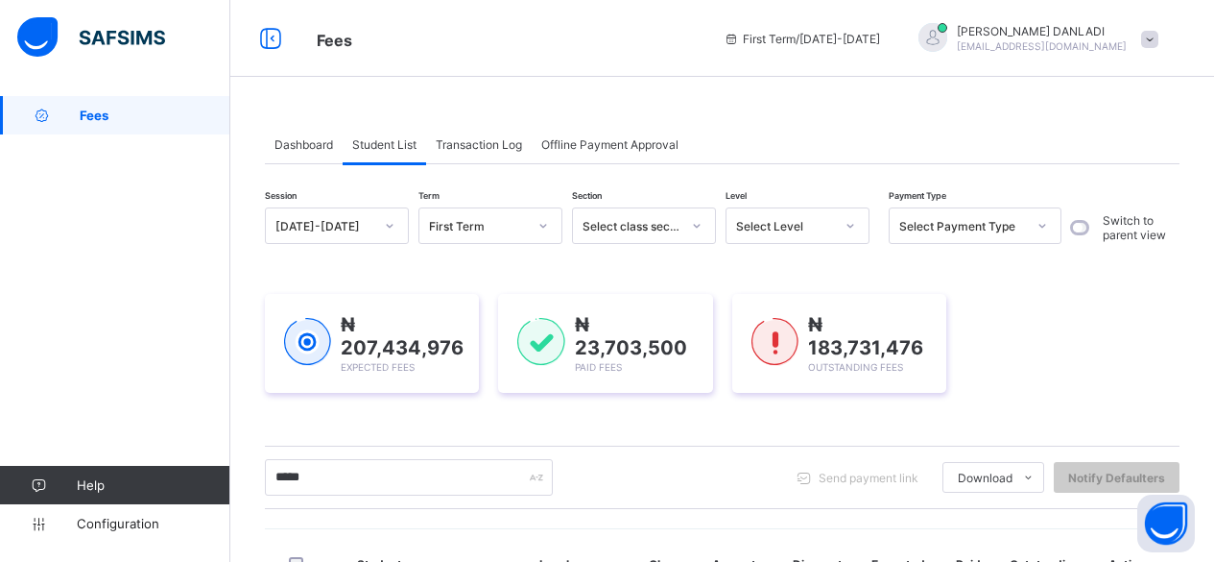
scroll to position [213, 0]
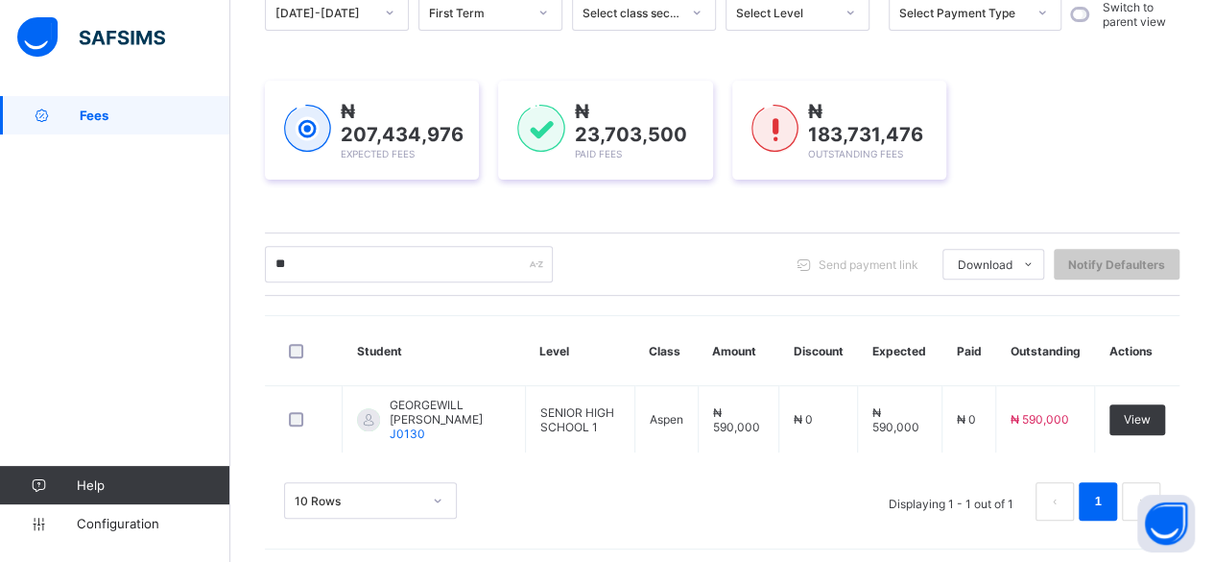
type input "*"
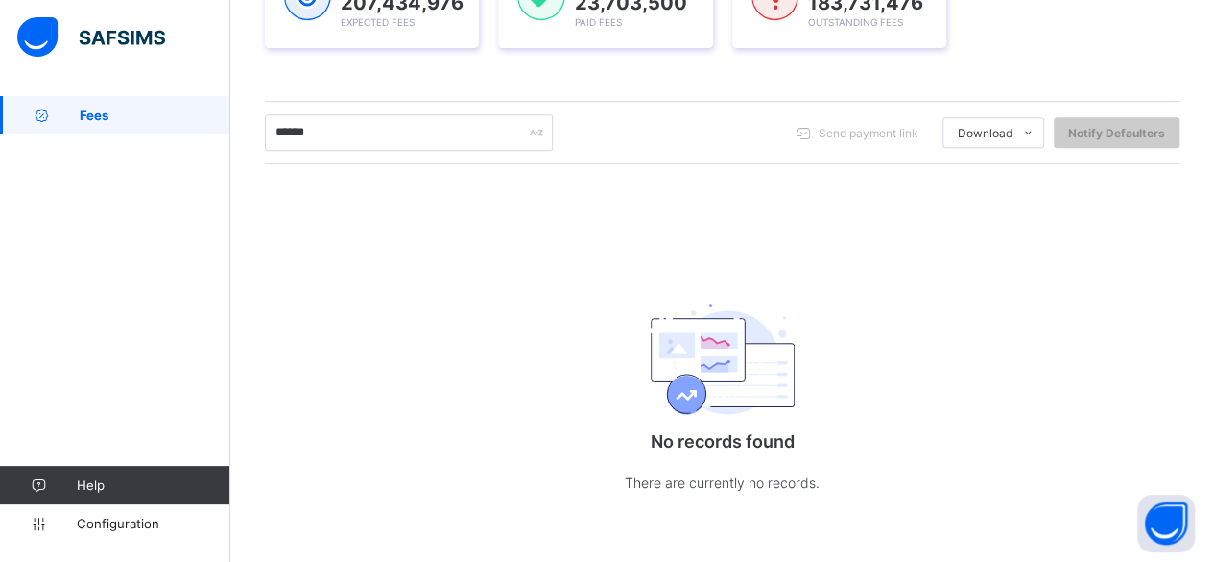
scroll to position [345, 0]
type input "*"
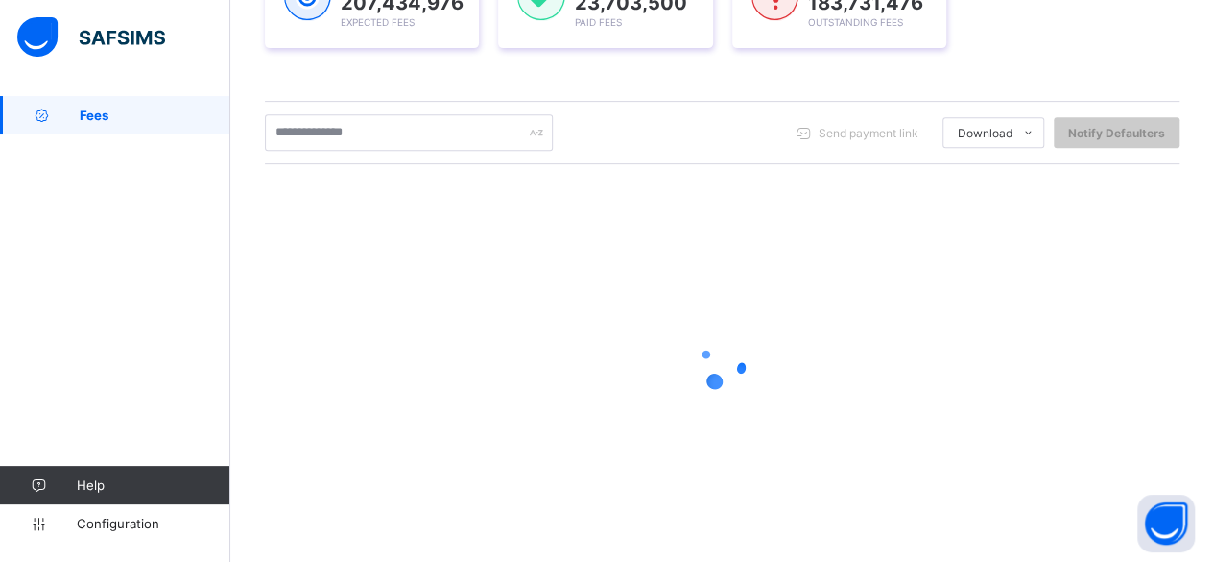
scroll to position [355, 0]
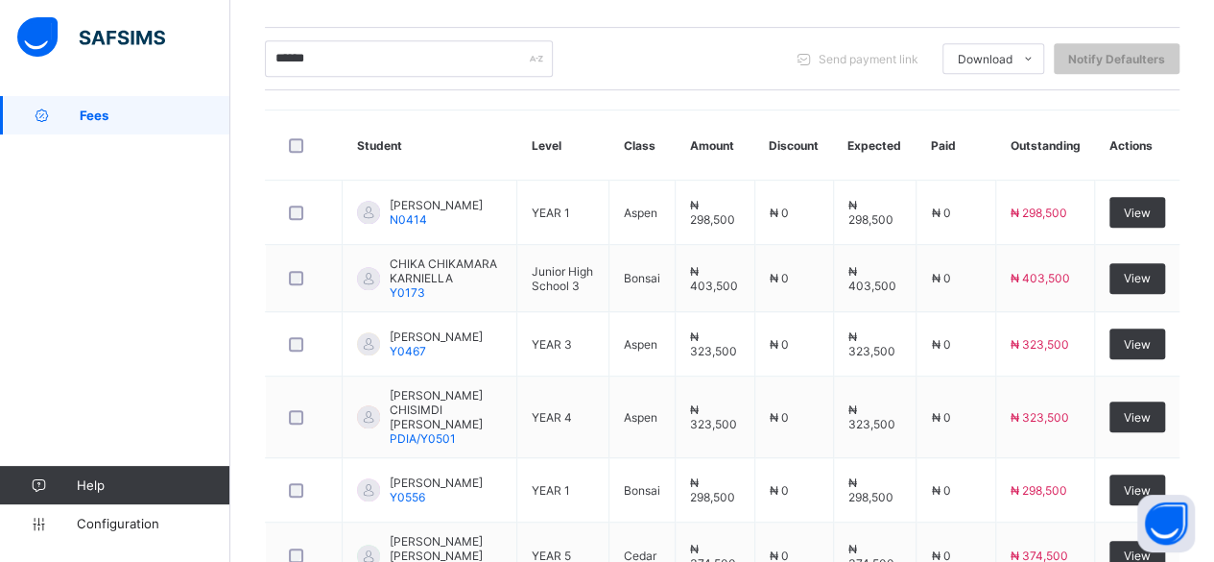
scroll to position [405, 0]
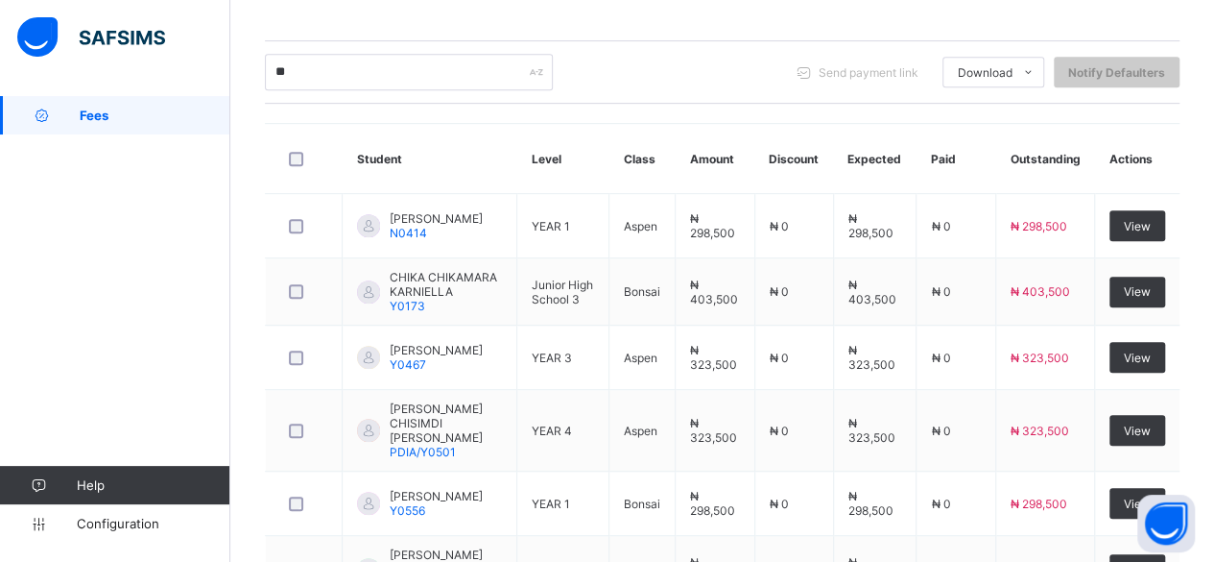
type input "*"
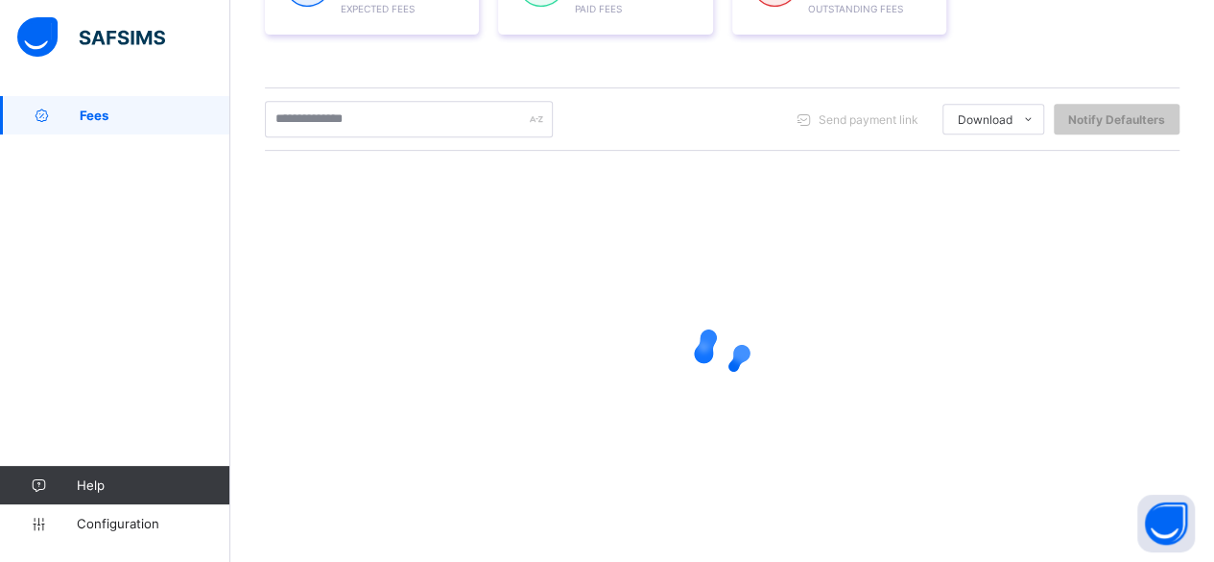
scroll to position [355, 0]
type input "******"
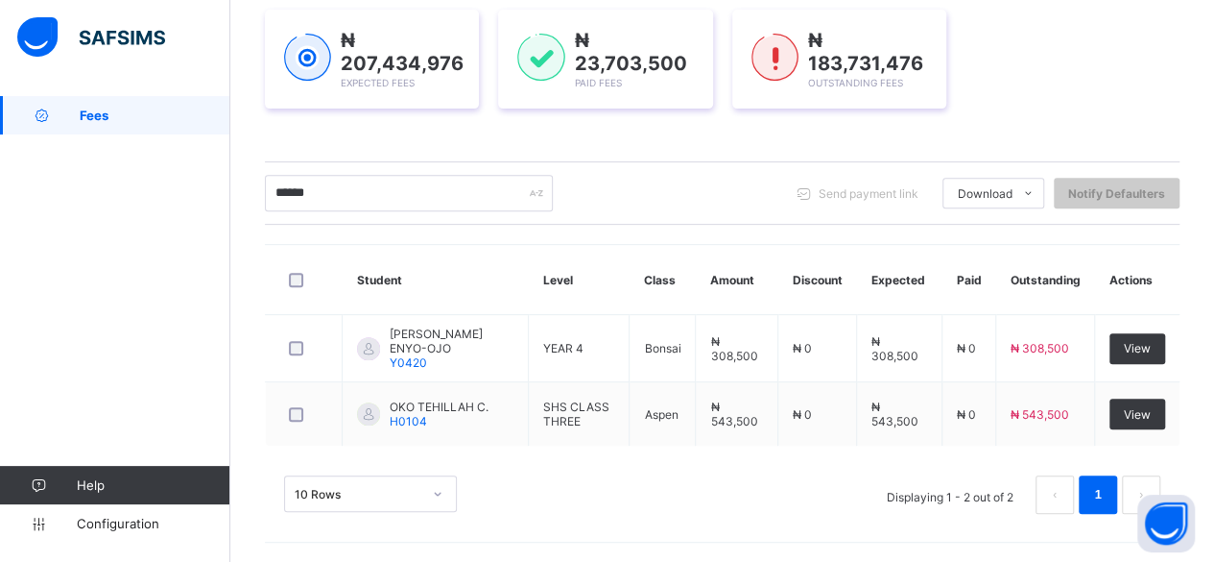
scroll to position [277, 0]
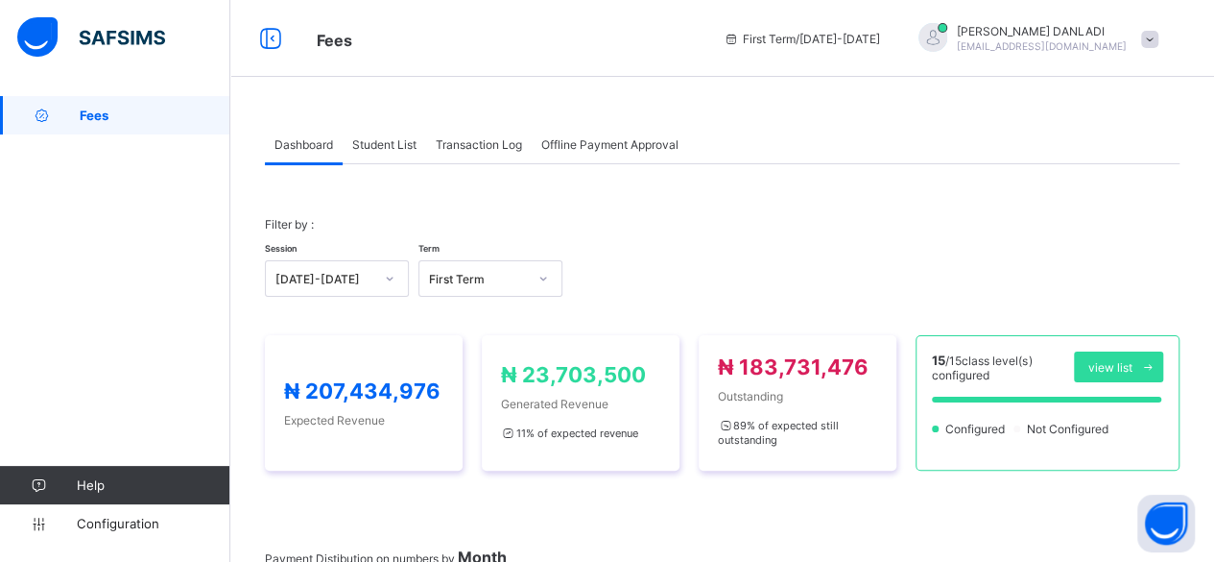
click at [382, 147] on span "Student List" at bounding box center [384, 144] width 64 height 14
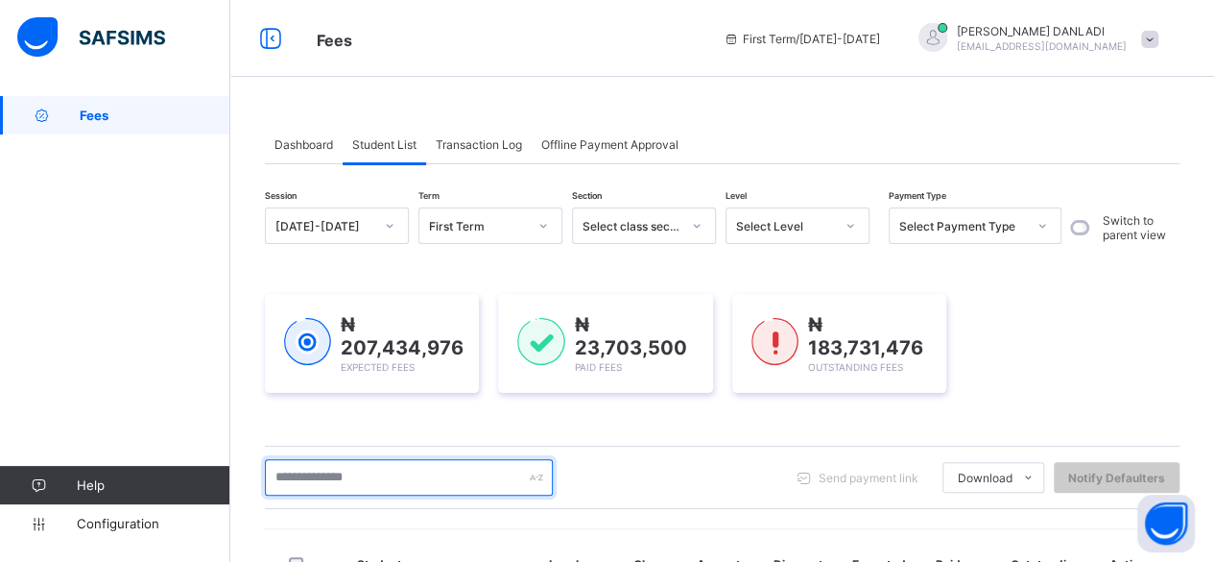
click at [334, 473] on input "text" at bounding box center [409, 477] width 288 height 36
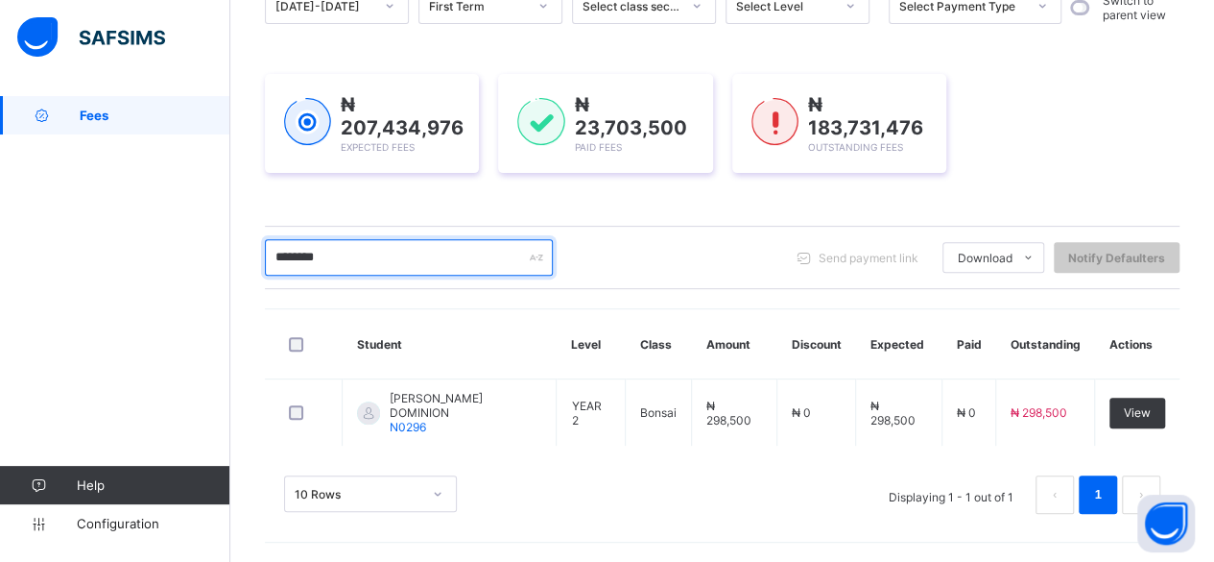
scroll to position [213, 0]
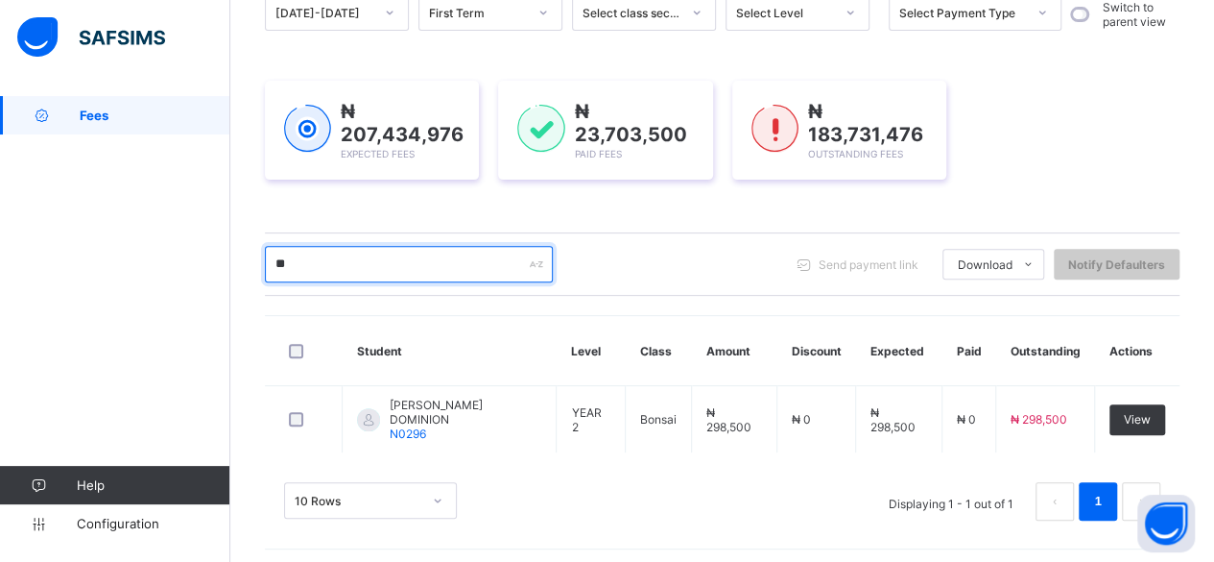
type input "*"
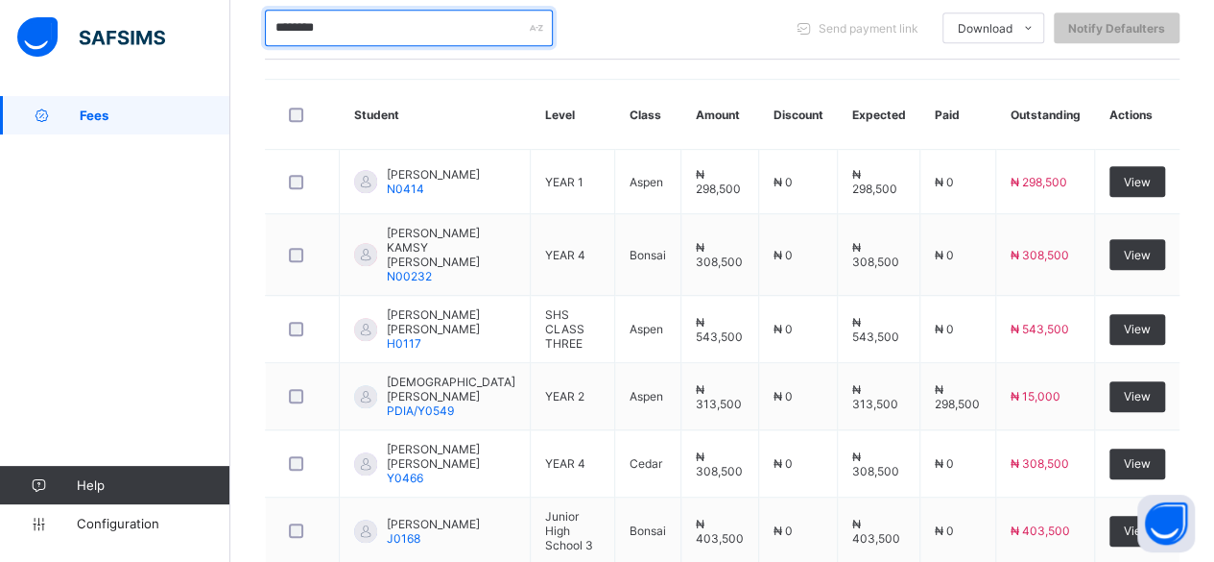
scroll to position [432, 0]
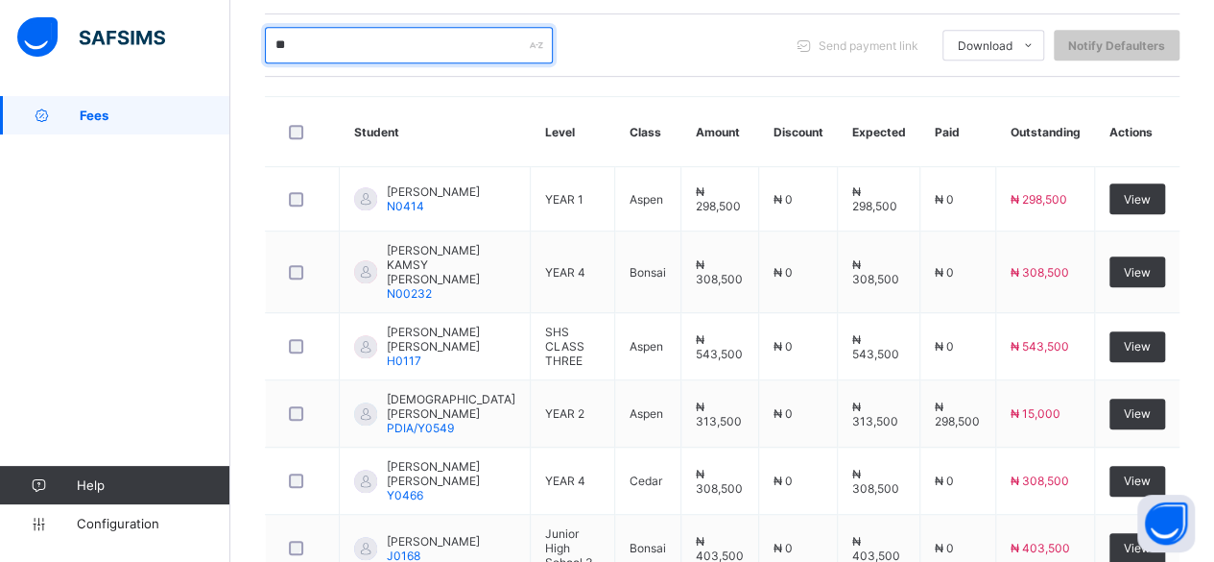
type input "*"
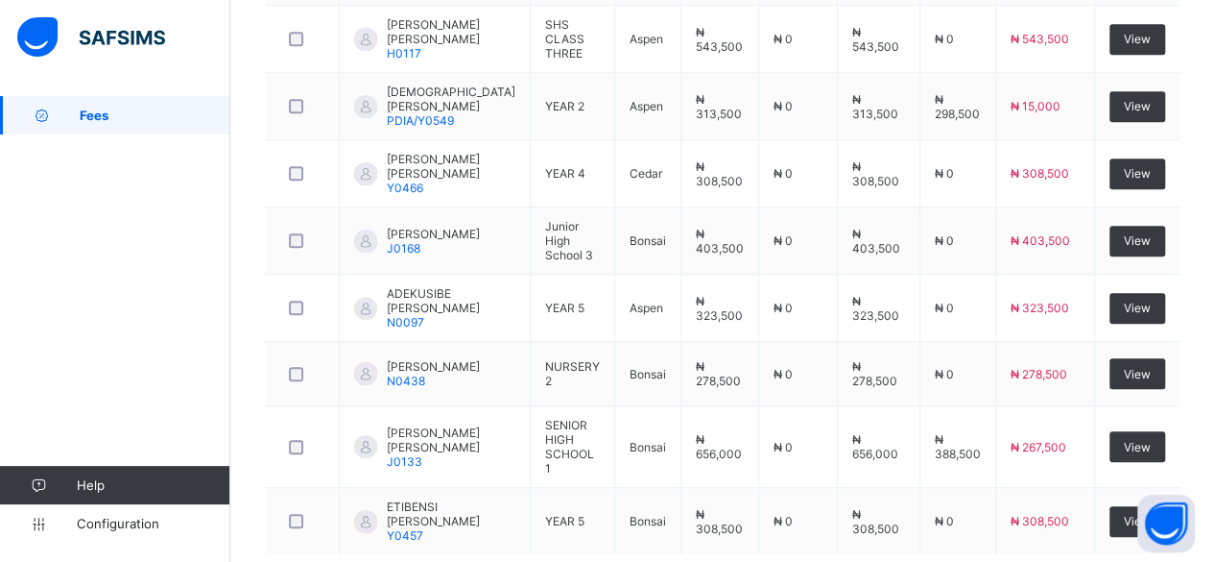
scroll to position [778, 0]
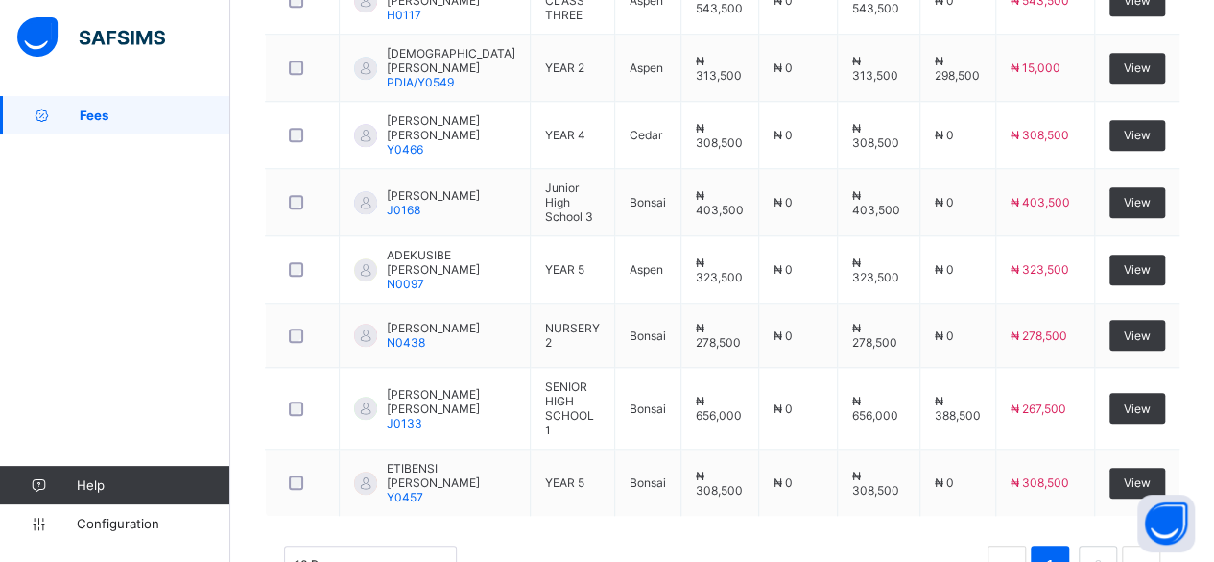
type input "******"
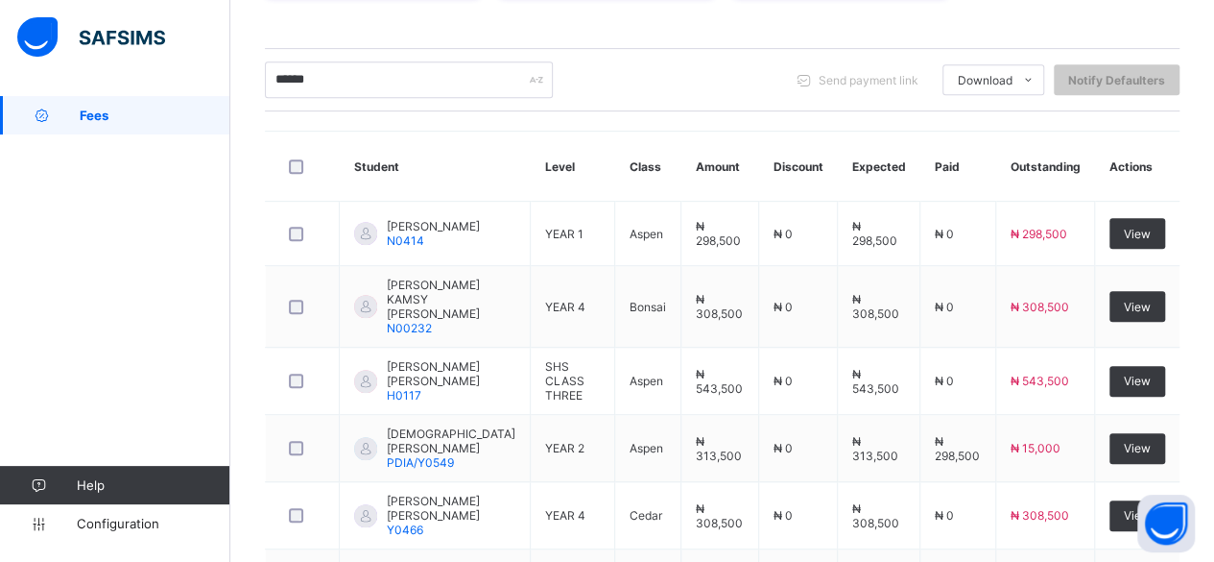
scroll to position [394, 0]
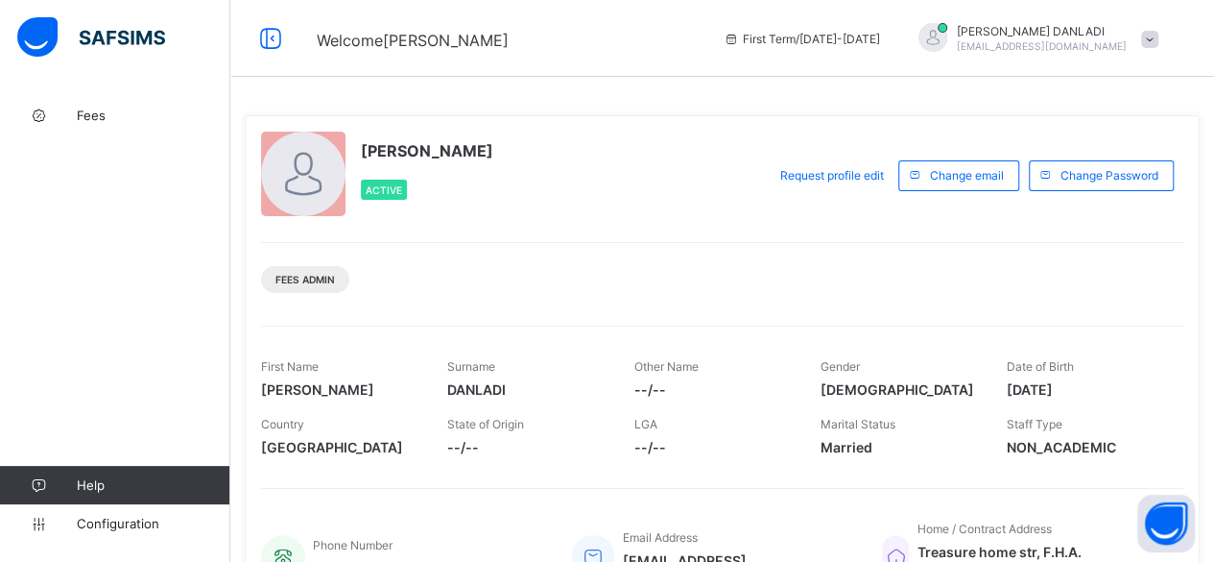
drag, startPoint x: 439, startPoint y: 6, endPoint x: 96, endPoint y: 160, distance: 376.0
click at [96, 160] on div "Fees Help Configuration" at bounding box center [115, 319] width 230 height 485
click at [109, 113] on span "Fees" at bounding box center [154, 115] width 154 height 15
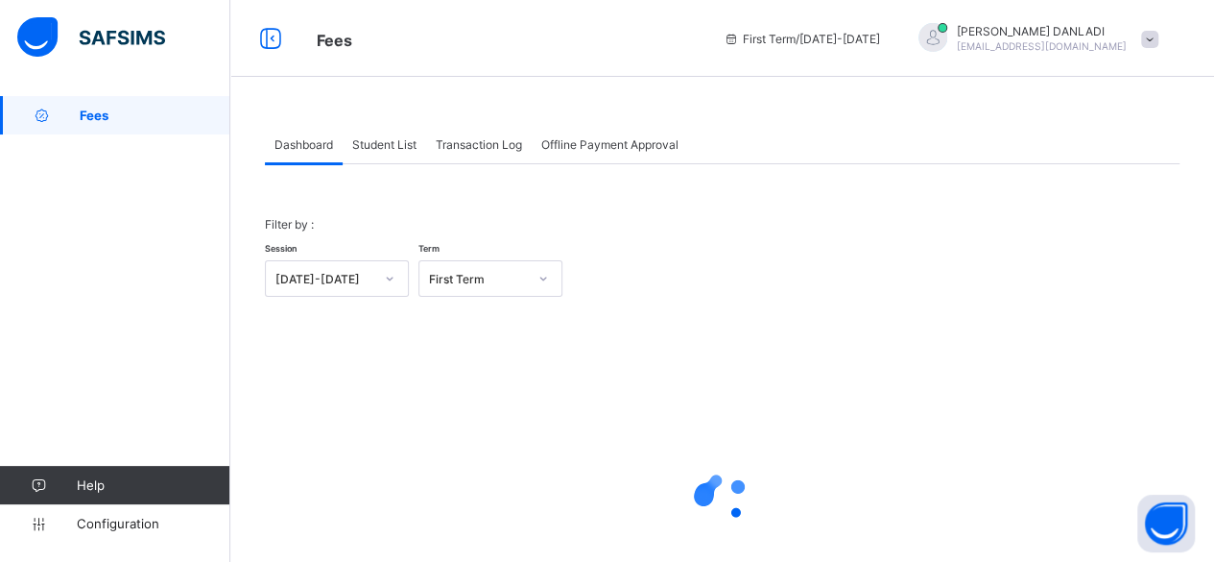
click at [401, 150] on span "Student List" at bounding box center [384, 144] width 64 height 14
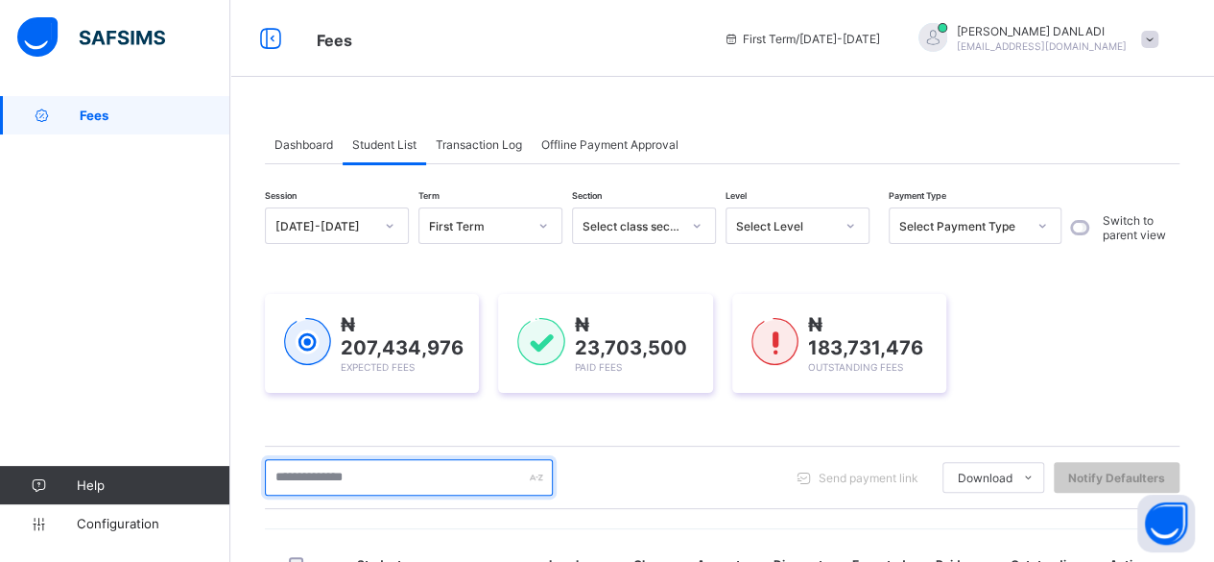
click at [311, 477] on input "text" at bounding box center [409, 477] width 288 height 36
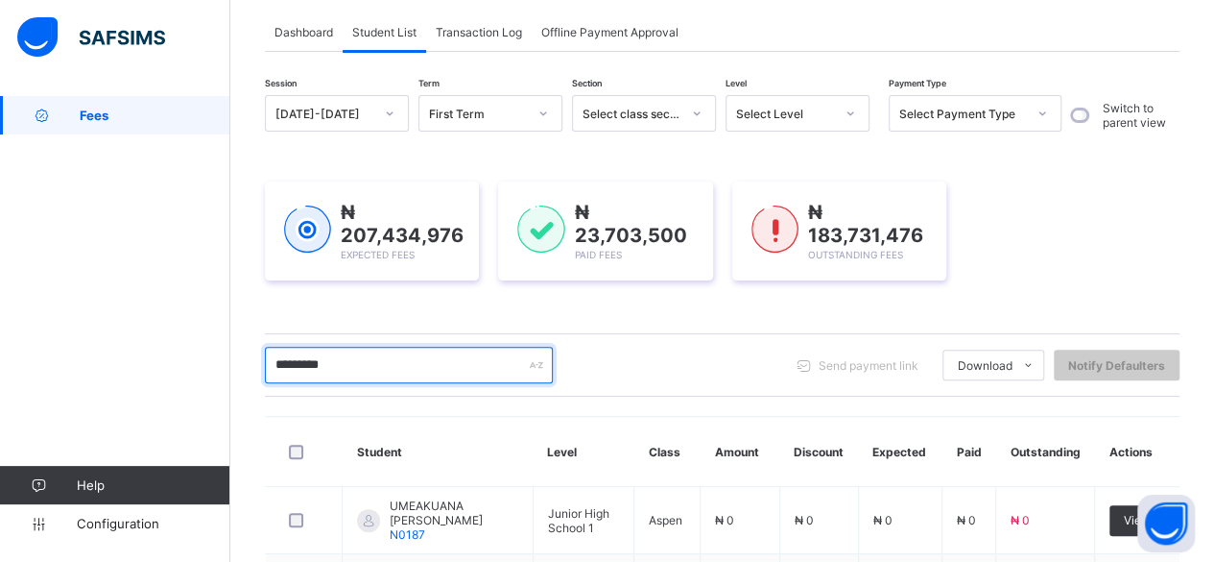
scroll to position [277, 0]
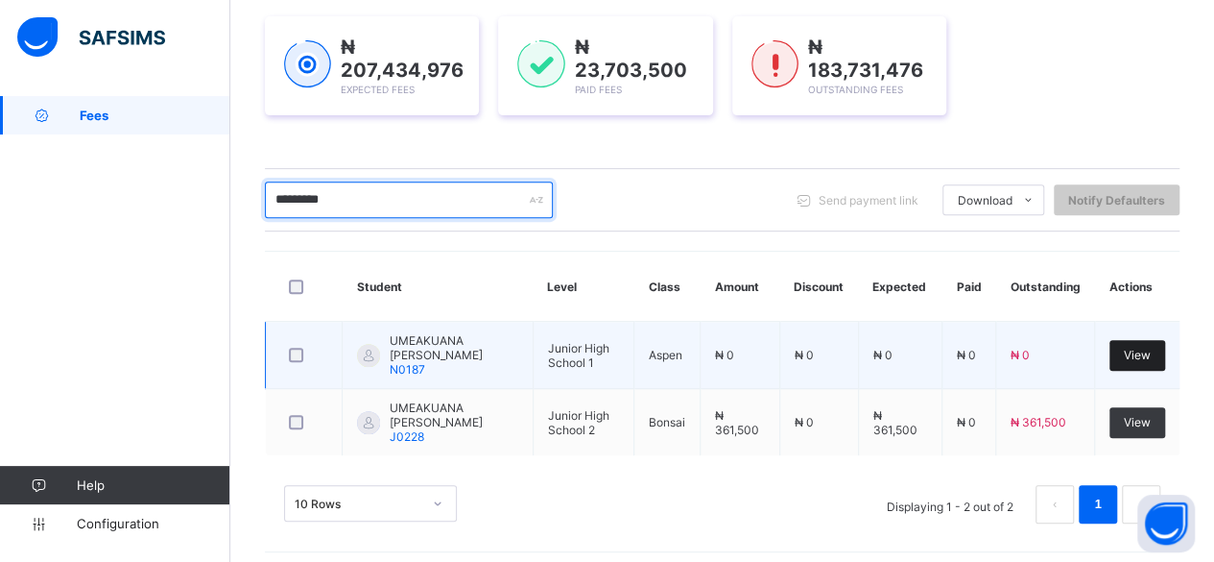
type input "*********"
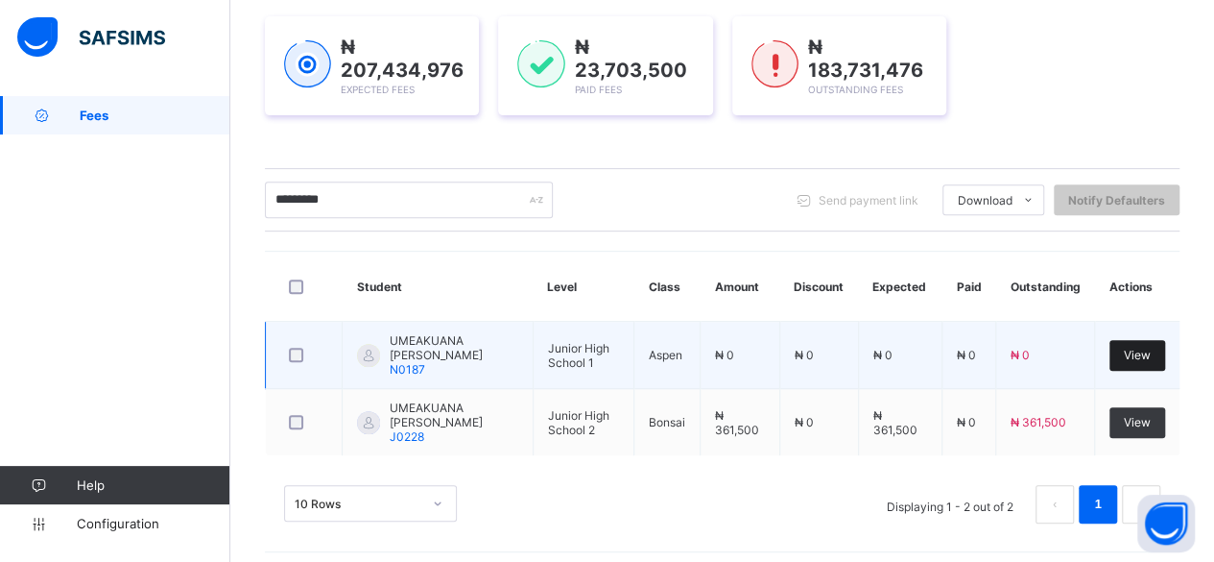
click at [1137, 343] on div "View" at bounding box center [1138, 355] width 56 height 31
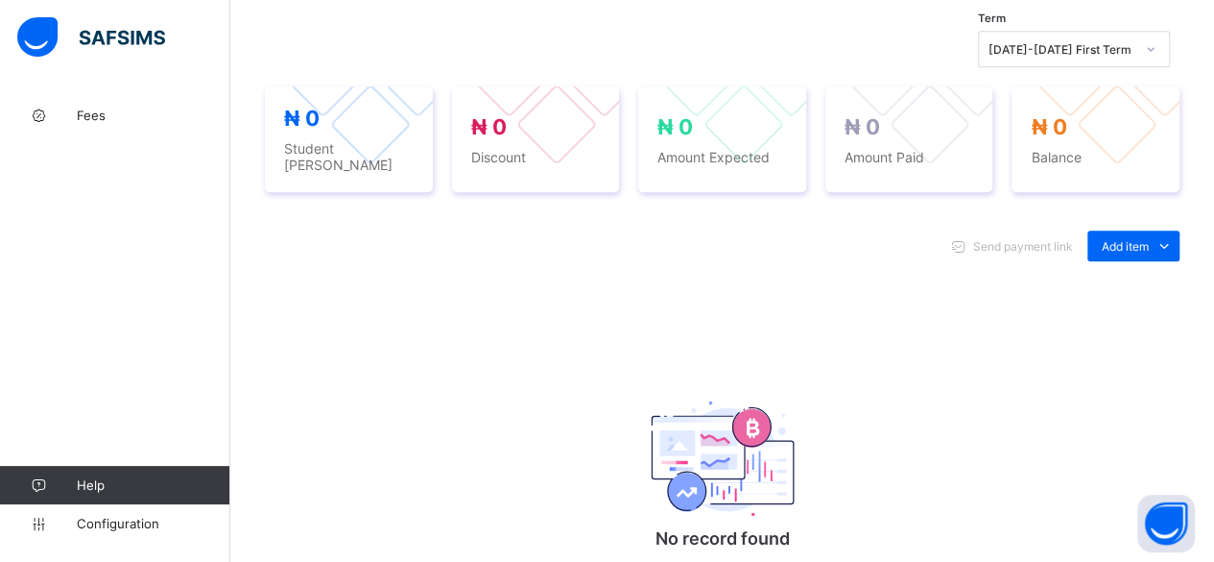
scroll to position [810, 0]
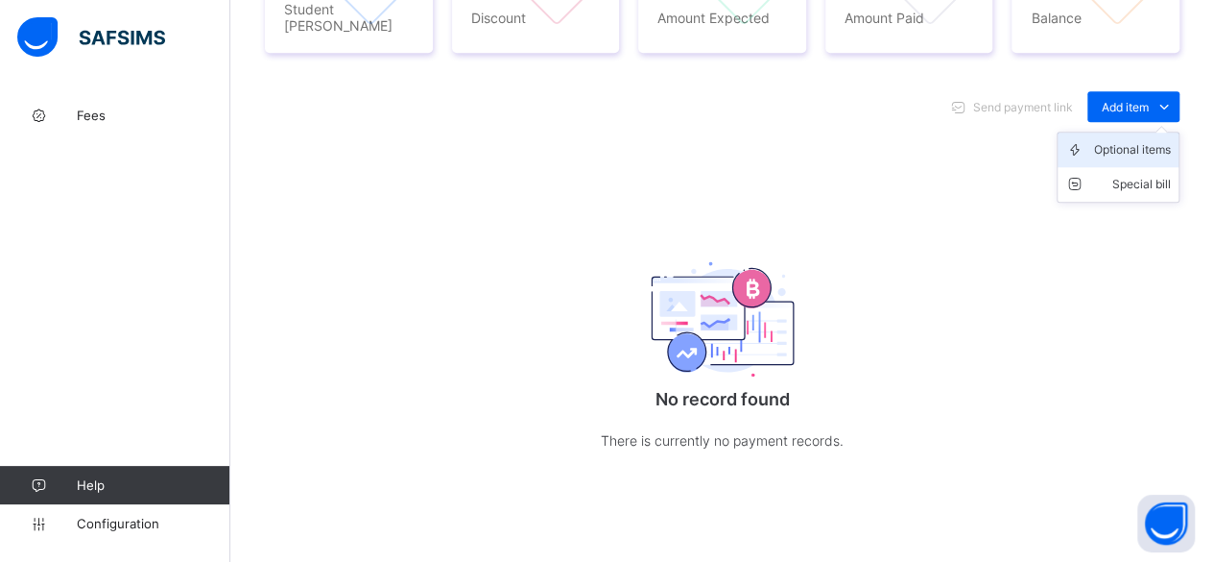
click at [1151, 140] on div "Optional items" at bounding box center [1132, 149] width 77 height 19
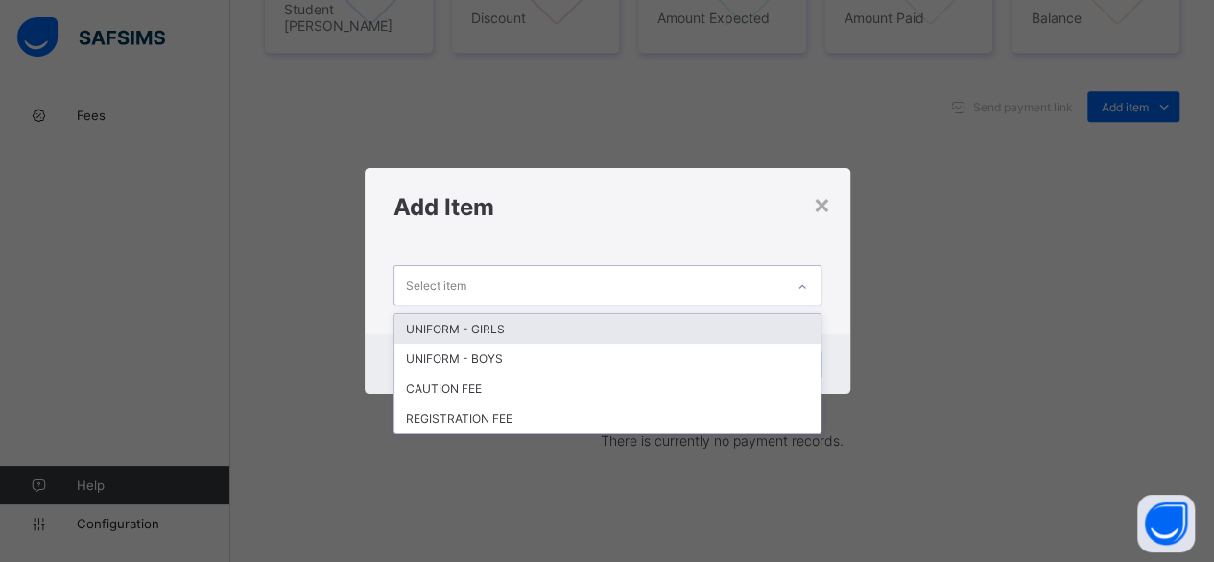
click at [653, 294] on div "Select item" at bounding box center [590, 284] width 390 height 37
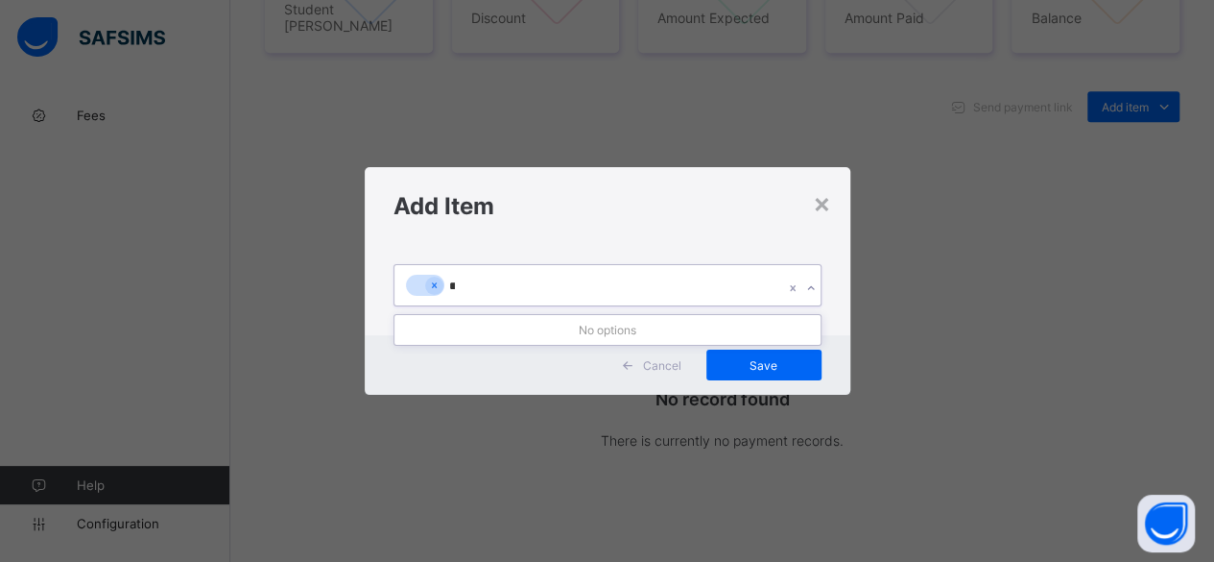
type input "*"
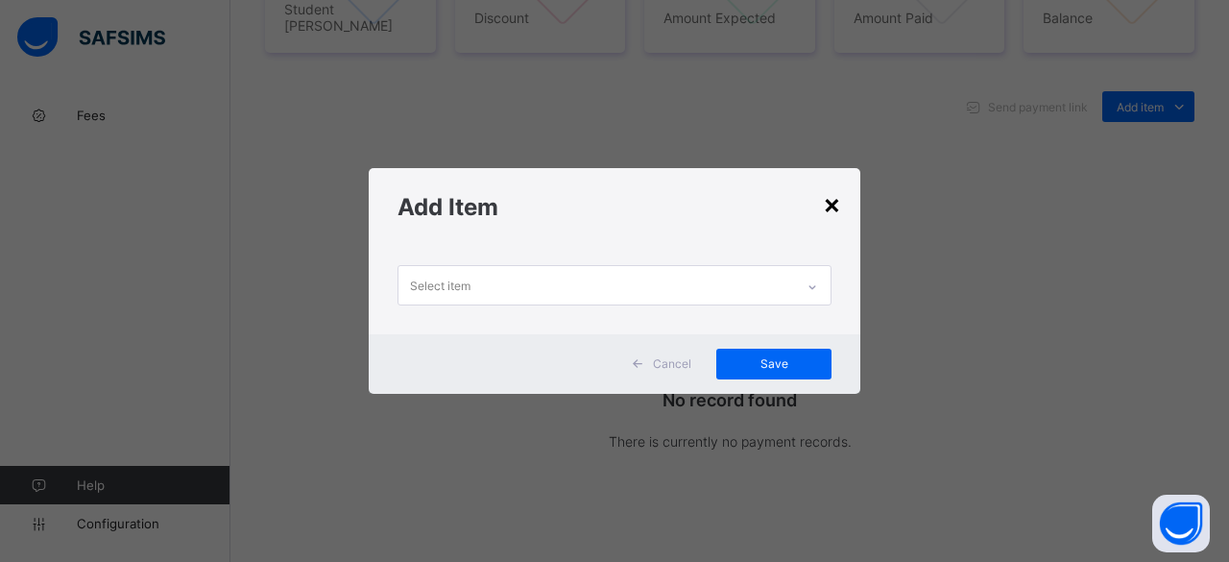
click at [833, 214] on div "×" at bounding box center [832, 203] width 18 height 33
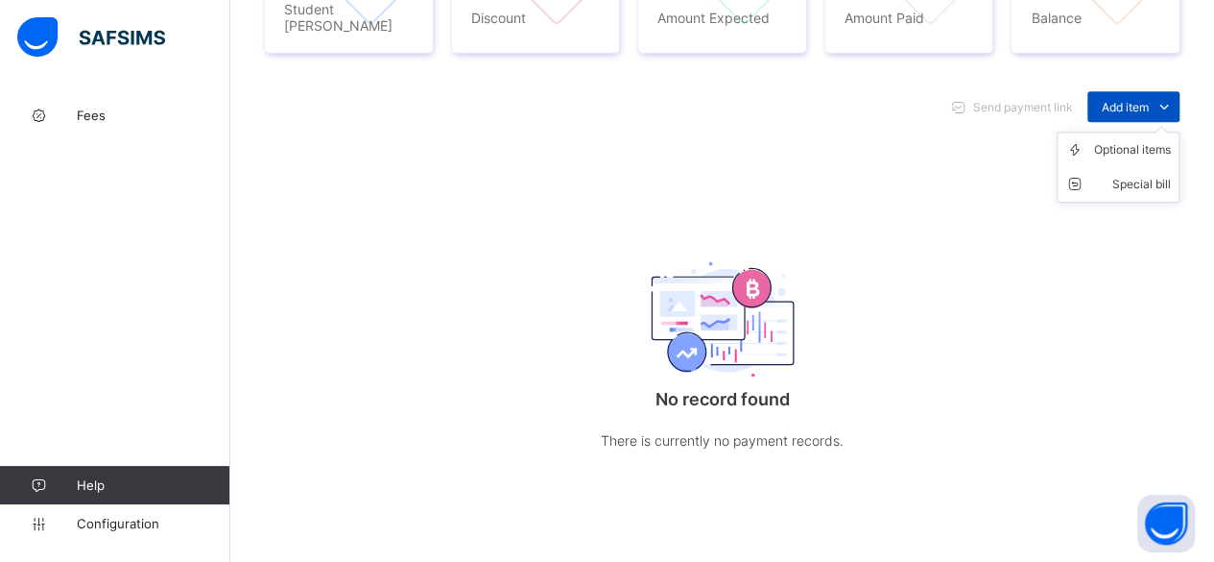
click at [1145, 100] on span "Add item" at bounding box center [1125, 107] width 47 height 14
click at [1131, 140] on div "Optional items" at bounding box center [1132, 149] width 77 height 19
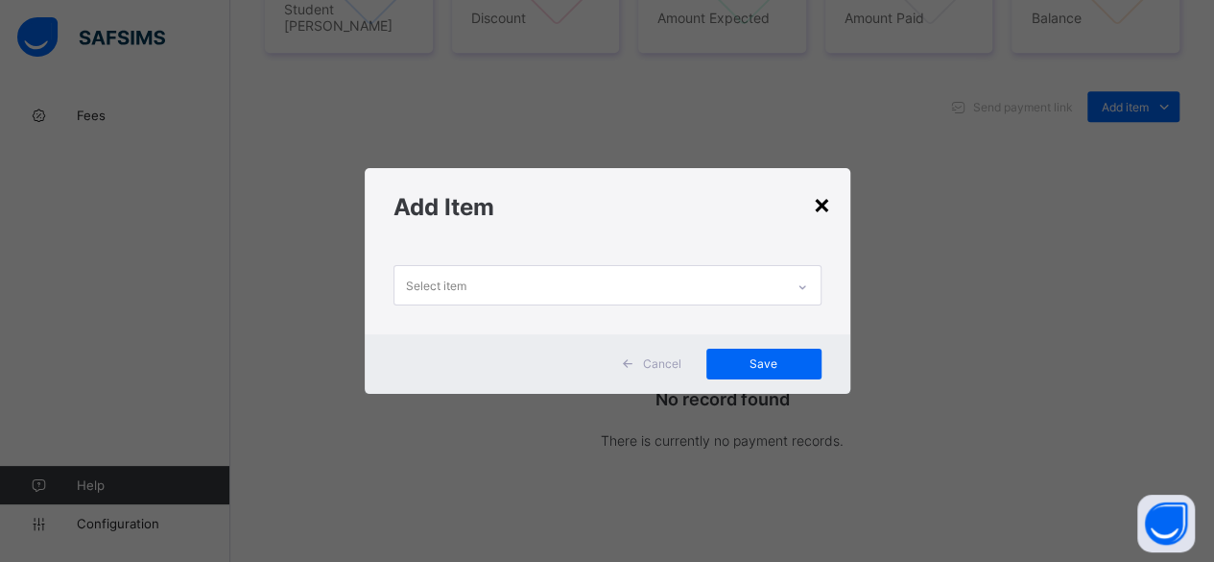
click at [828, 199] on div "×" at bounding box center [822, 203] width 18 height 33
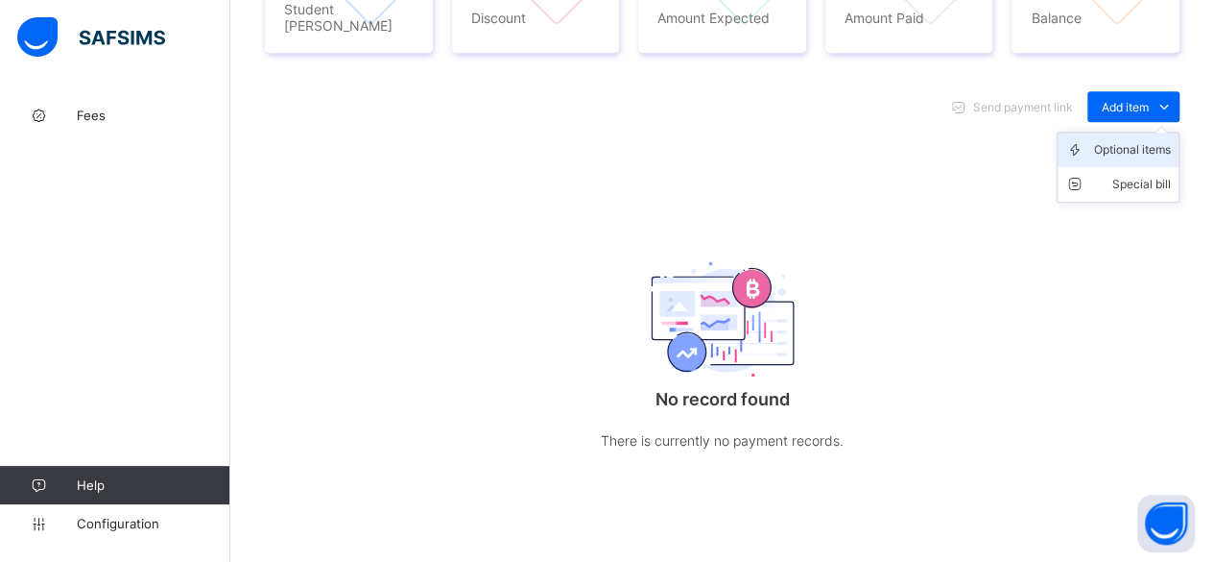
click at [1142, 140] on div "Optional items" at bounding box center [1132, 149] width 77 height 19
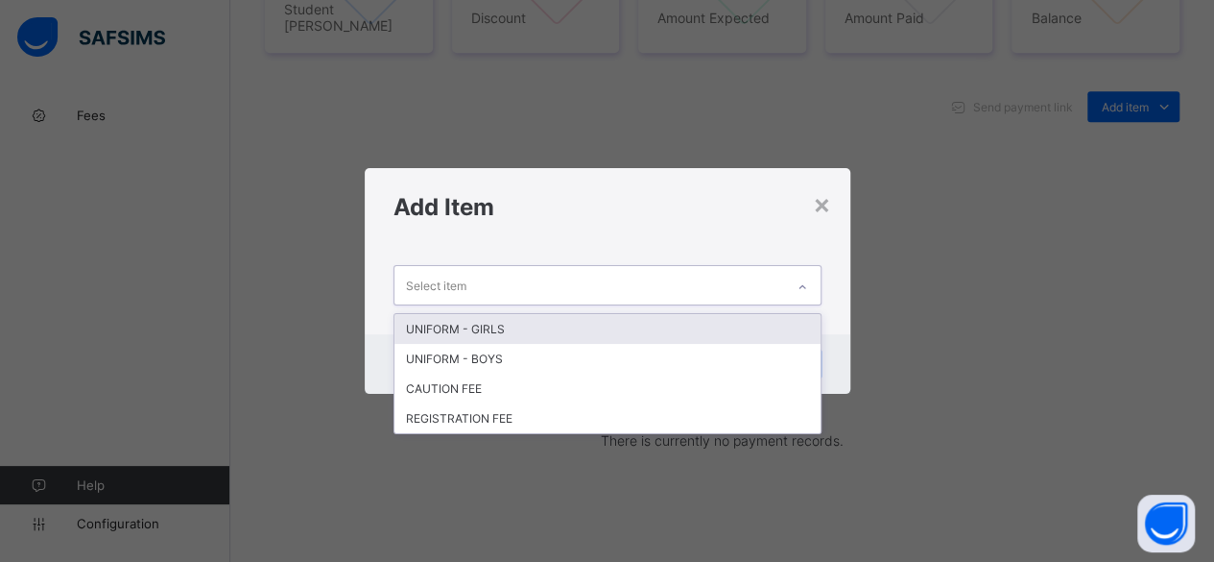
click at [618, 288] on div "Select item" at bounding box center [590, 284] width 390 height 37
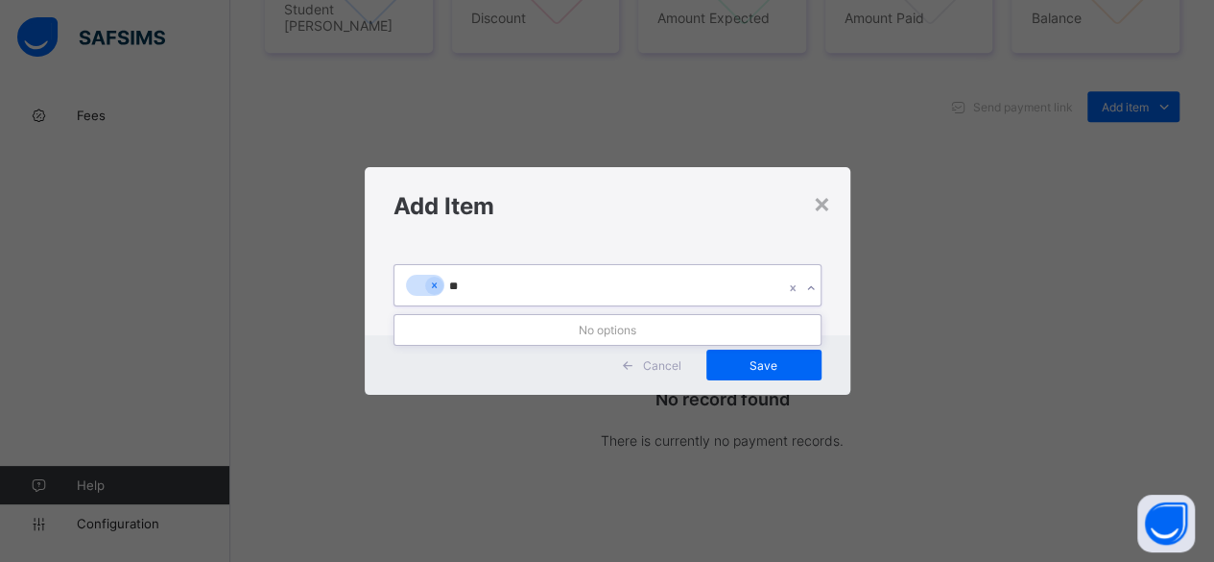
type input "*"
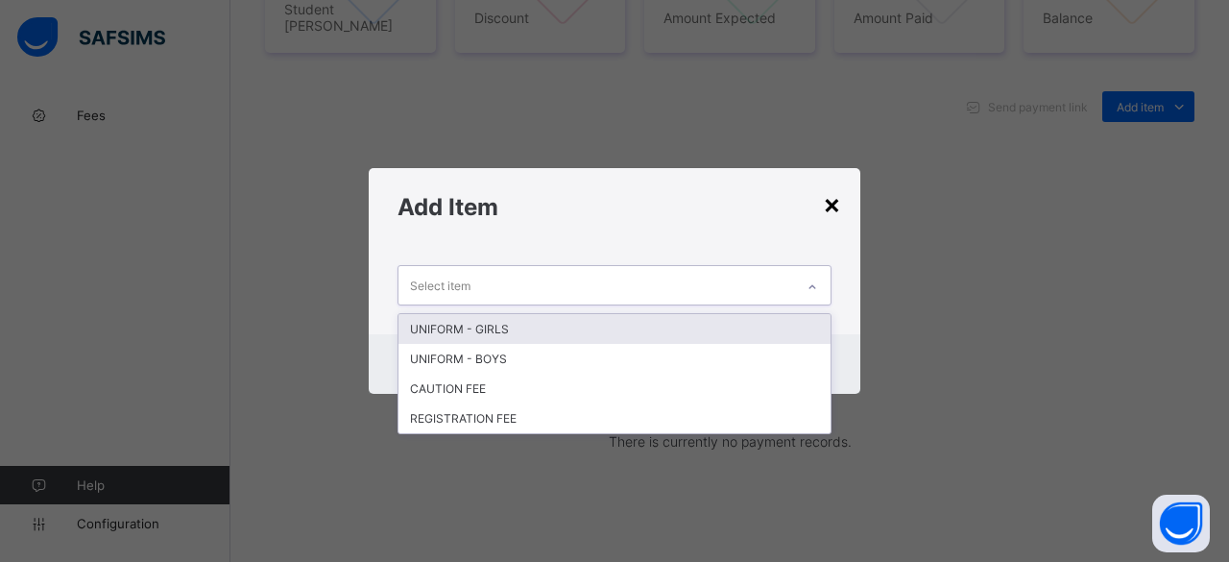
click at [837, 204] on div "×" at bounding box center [832, 203] width 18 height 33
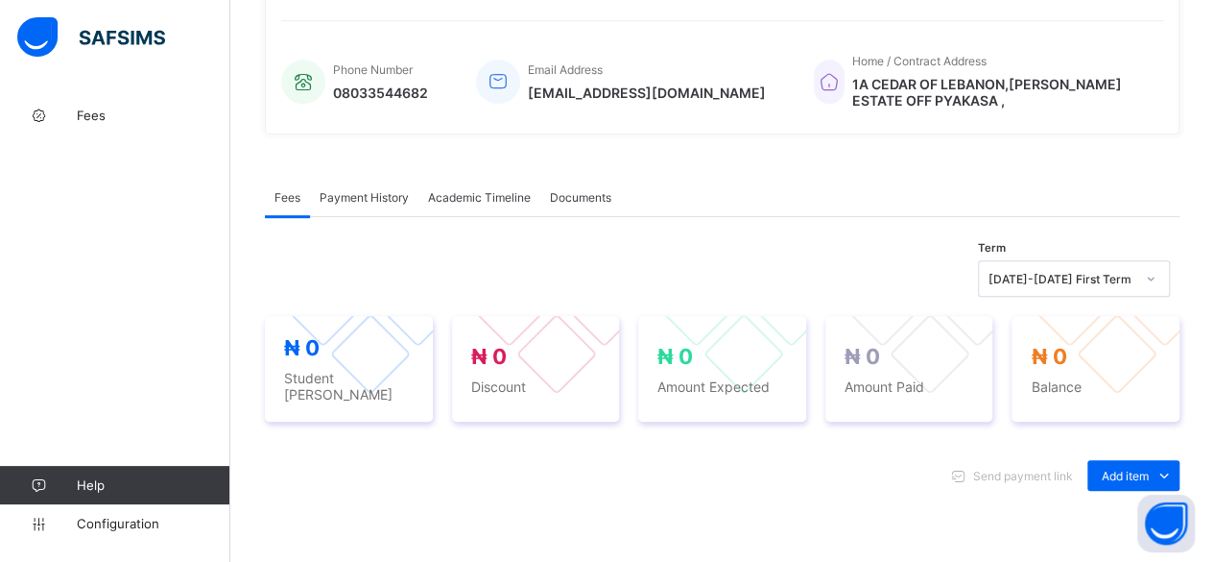
scroll to position [346, 0]
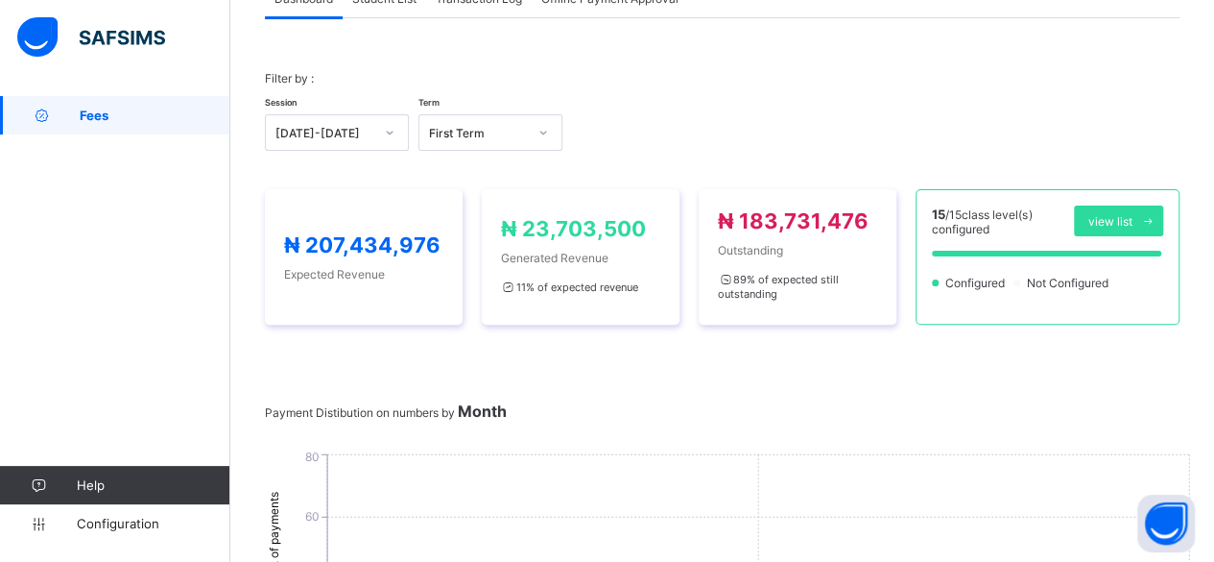
scroll to position [346, 0]
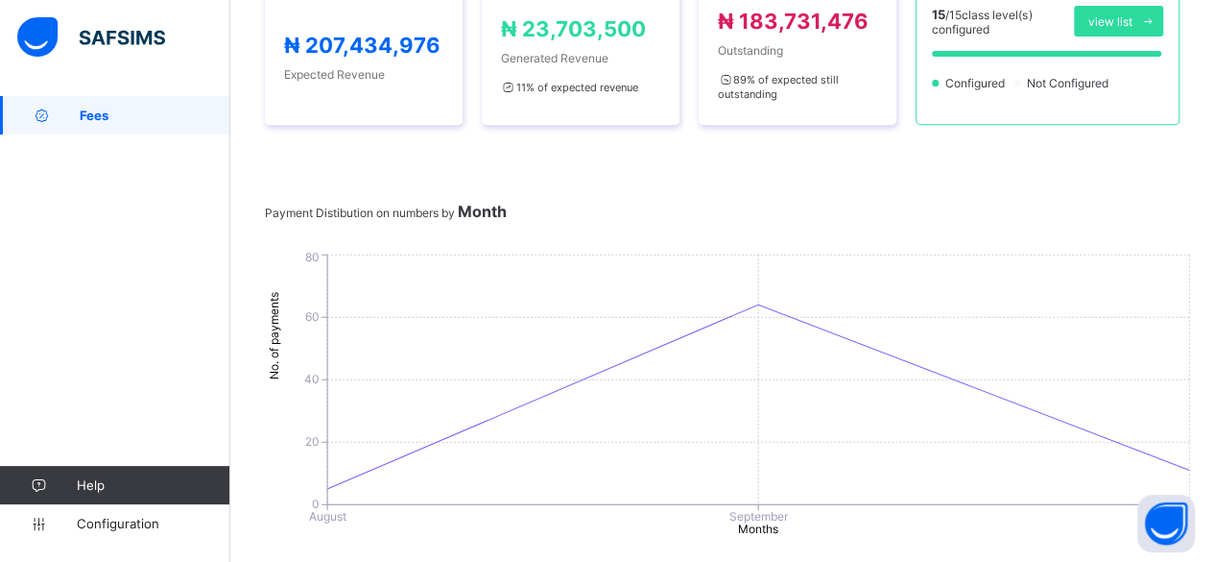
click at [113, 108] on span "Fees" at bounding box center [155, 115] width 151 height 15
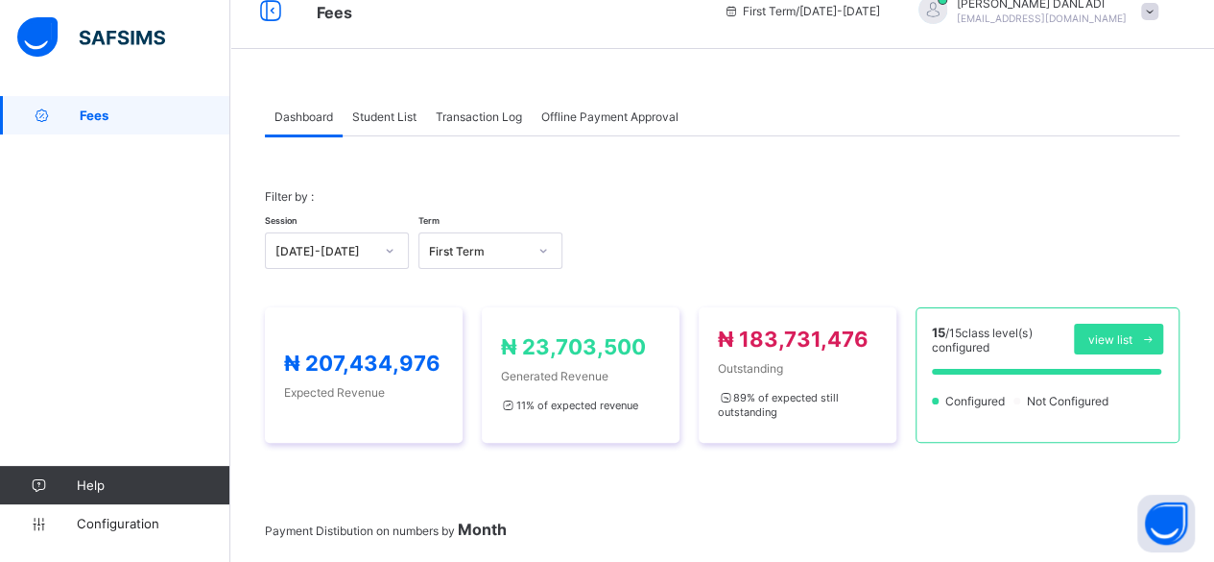
scroll to position [0, 0]
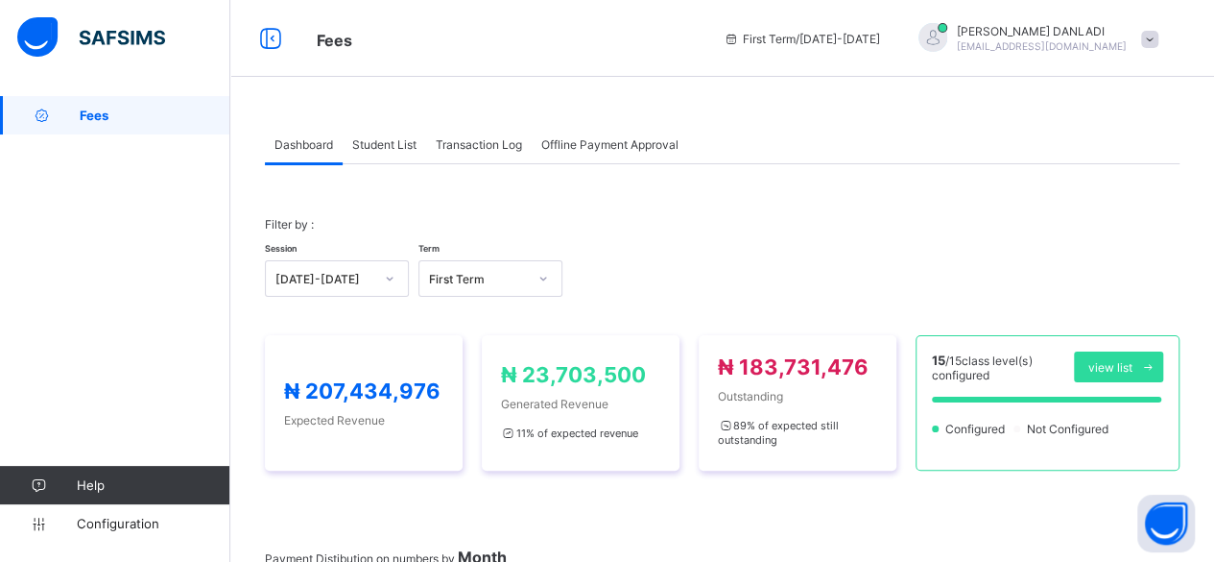
click at [384, 153] on div "Student List" at bounding box center [385, 144] width 84 height 38
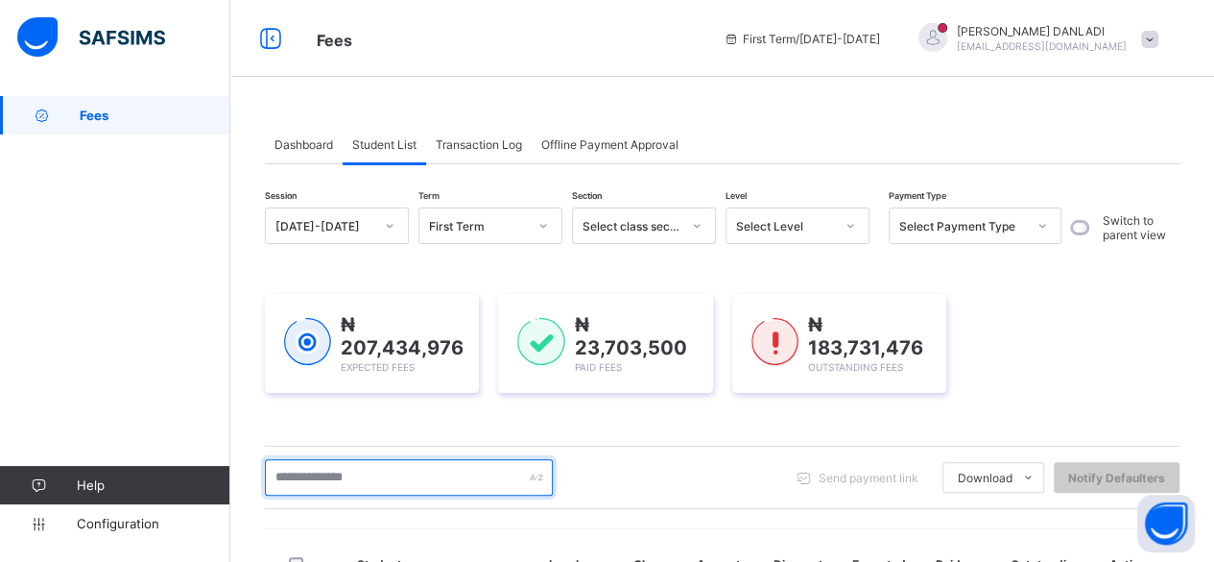
click at [374, 487] on input "text" at bounding box center [409, 477] width 288 height 36
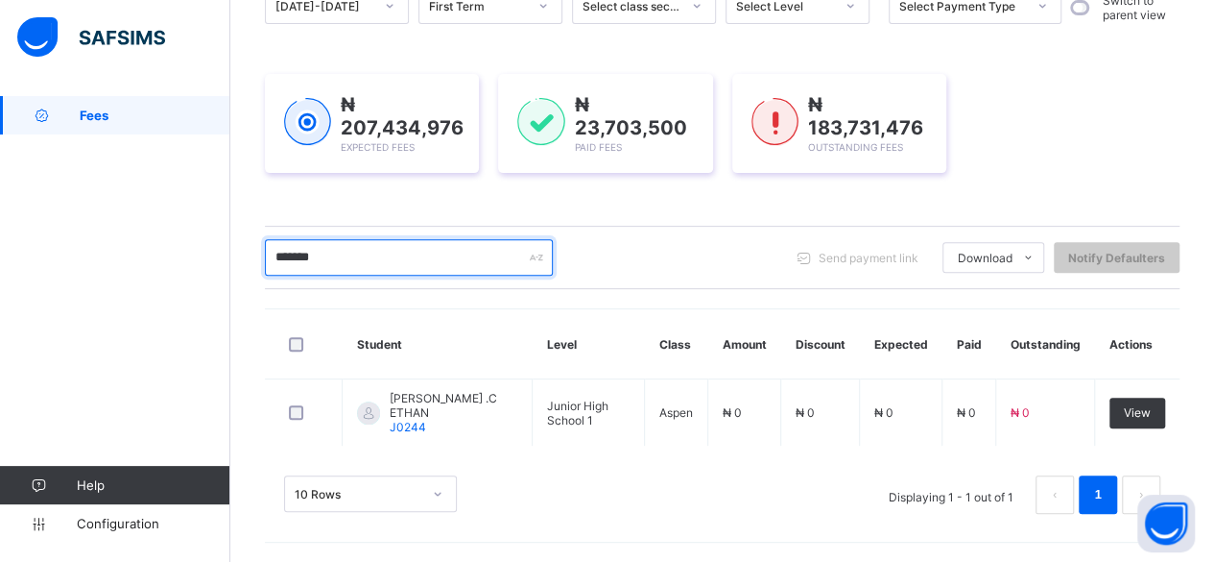
scroll to position [213, 0]
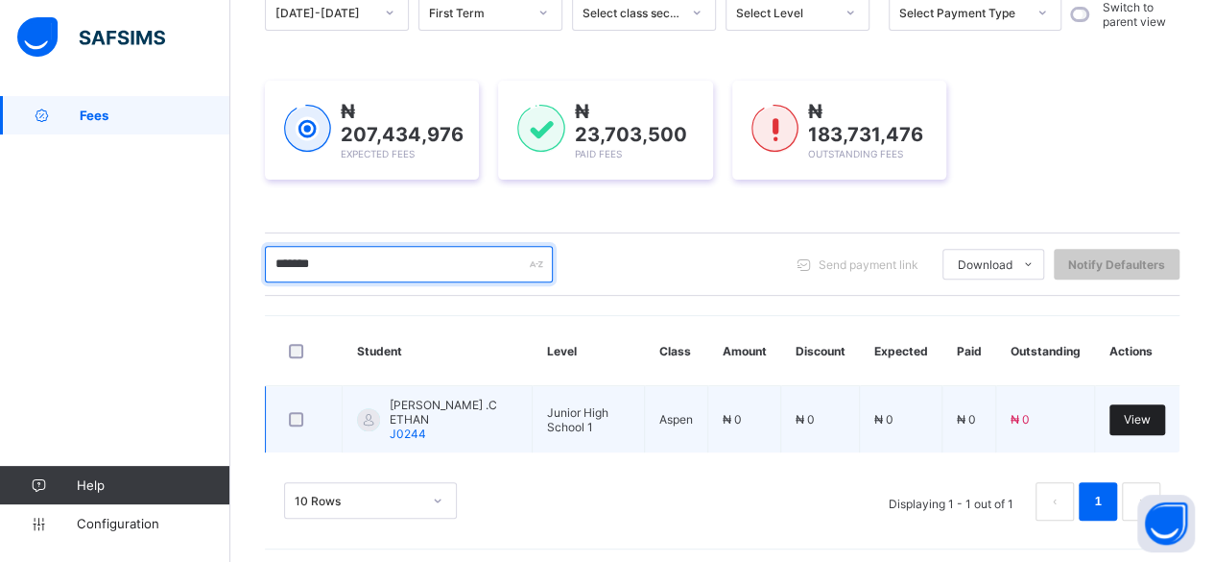
type input "*******"
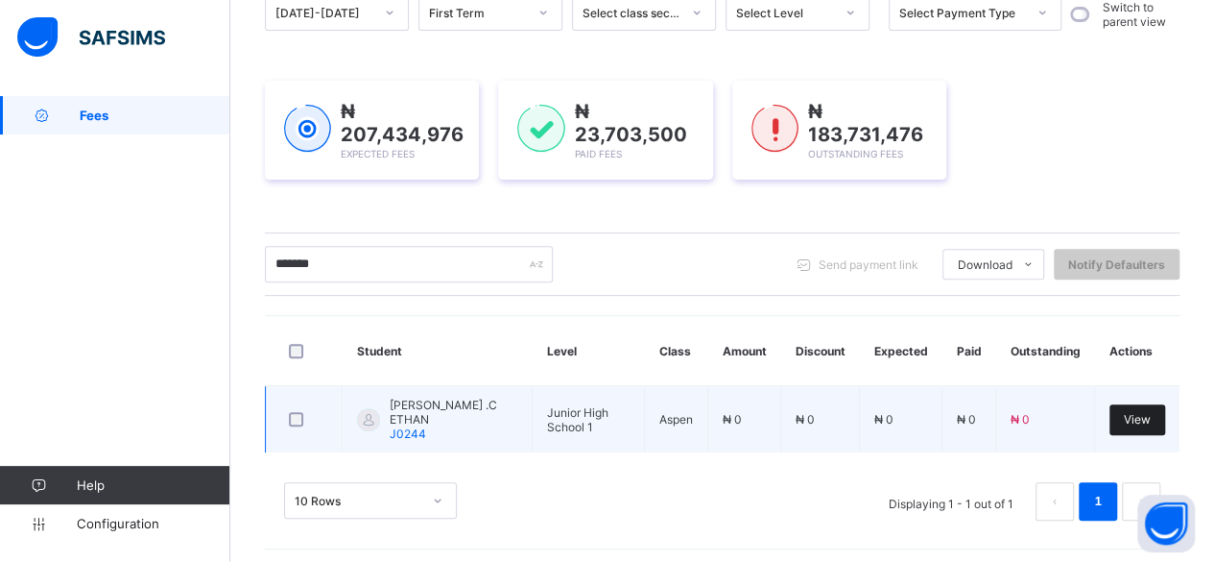
click at [1144, 414] on span "View" at bounding box center [1137, 419] width 27 height 14
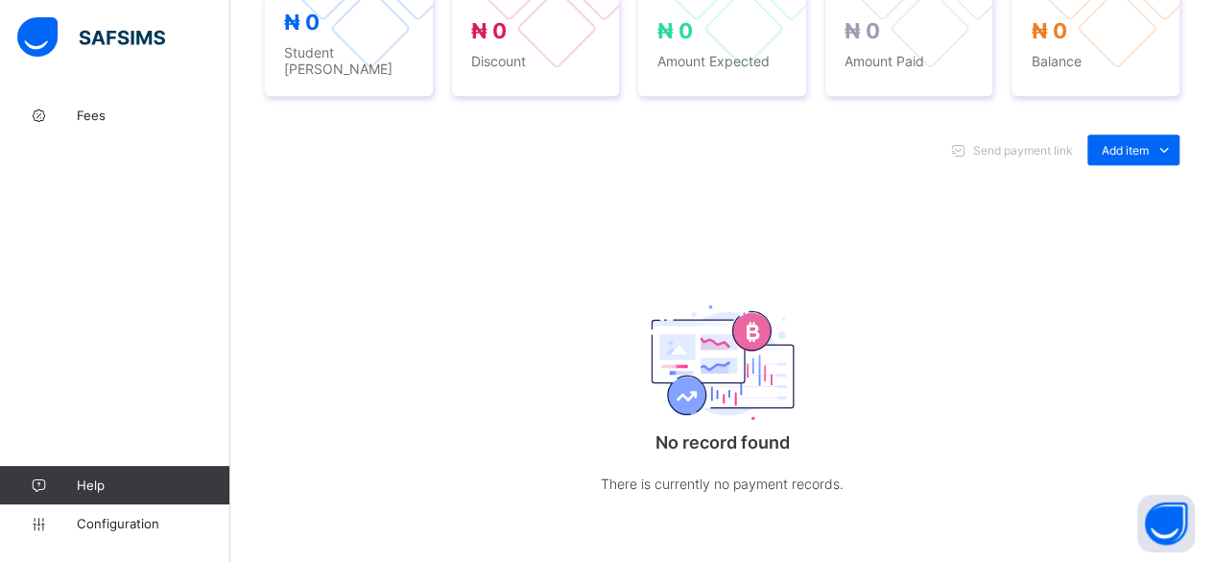
scroll to position [801, 0]
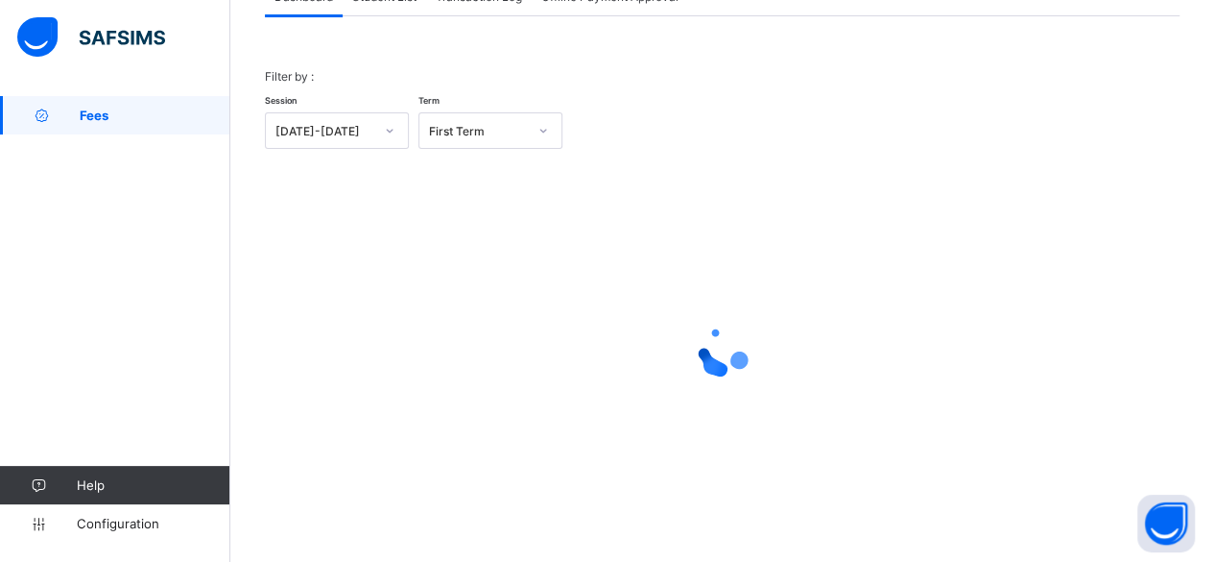
scroll to position [146, 0]
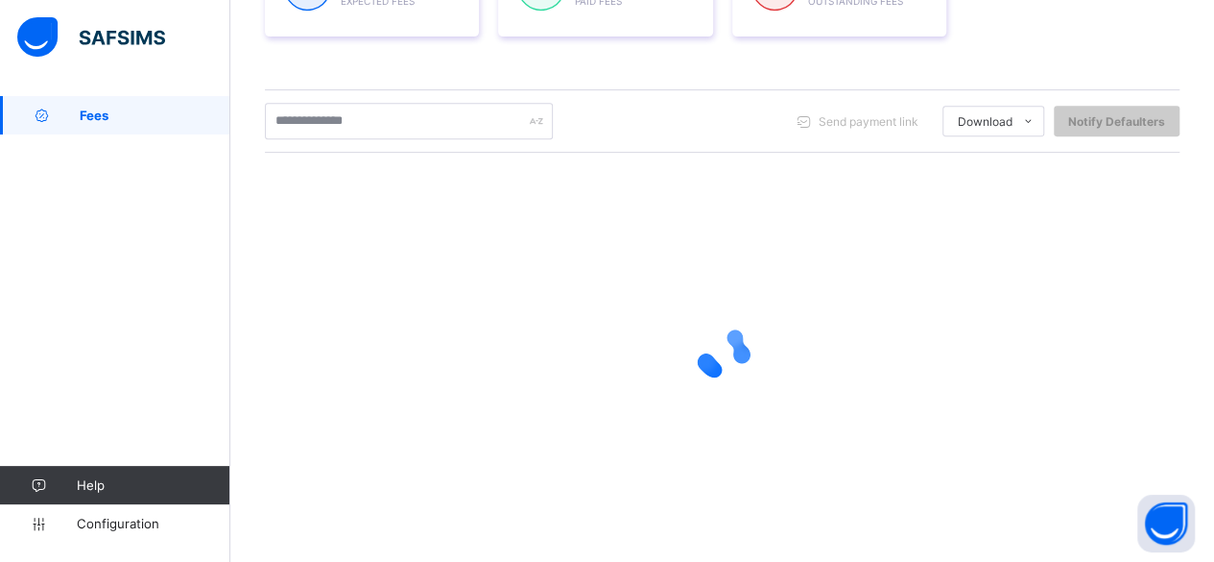
scroll to position [355, 0]
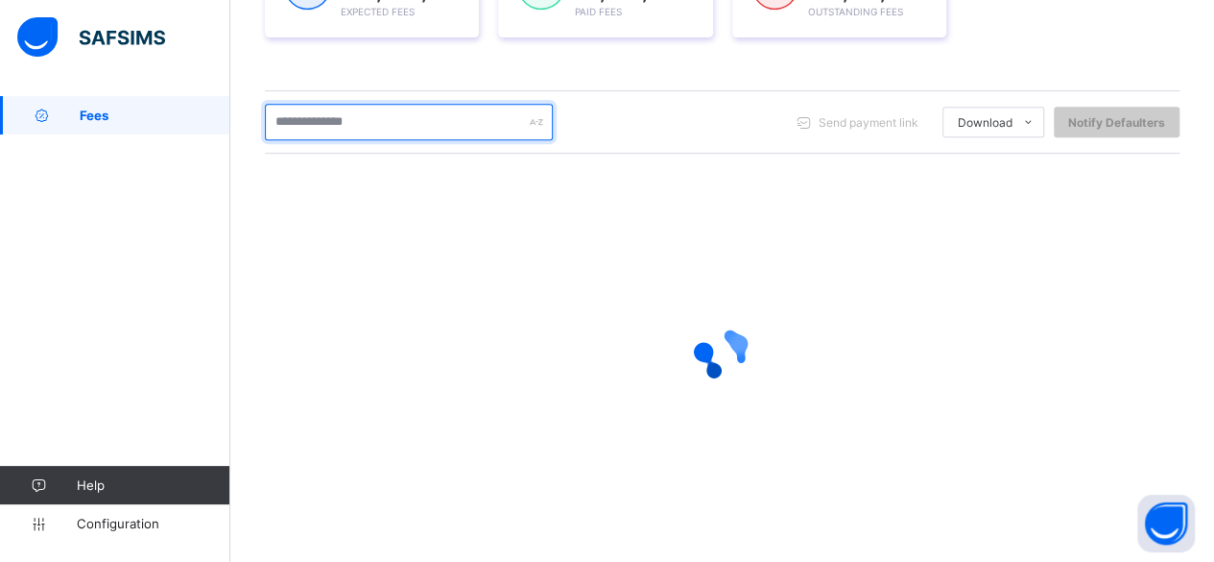
click at [341, 132] on input "text" at bounding box center [409, 122] width 288 height 36
type input "*"
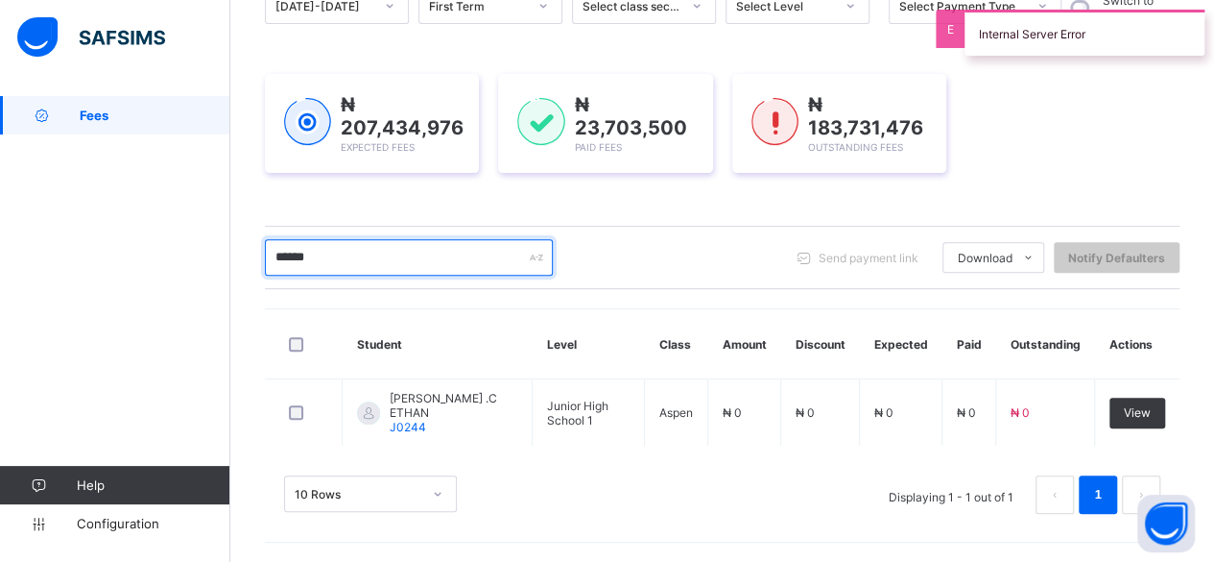
scroll to position [213, 0]
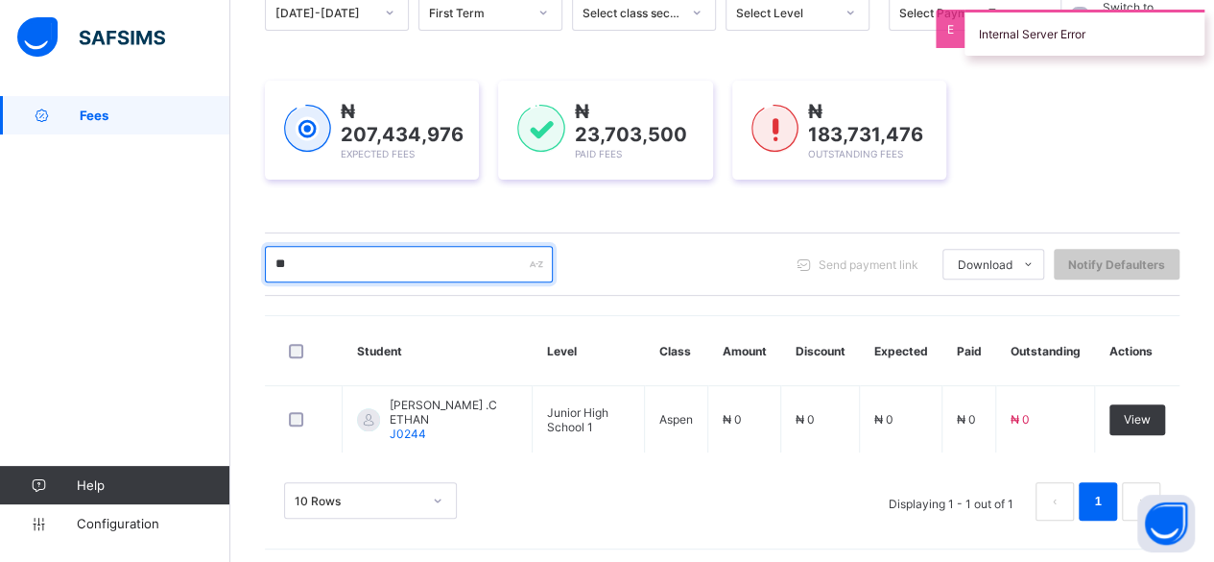
type input "*"
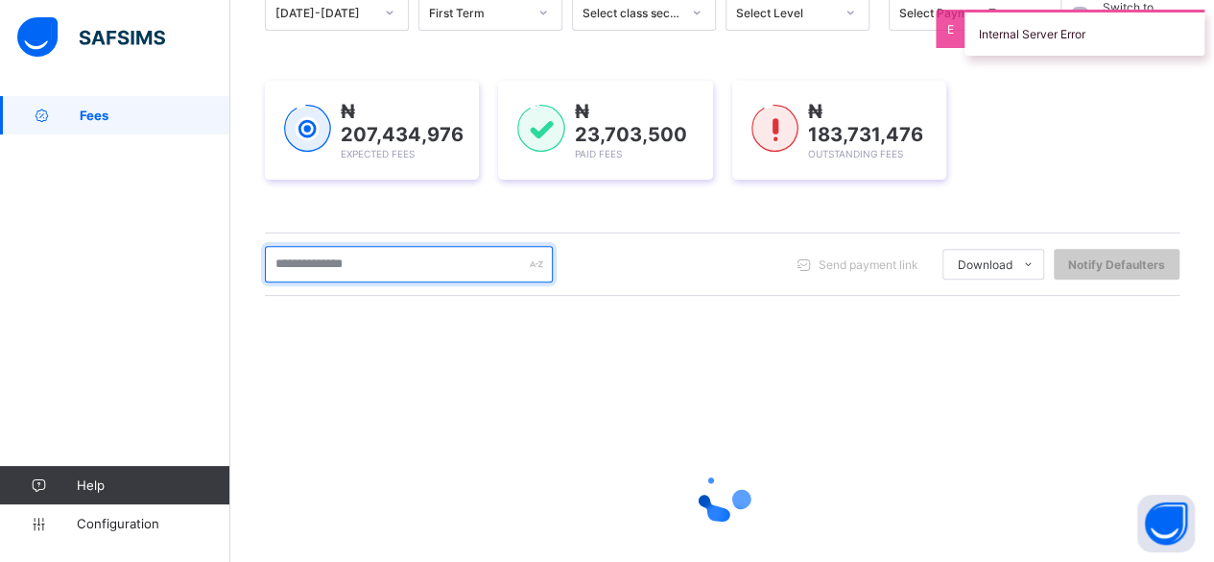
scroll to position [355, 0]
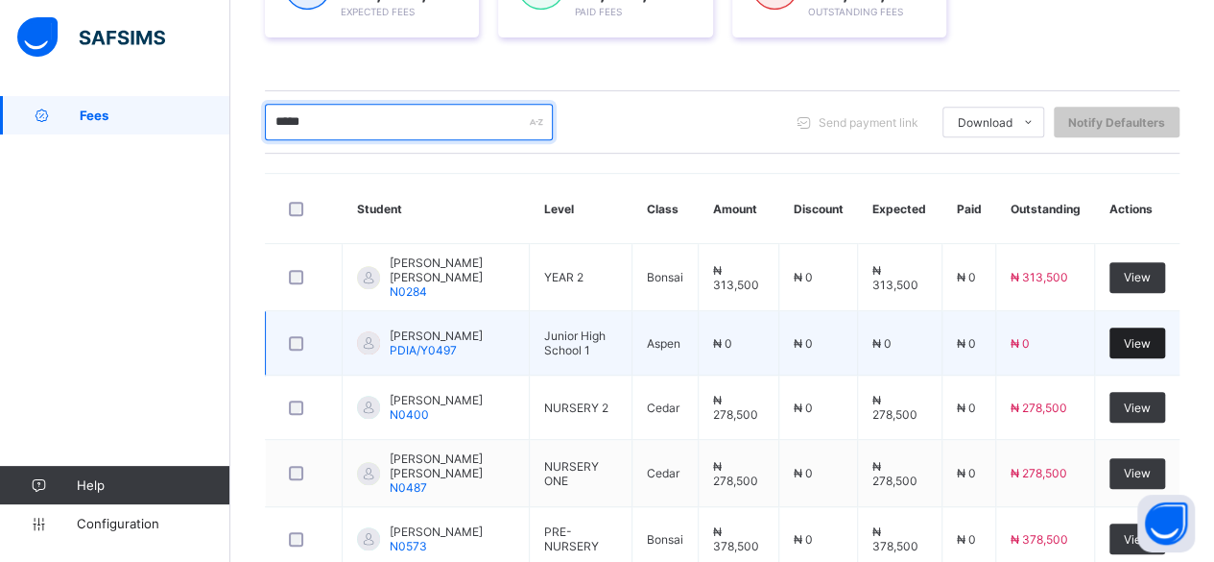
type input "*****"
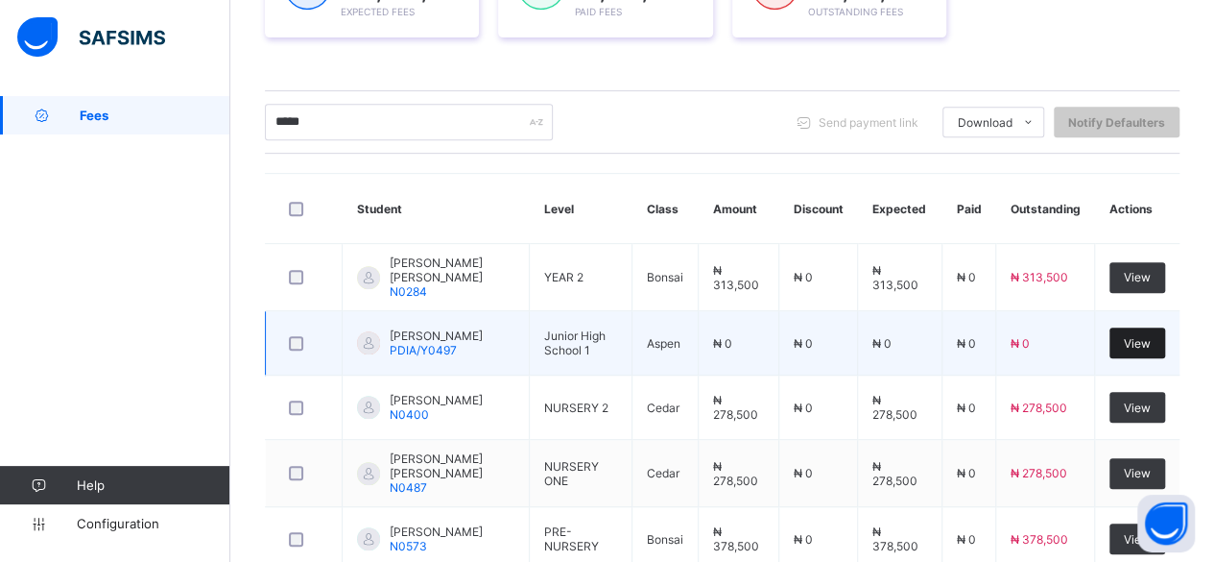
click at [1166, 331] on div "View" at bounding box center [1138, 342] width 56 height 31
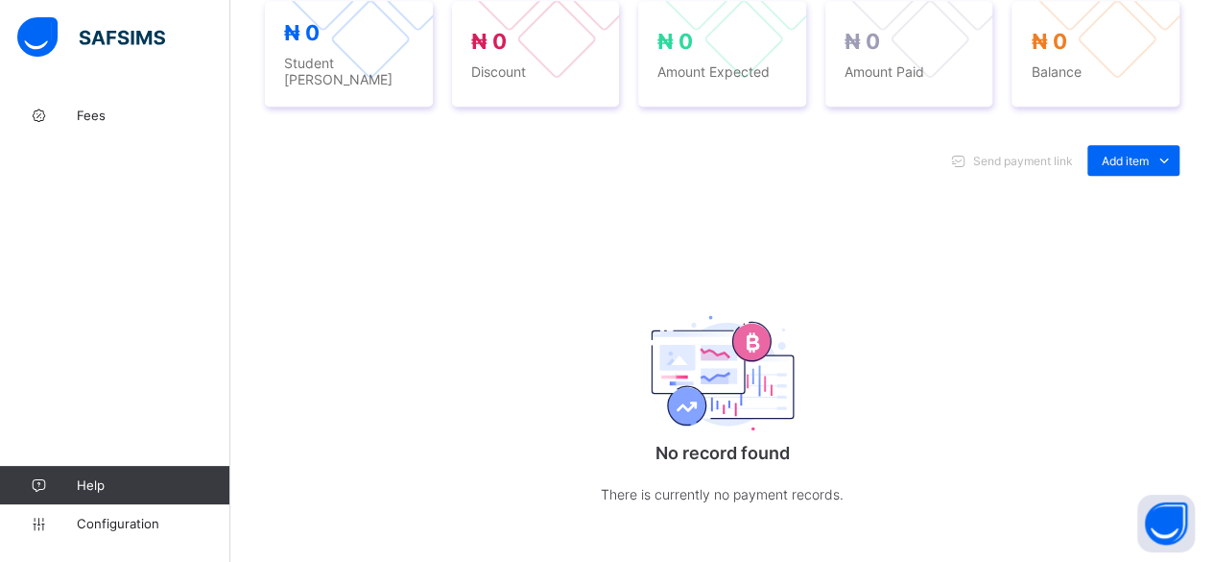
scroll to position [810, 0]
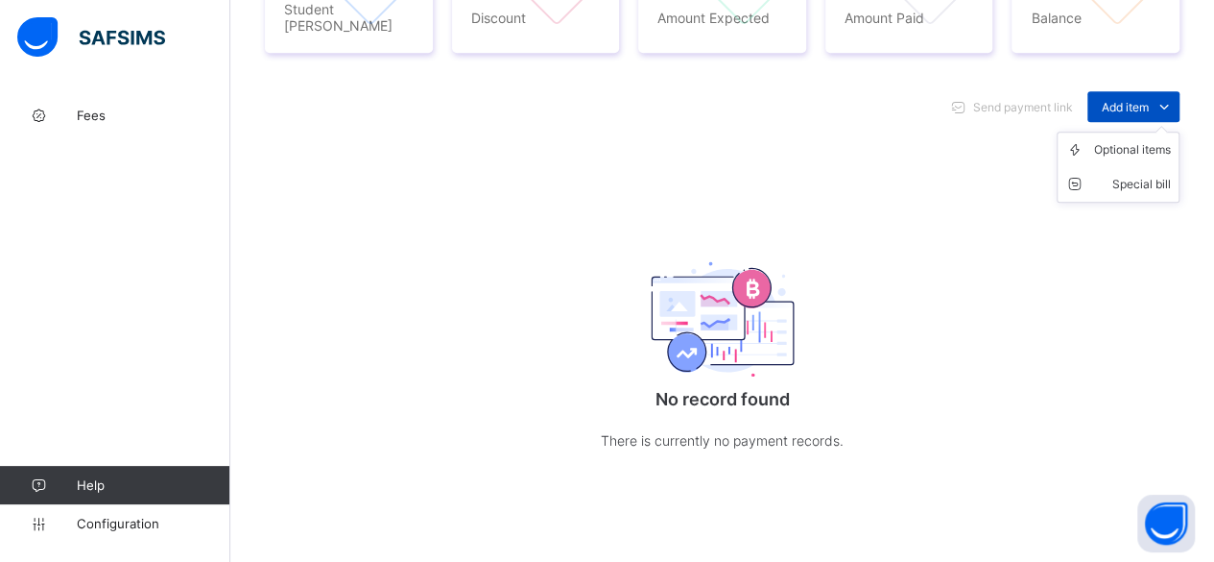
click at [1137, 100] on span "Add item" at bounding box center [1125, 107] width 47 height 14
click at [1146, 140] on div "Optional items" at bounding box center [1132, 149] width 77 height 19
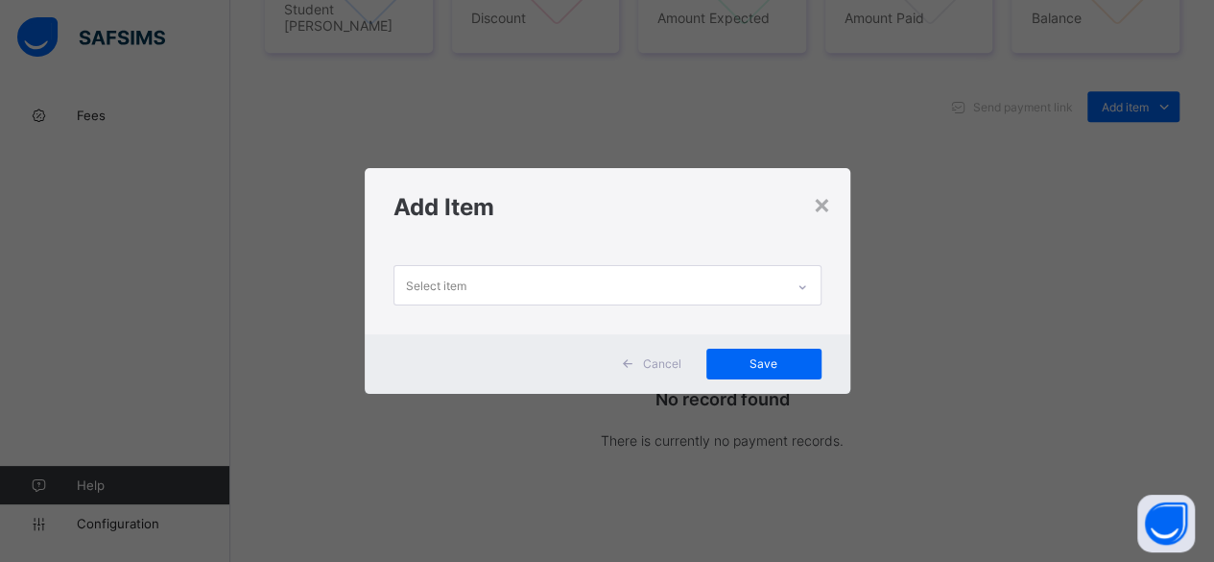
click at [701, 264] on div "Select item" at bounding box center [608, 289] width 486 height 87
click at [685, 294] on div "Select item" at bounding box center [590, 284] width 390 height 37
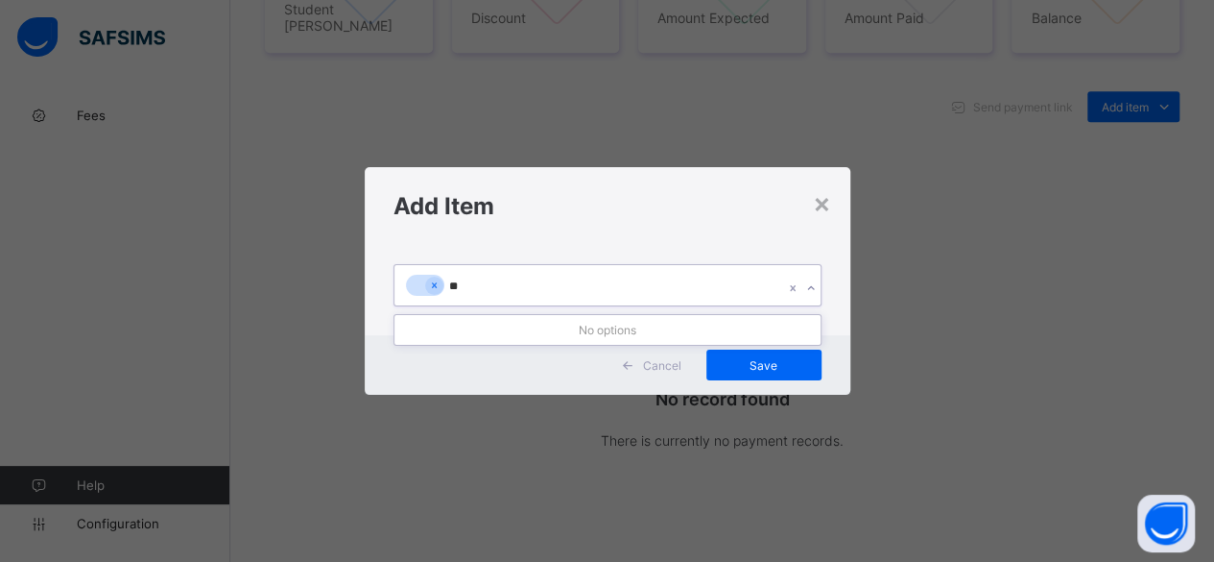
type input "*"
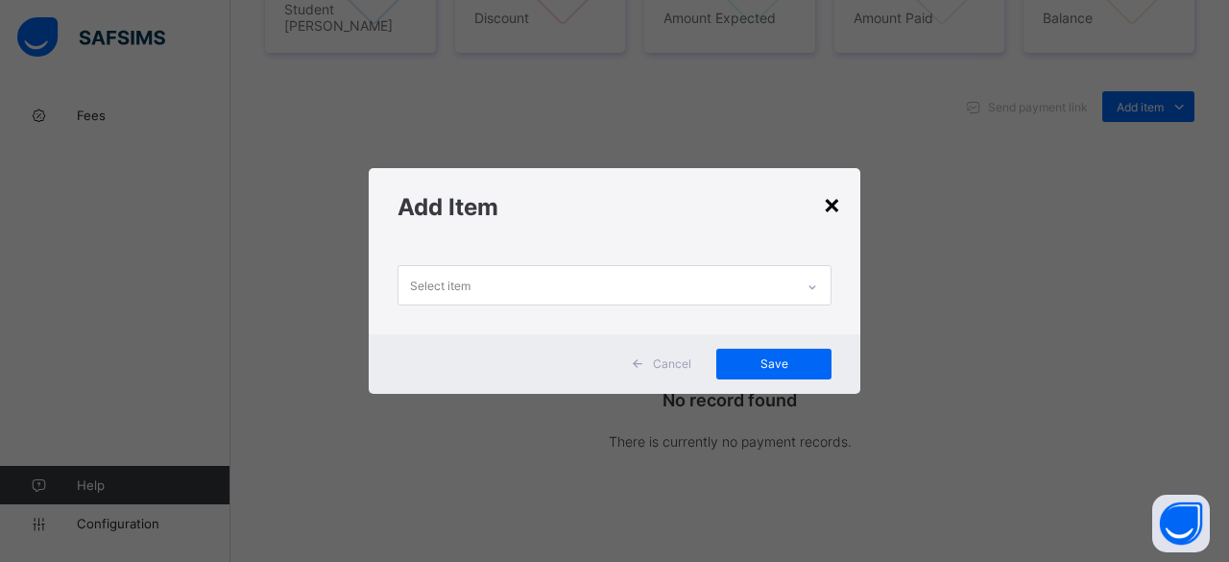
click at [835, 212] on div "×" at bounding box center [832, 203] width 18 height 33
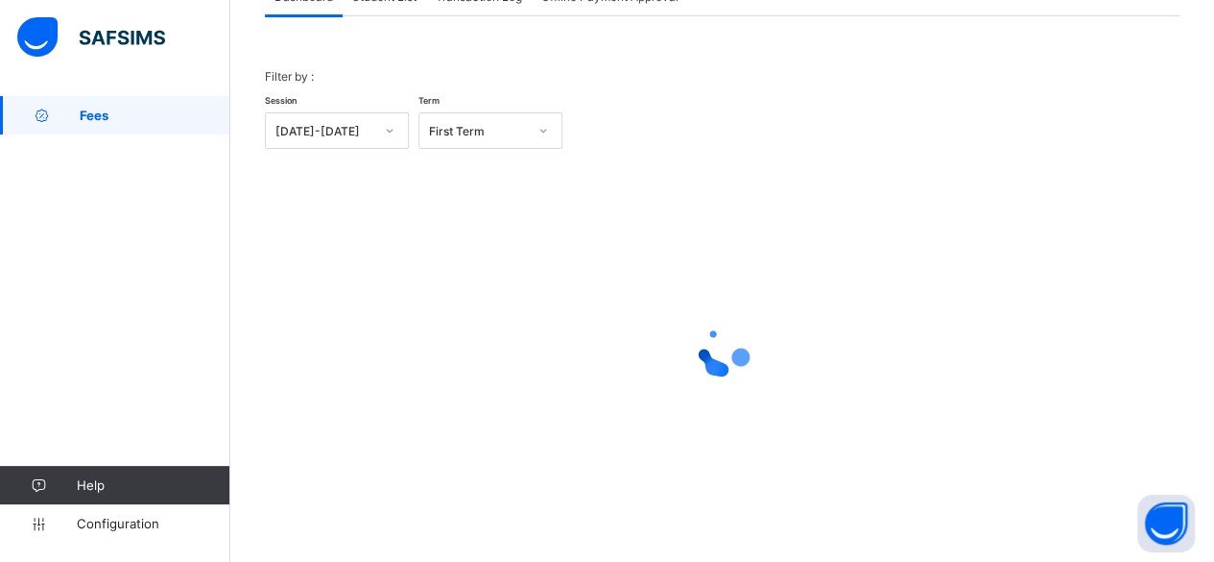
scroll to position [146, 0]
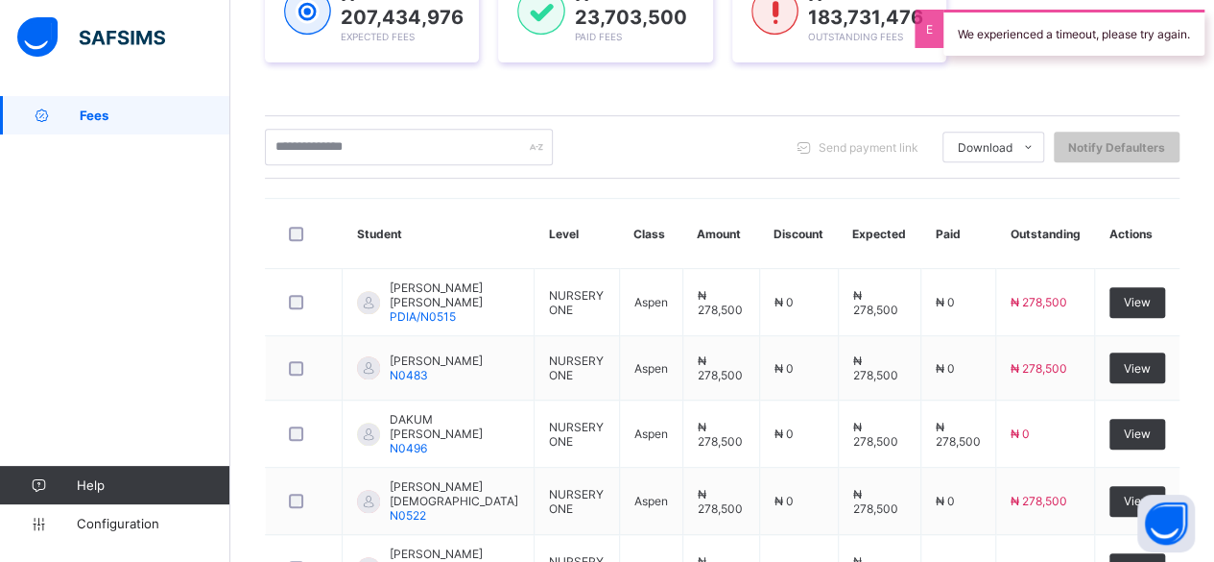
scroll to position [329, 0]
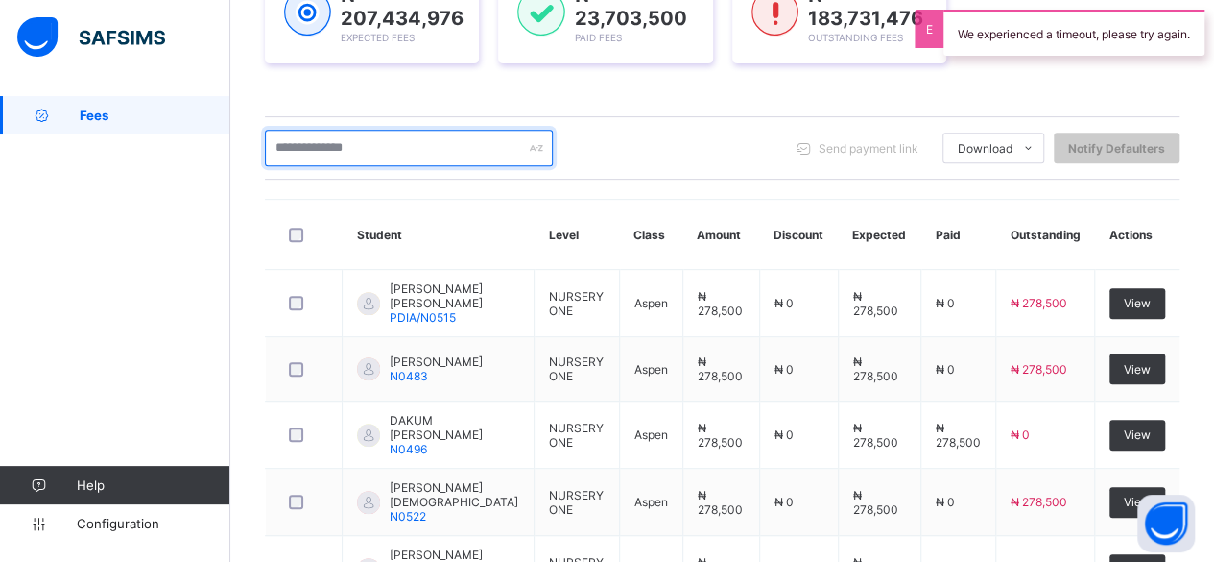
click at [481, 130] on input "text" at bounding box center [409, 148] width 288 height 36
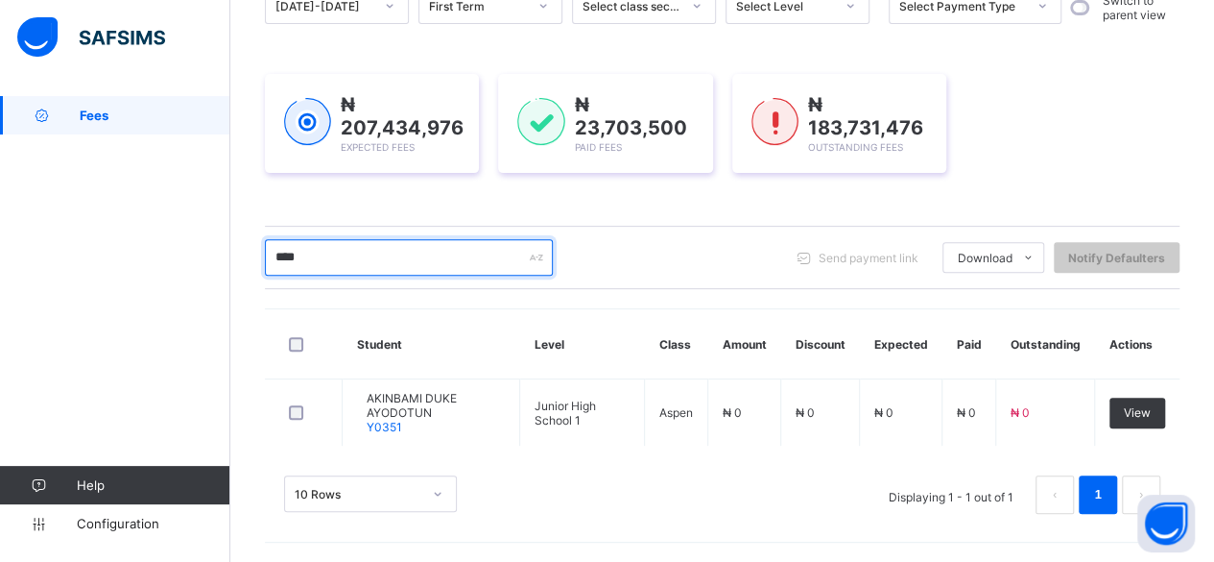
scroll to position [213, 0]
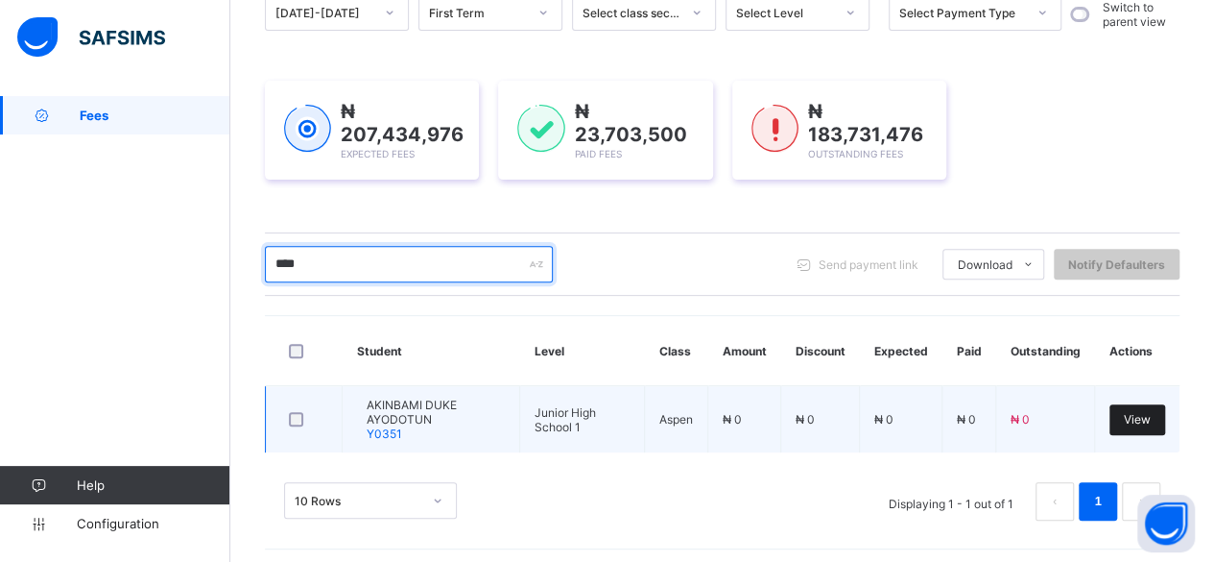
type input "****"
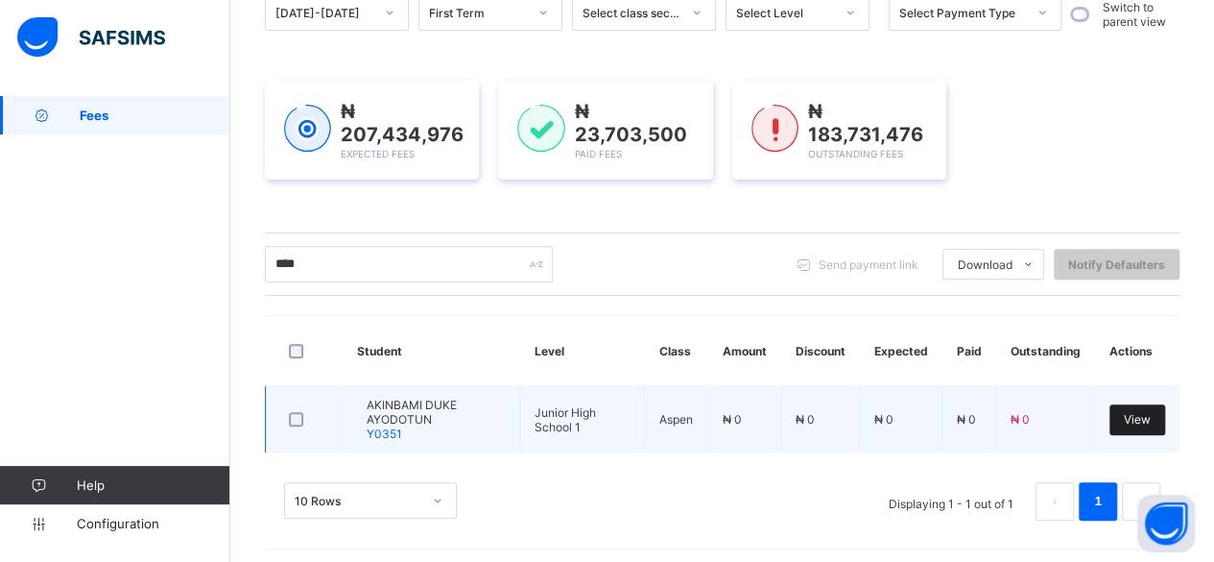
click at [1151, 416] on span "View" at bounding box center [1137, 419] width 27 height 14
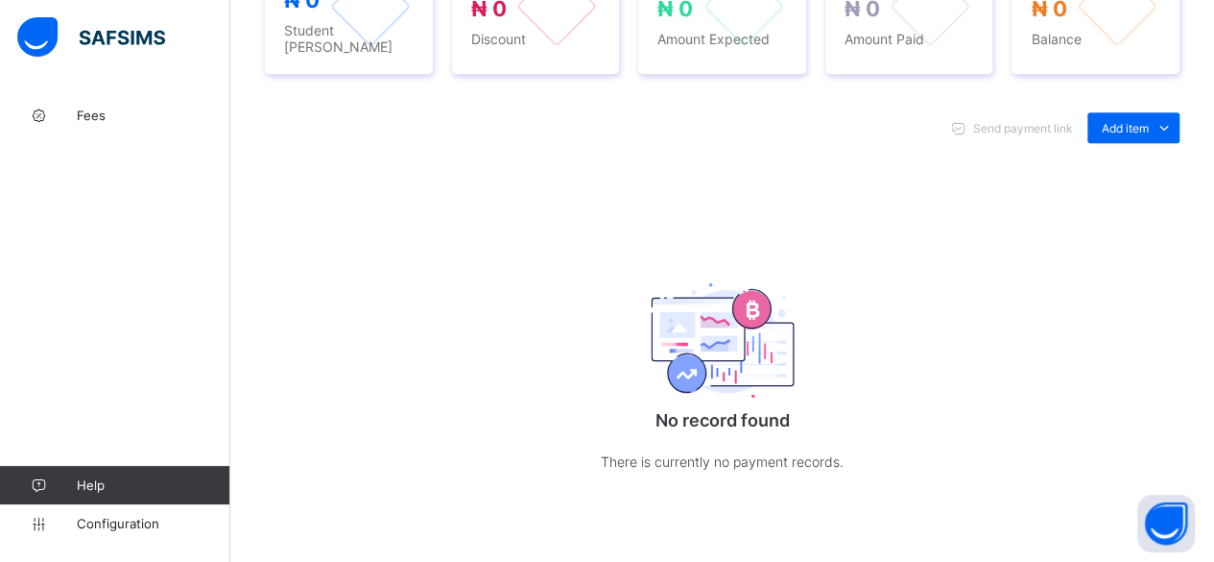
scroll to position [810, 0]
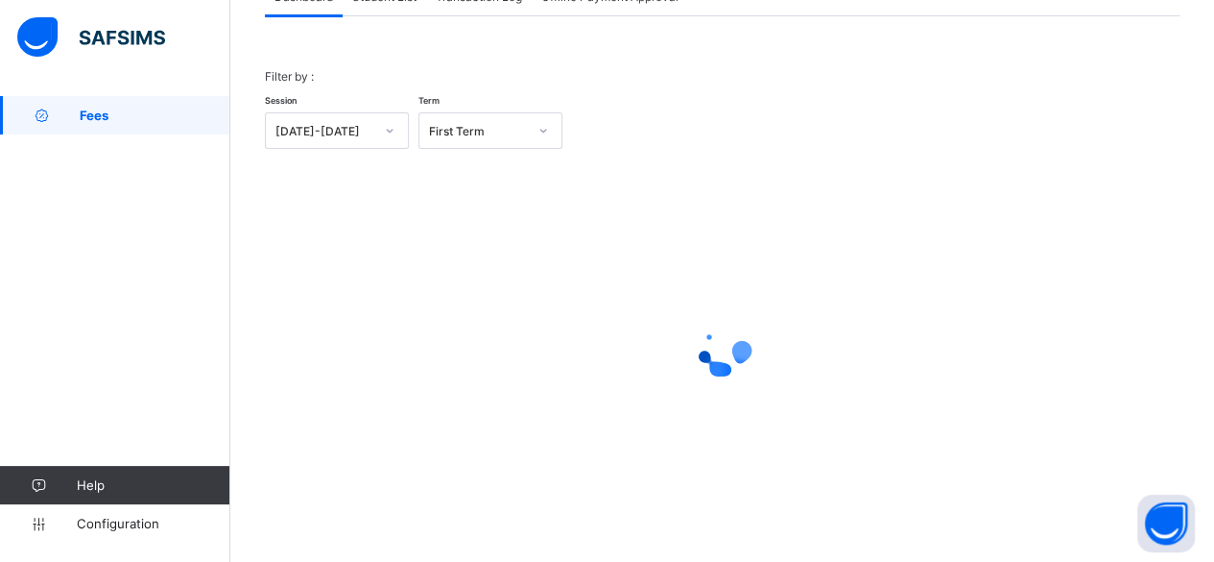
scroll to position [146, 0]
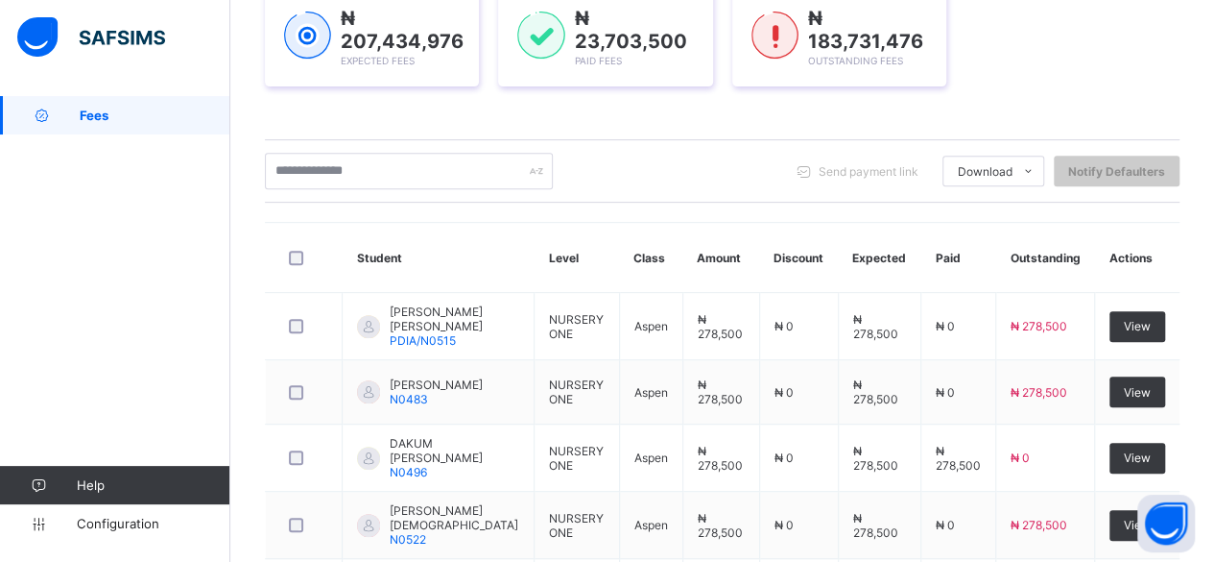
scroll to position [265, 0]
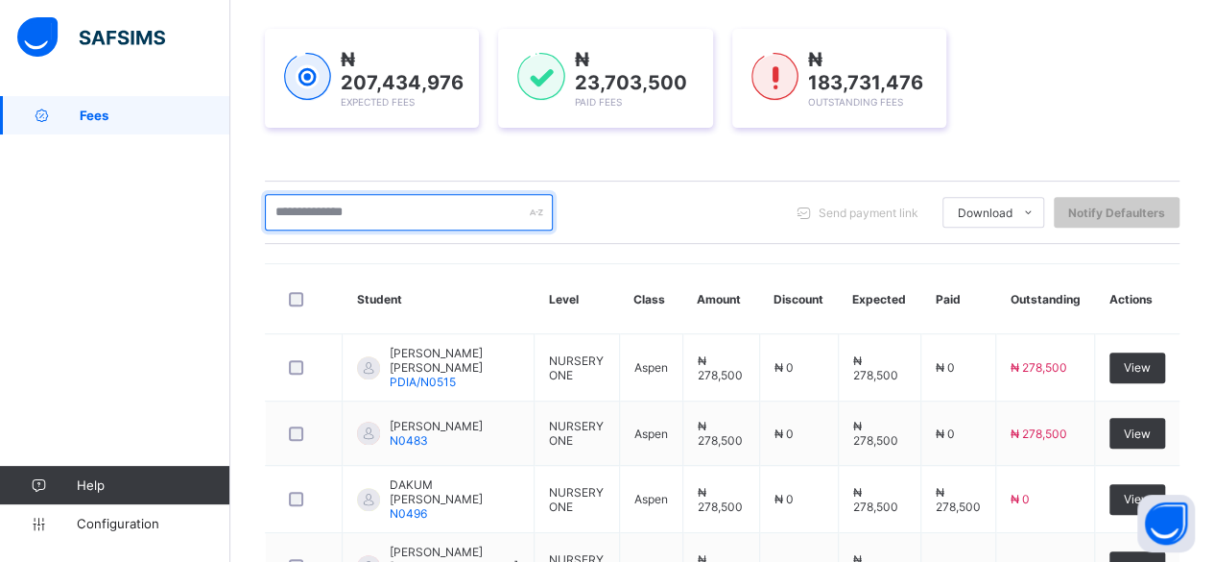
click at [457, 214] on input "text" at bounding box center [409, 212] width 288 height 36
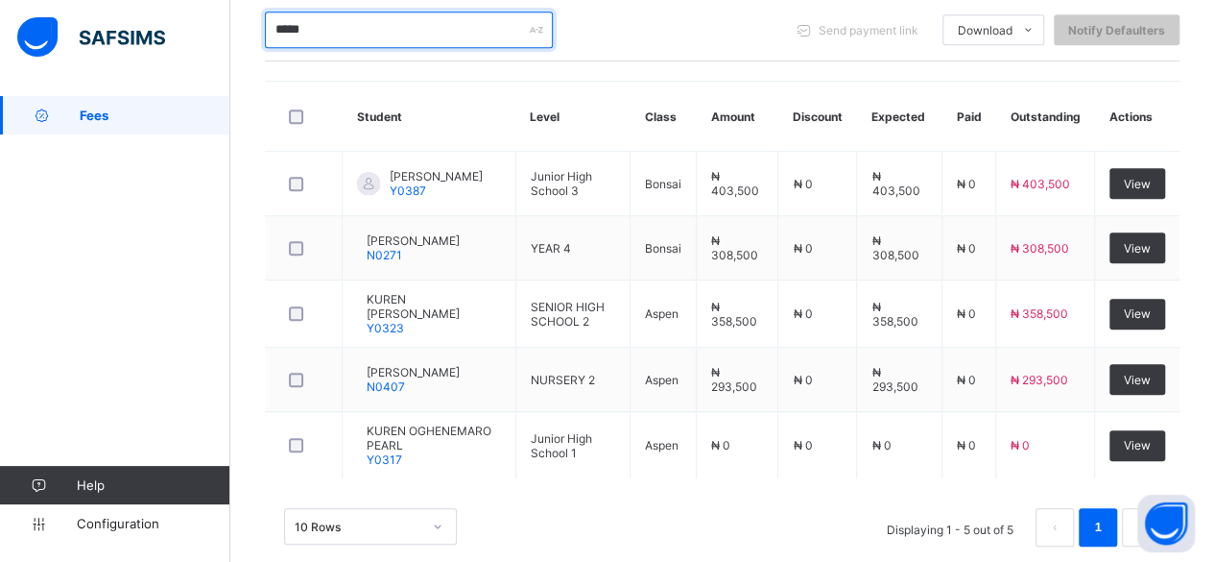
scroll to position [483, 0]
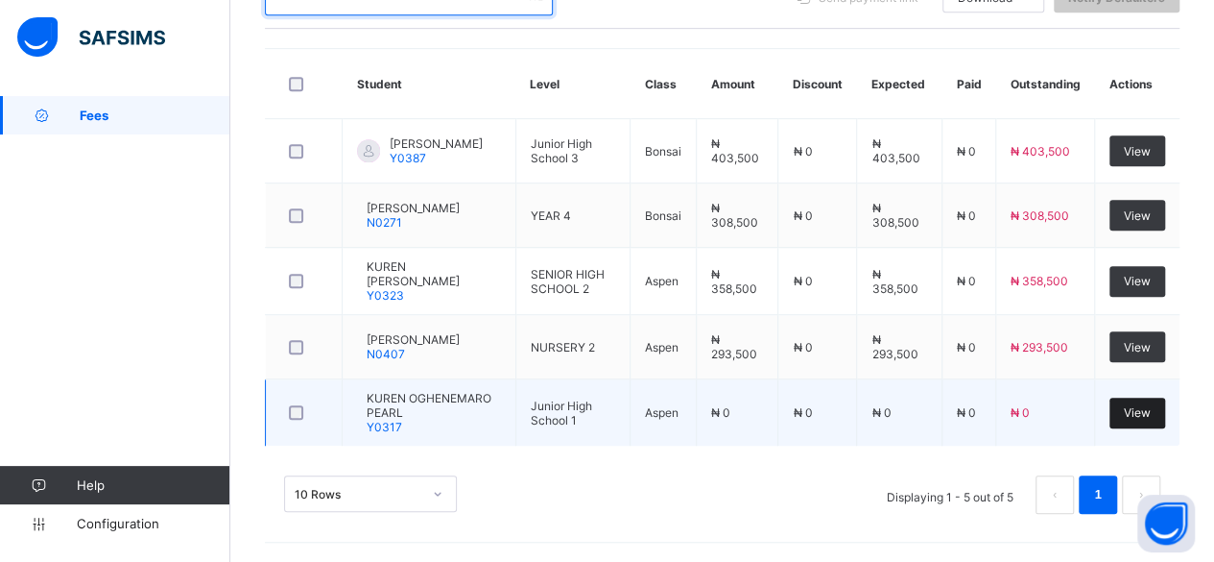
type input "*****"
click at [1151, 420] on span "View" at bounding box center [1137, 412] width 27 height 14
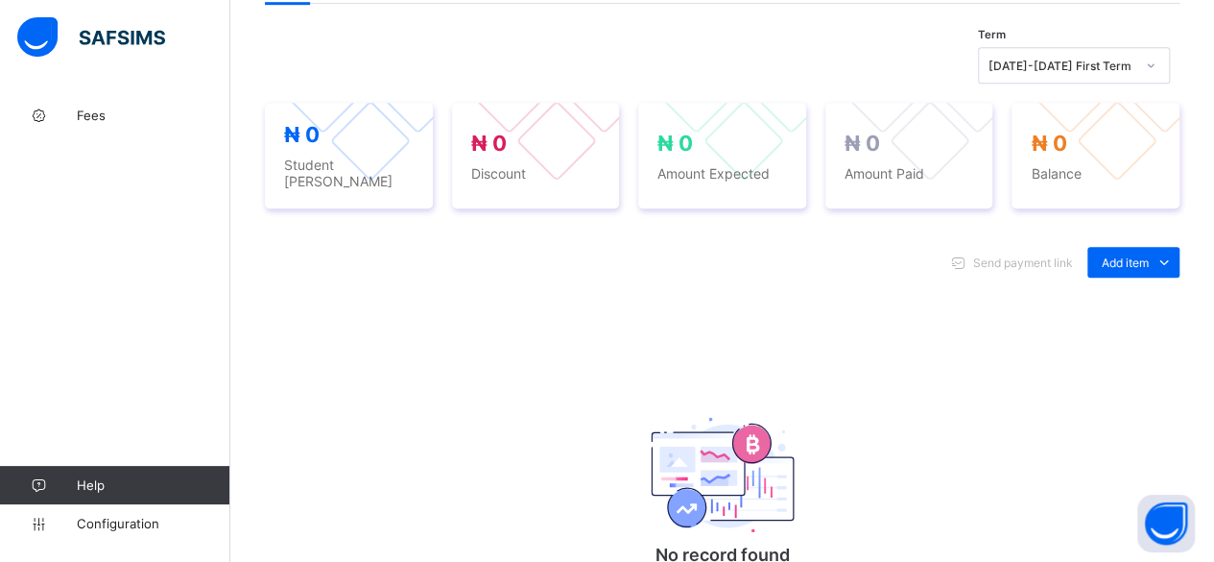
scroll to position [801, 0]
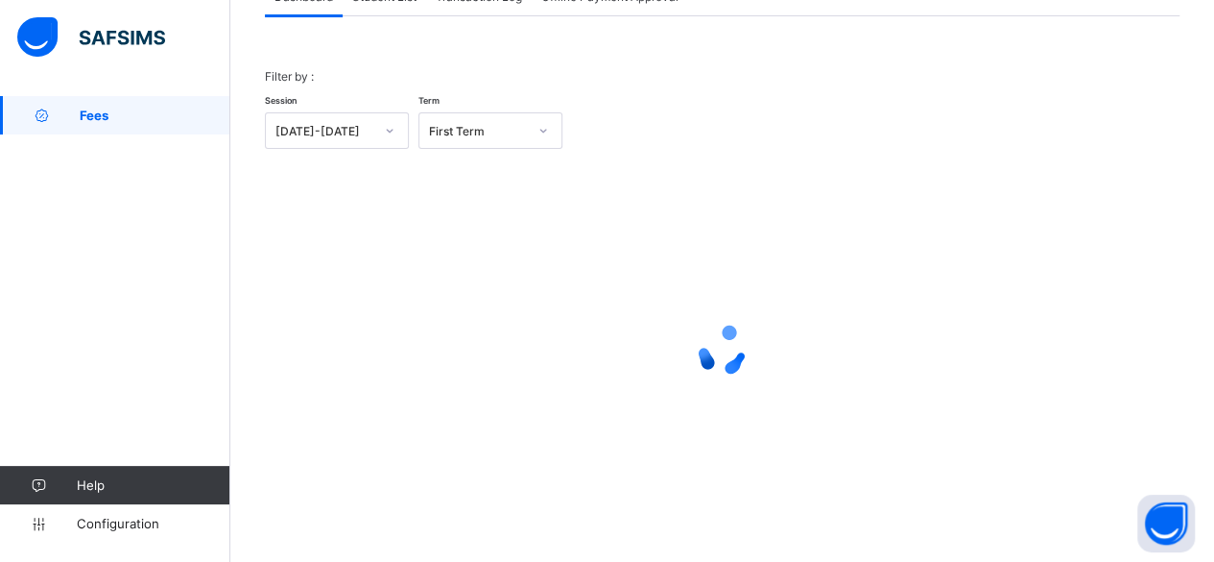
scroll to position [146, 0]
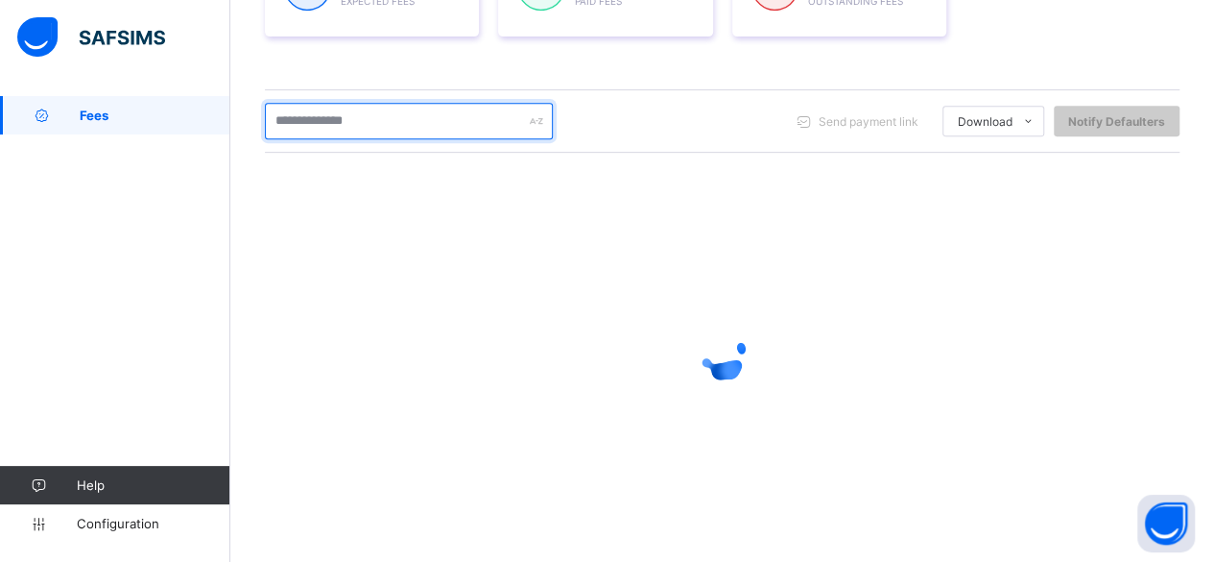
scroll to position [355, 0]
click at [397, 109] on input "text" at bounding box center [409, 119] width 288 height 36
type input "*******"
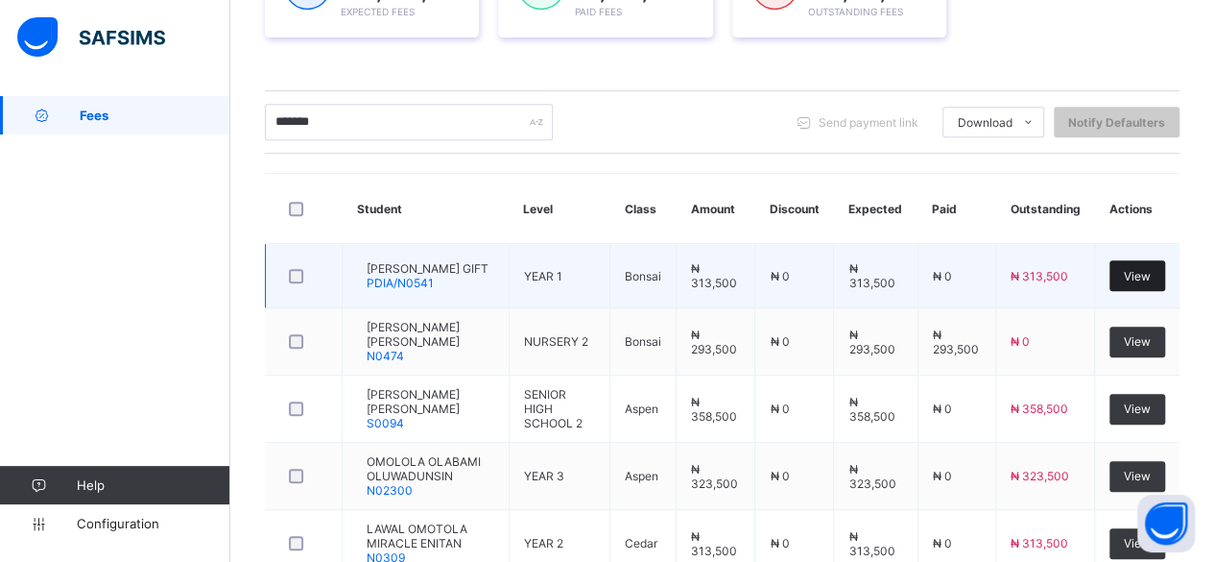
click at [1147, 270] on span "View" at bounding box center [1137, 276] width 27 height 14
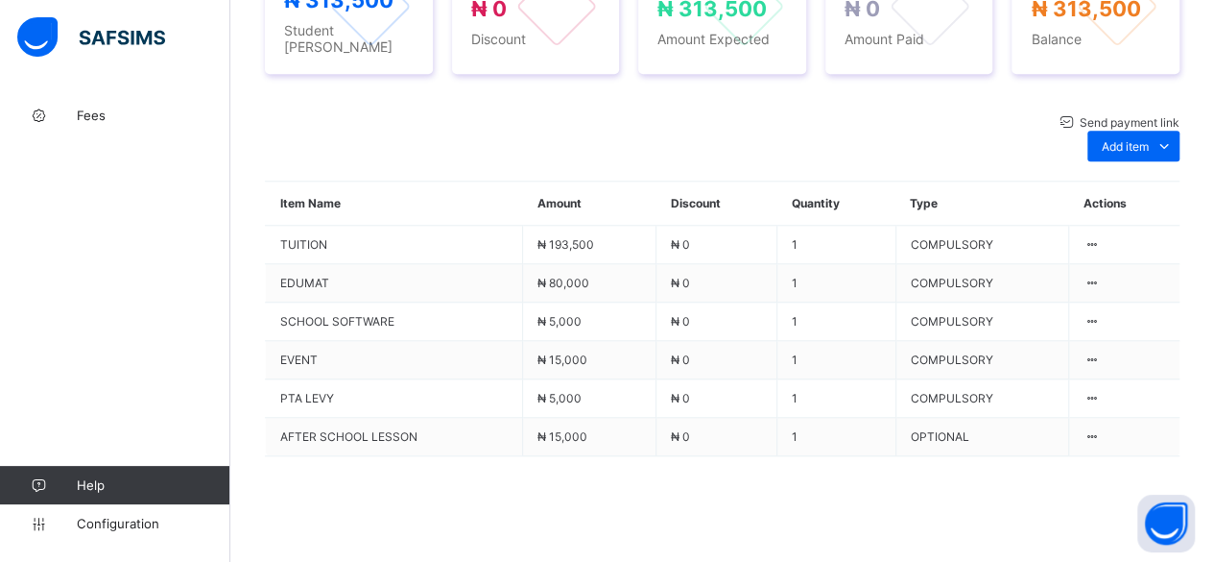
scroll to position [870, 0]
